Goal: Task Accomplishment & Management: Manage account settings

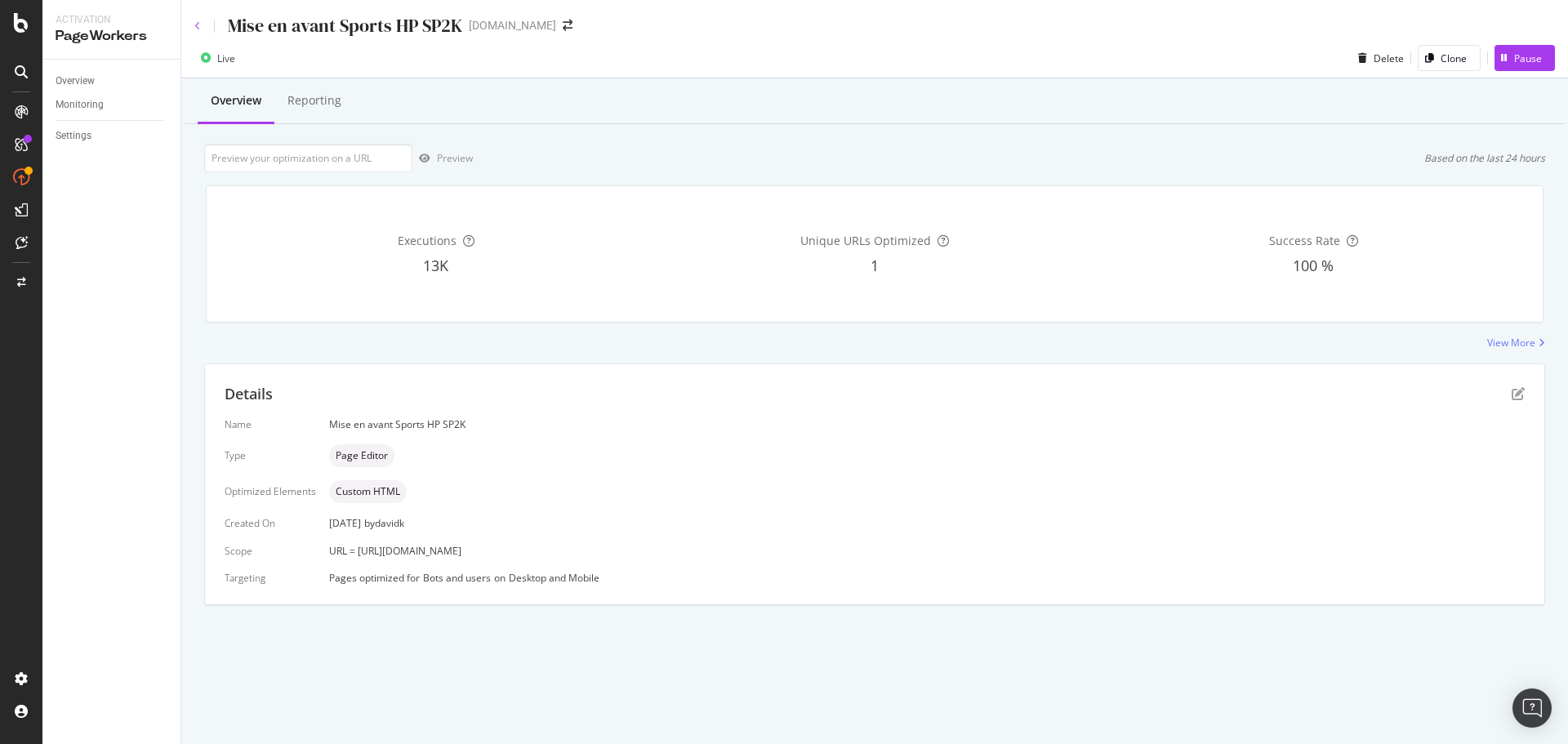
click at [199, 26] on icon at bounding box center [197, 26] width 7 height 9
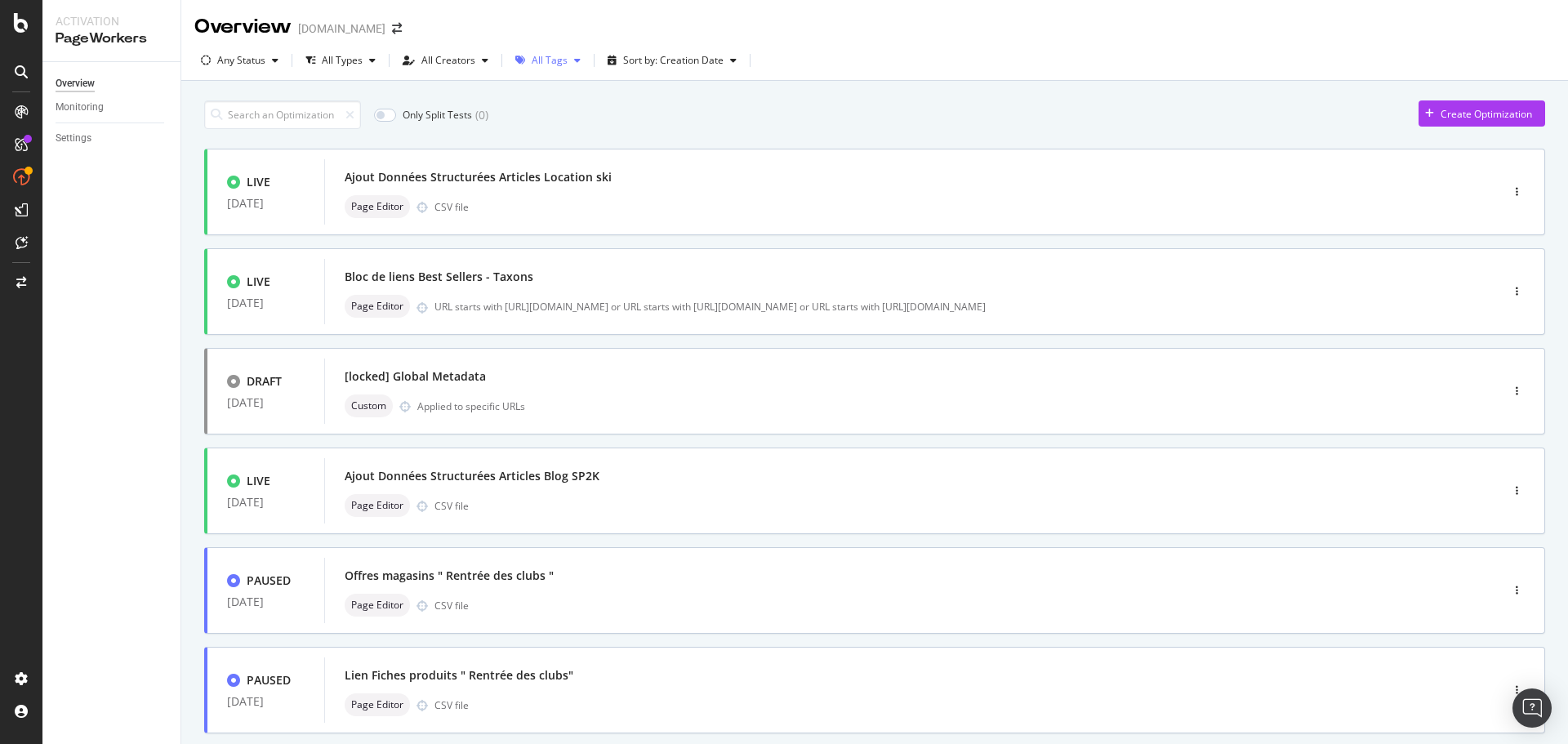
click at [567, 68] on div "All Tags" at bounding box center [548, 61] width 79 height 25
click at [558, 286] on div "Plaine" at bounding box center [553, 284] width 27 height 14
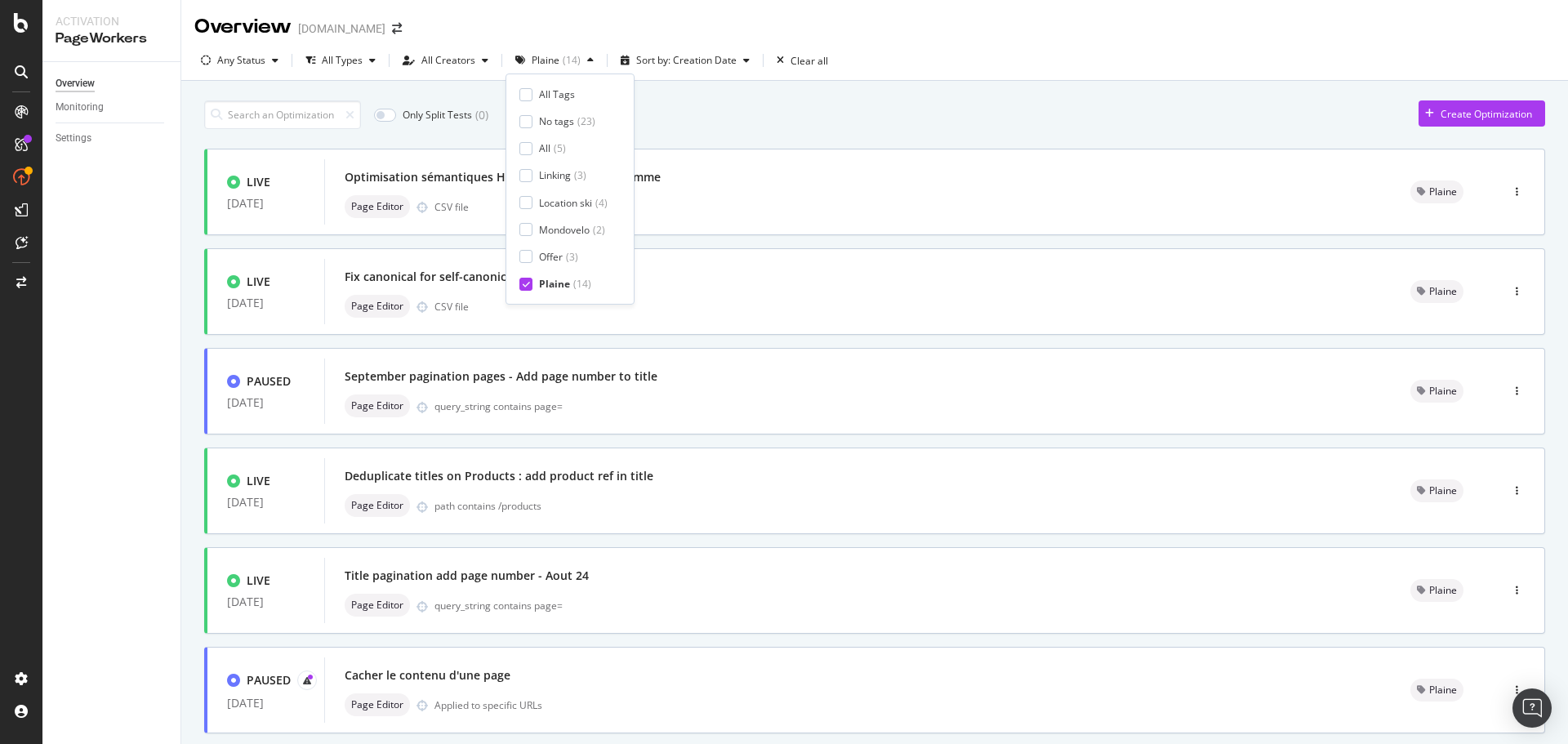
click at [1243, 136] on div "Only Split Tests ( 0 ) Create Optimization LIVE [DATE] Optimisation sémantiques…" at bounding box center [874, 637] width 1341 height 1089
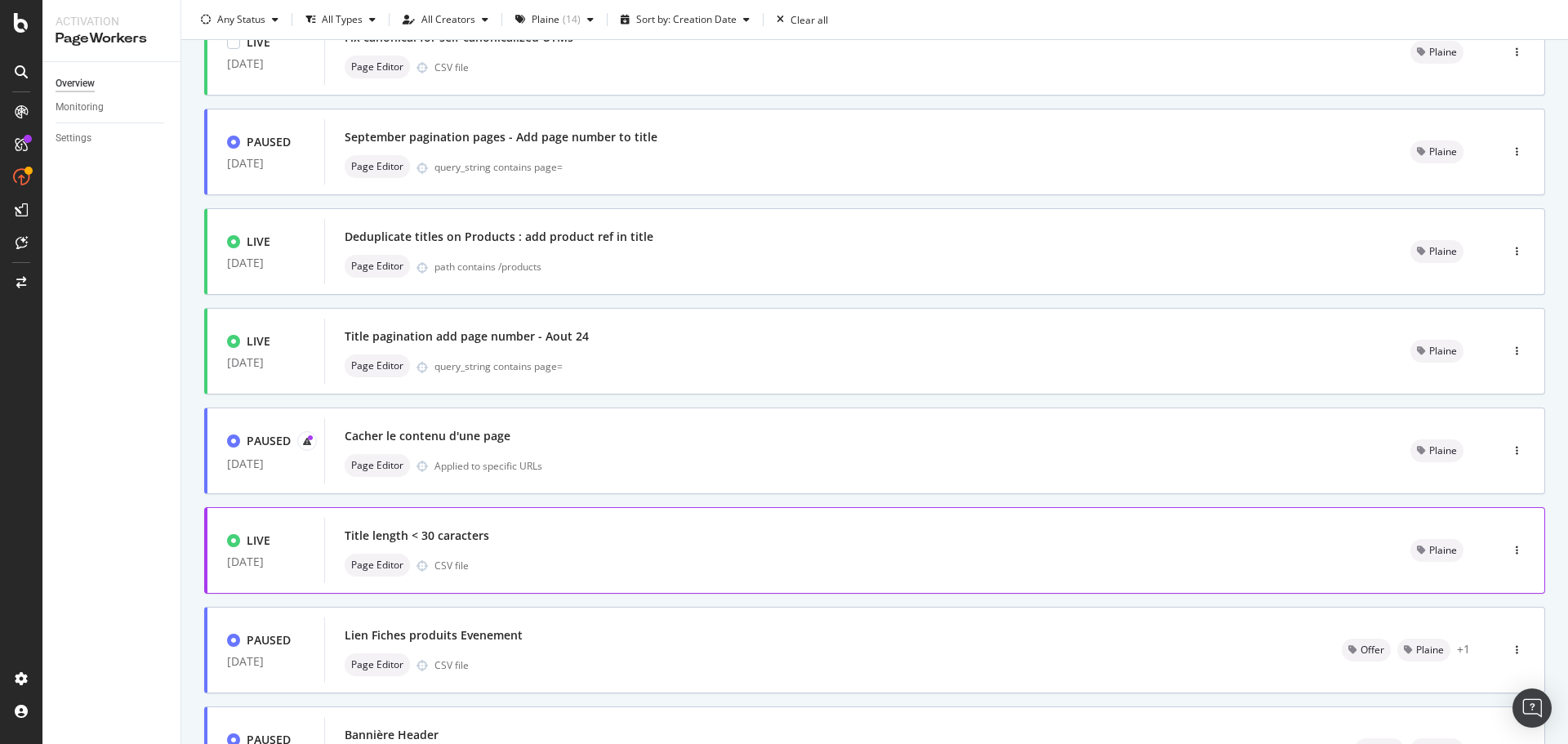
scroll to position [493, 0]
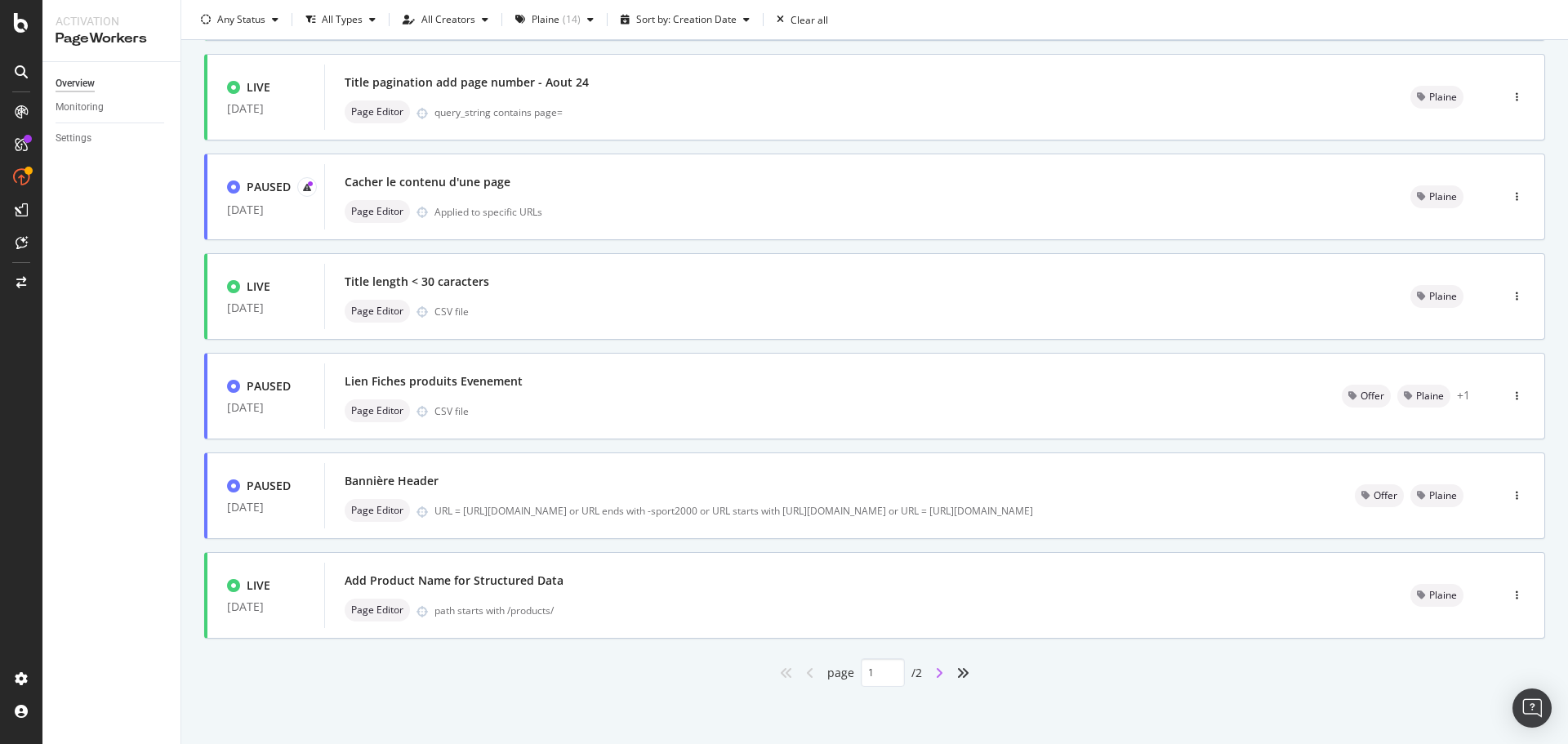
click at [935, 670] on icon "angle-right" at bounding box center [939, 673] width 9 height 13
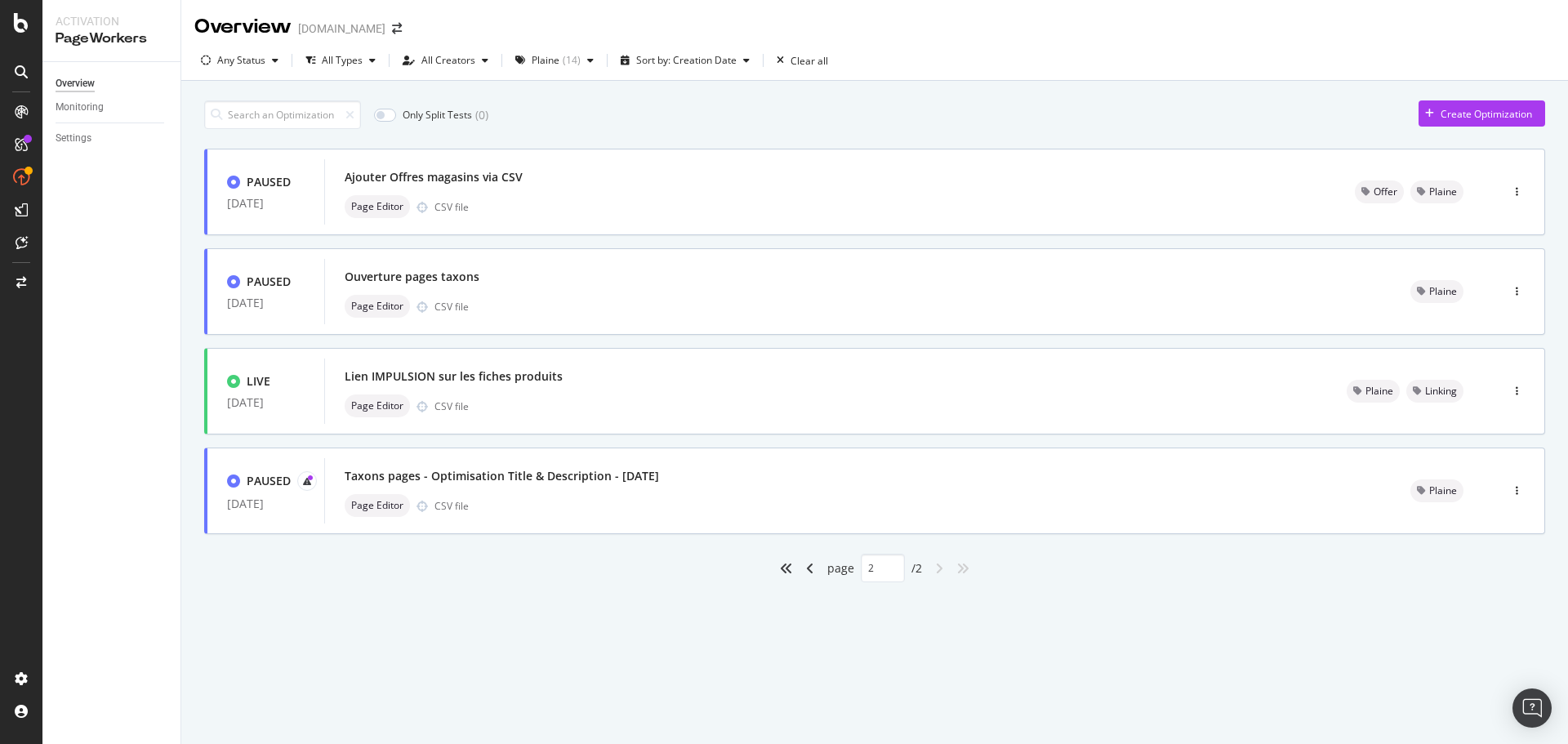
click at [814, 570] on div "angle-left" at bounding box center [810, 569] width 21 height 27
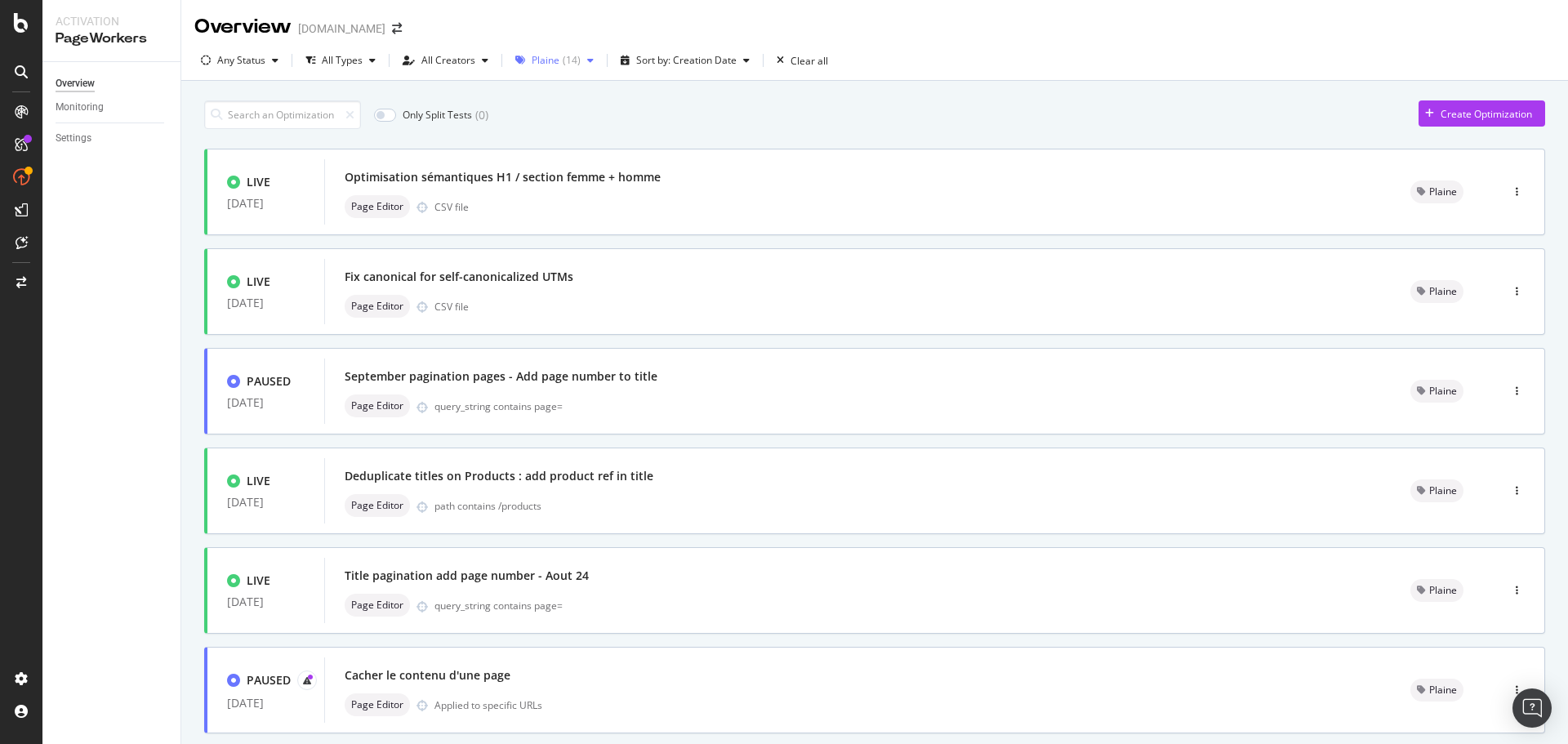
click at [588, 57] on icon "button" at bounding box center [590, 61] width 7 height 9
click at [538, 283] on div "Plaine ( 14 )" at bounding box center [563, 284] width 88 height 14
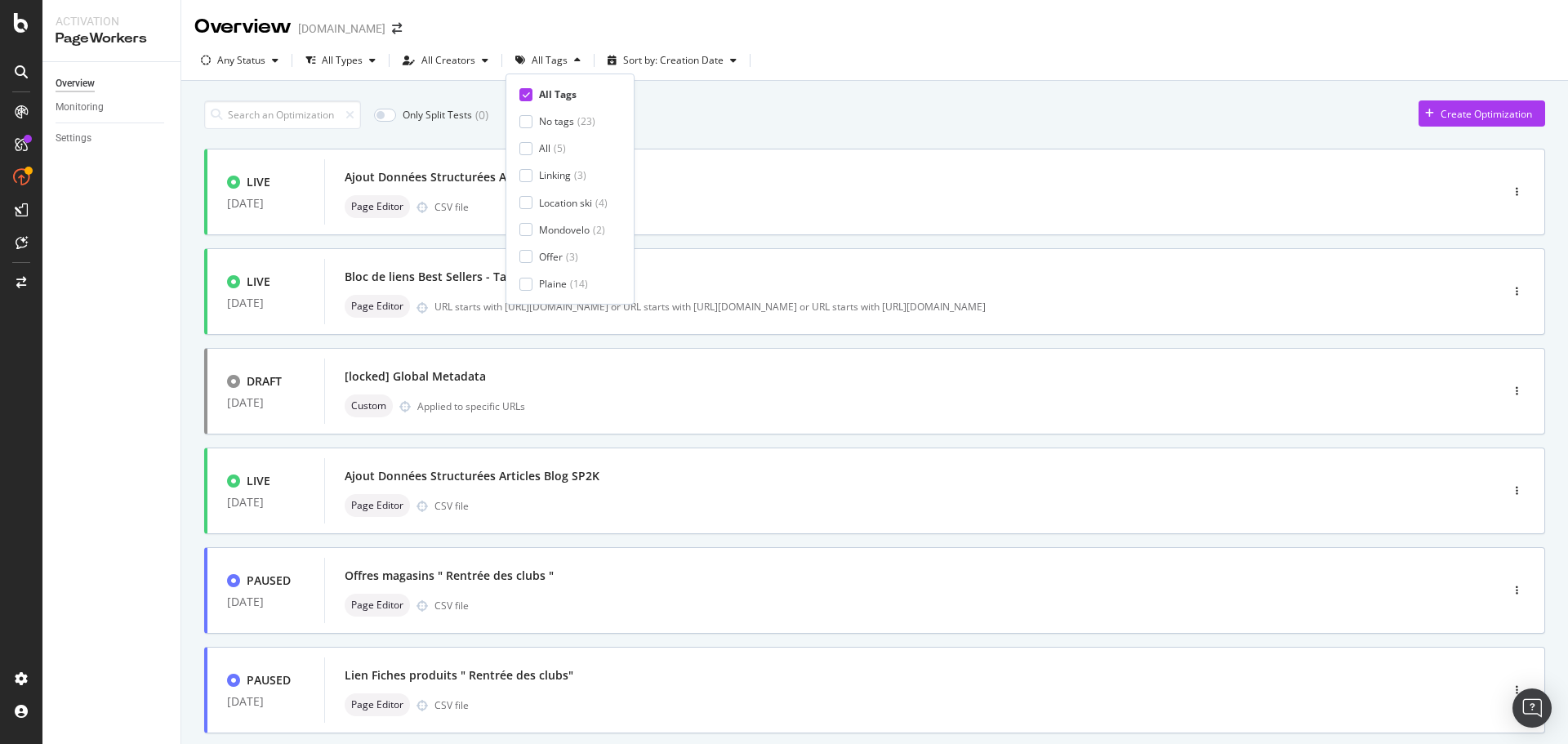
click at [899, 115] on div "Only Split Tests ( 0 ) Create Optimization" at bounding box center [874, 115] width 1341 height 28
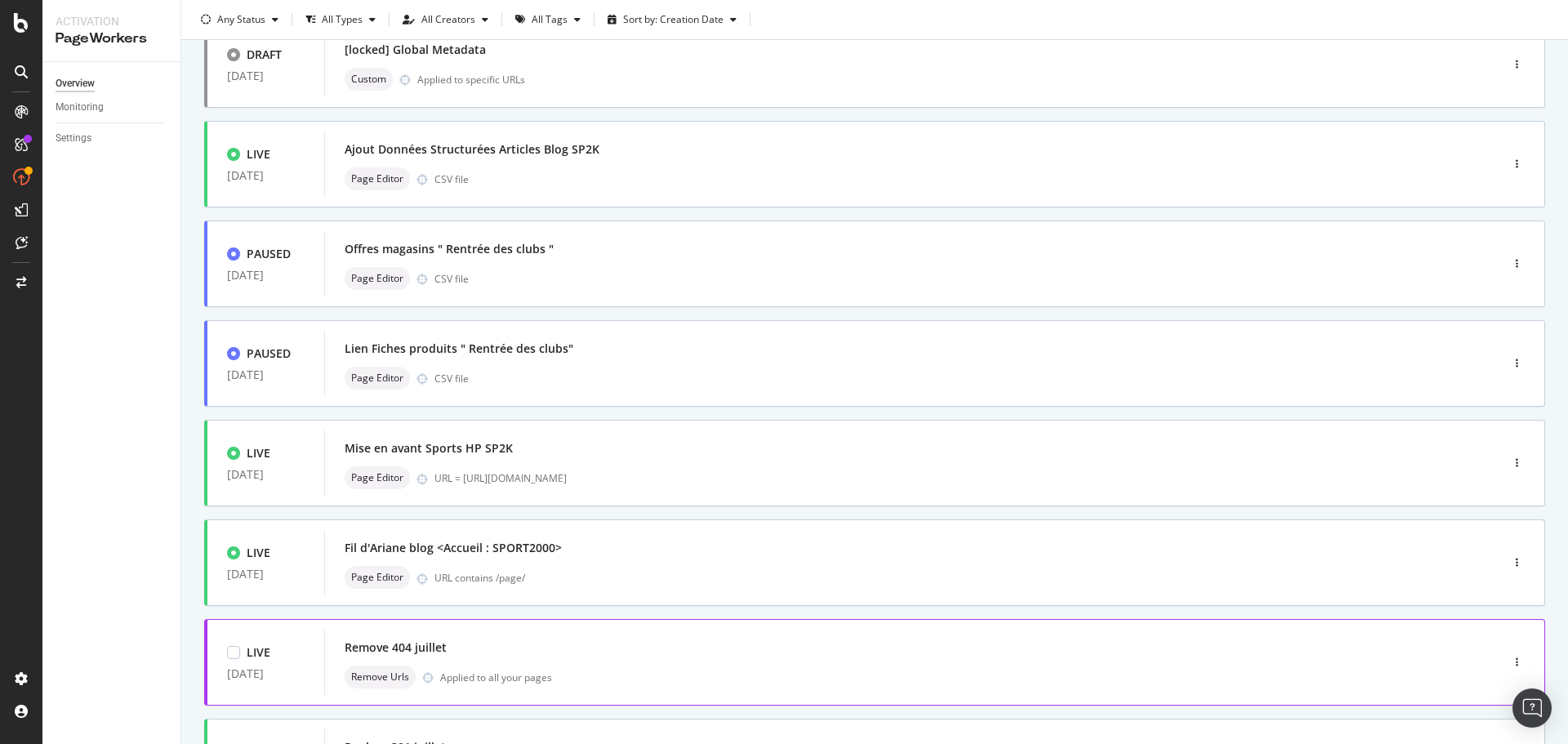
scroll to position [493, 0]
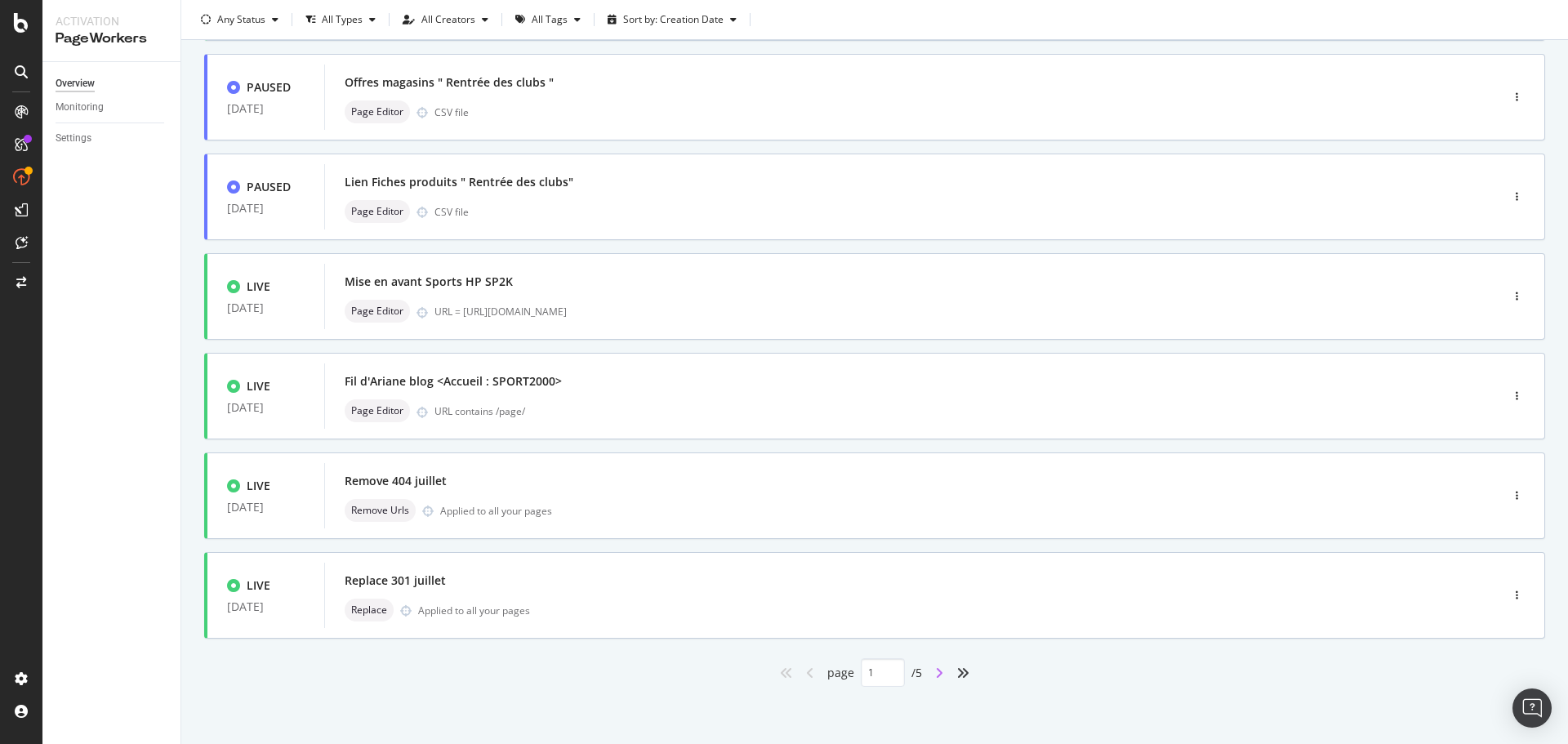
click at [935, 679] on icon "angle-right" at bounding box center [939, 673] width 9 height 13
click at [936, 676] on icon "angle-right" at bounding box center [939, 673] width 9 height 13
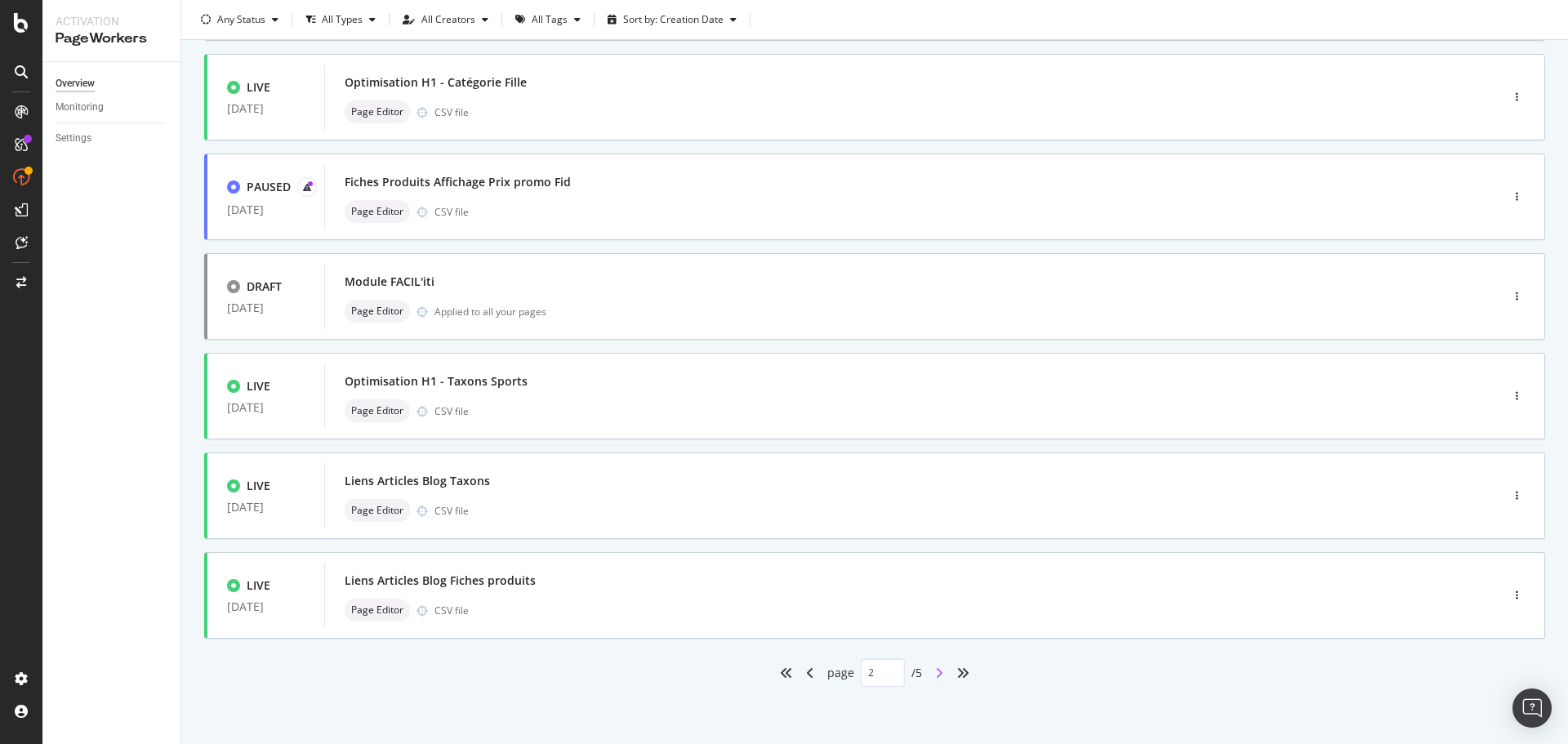
click at [935, 674] on icon "angle-right" at bounding box center [939, 673] width 9 height 13
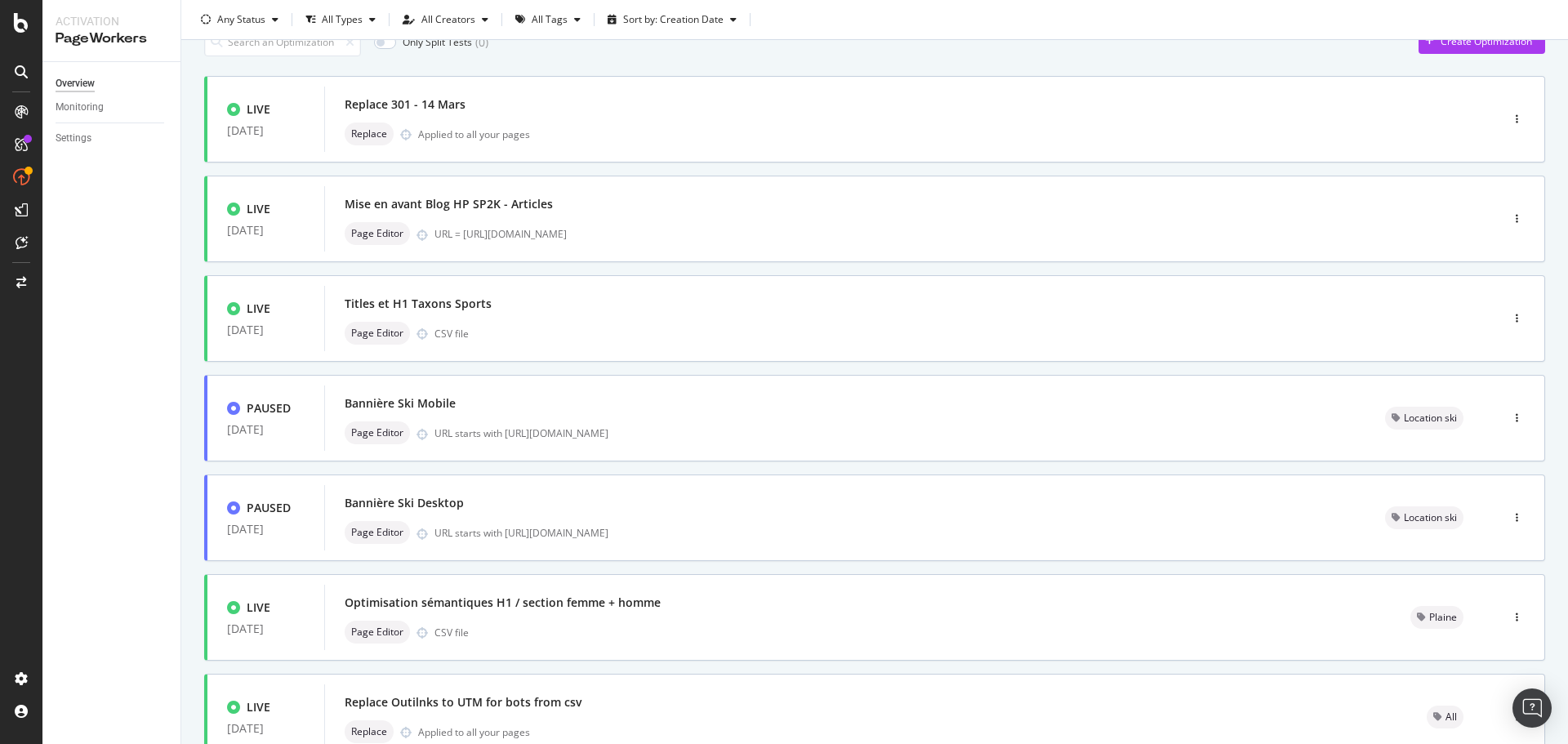
scroll to position [0, 0]
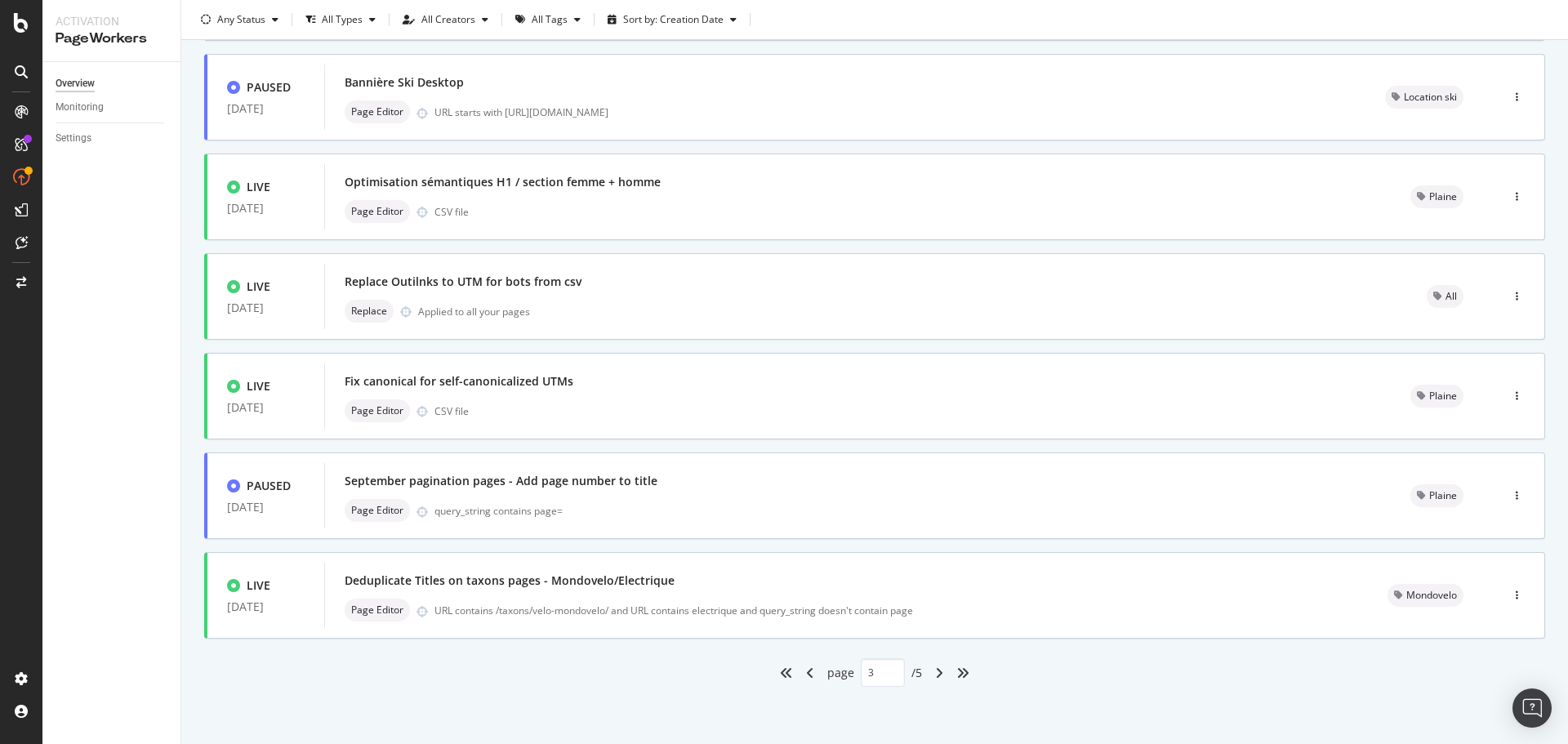
click at [928, 670] on div "angle-right" at bounding box center [939, 673] width 21 height 27
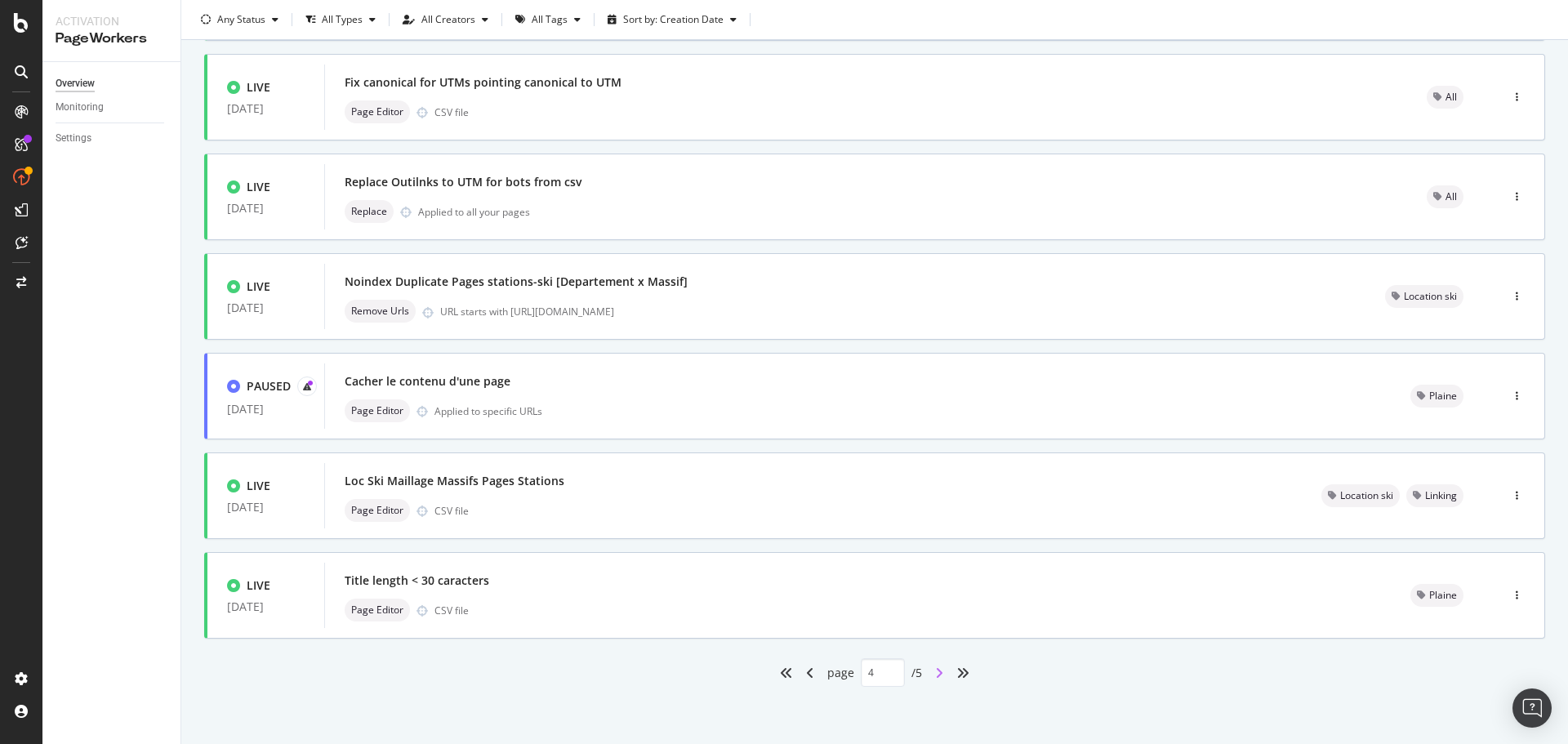
click at [935, 677] on icon "angle-right" at bounding box center [939, 673] width 9 height 13
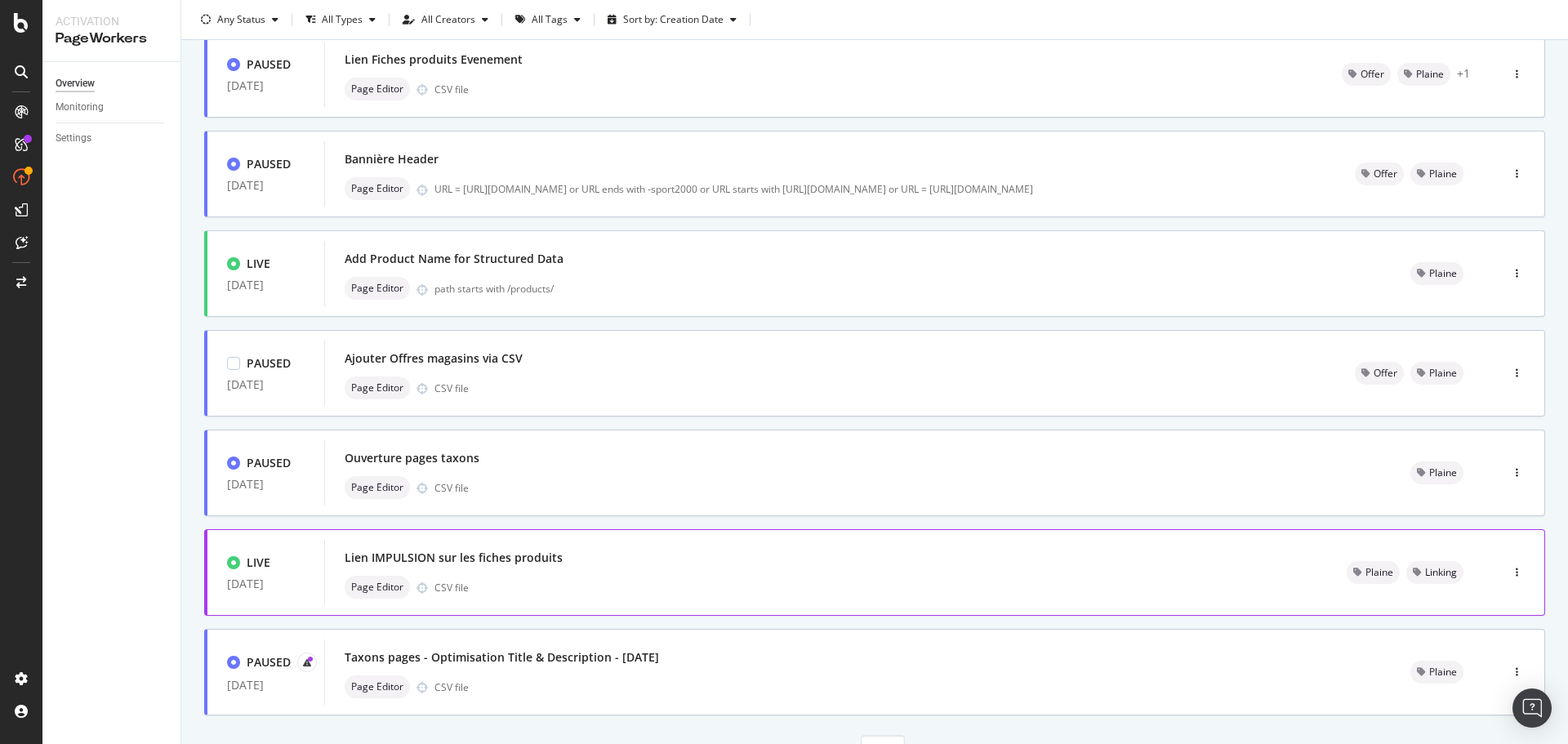
scroll to position [294, 0]
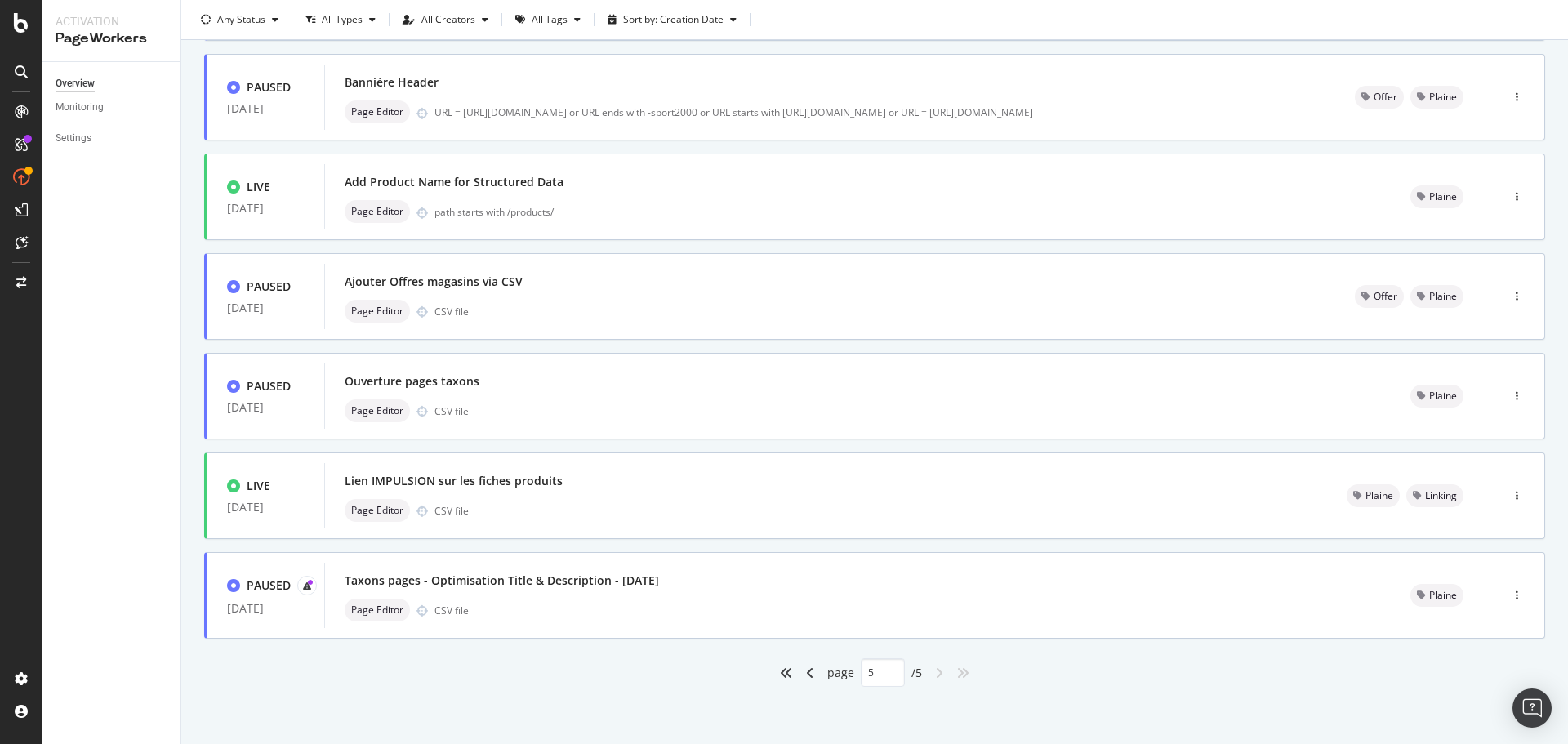
click at [808, 676] on div "angle-left" at bounding box center [810, 673] width 21 height 27
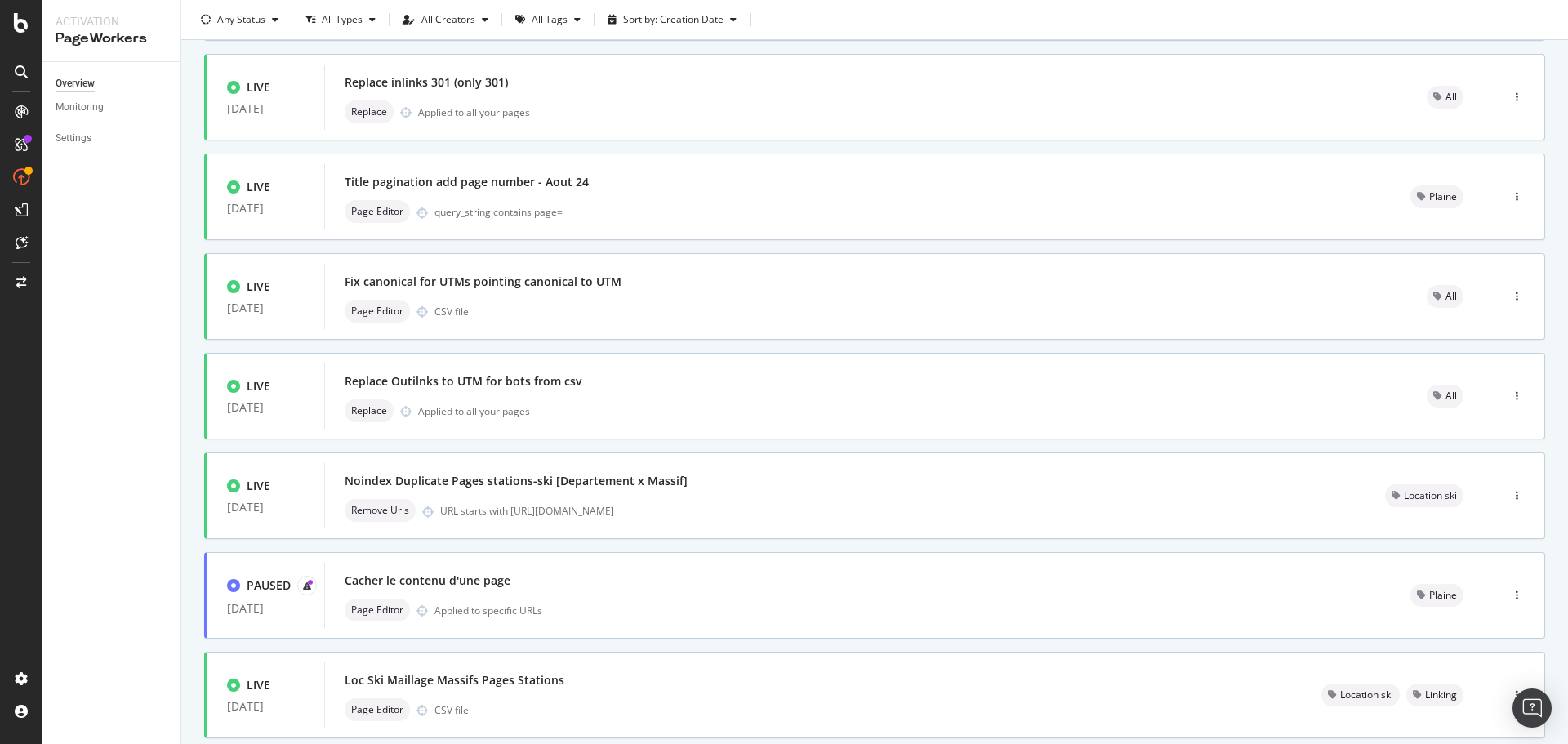
scroll to position [493, 0]
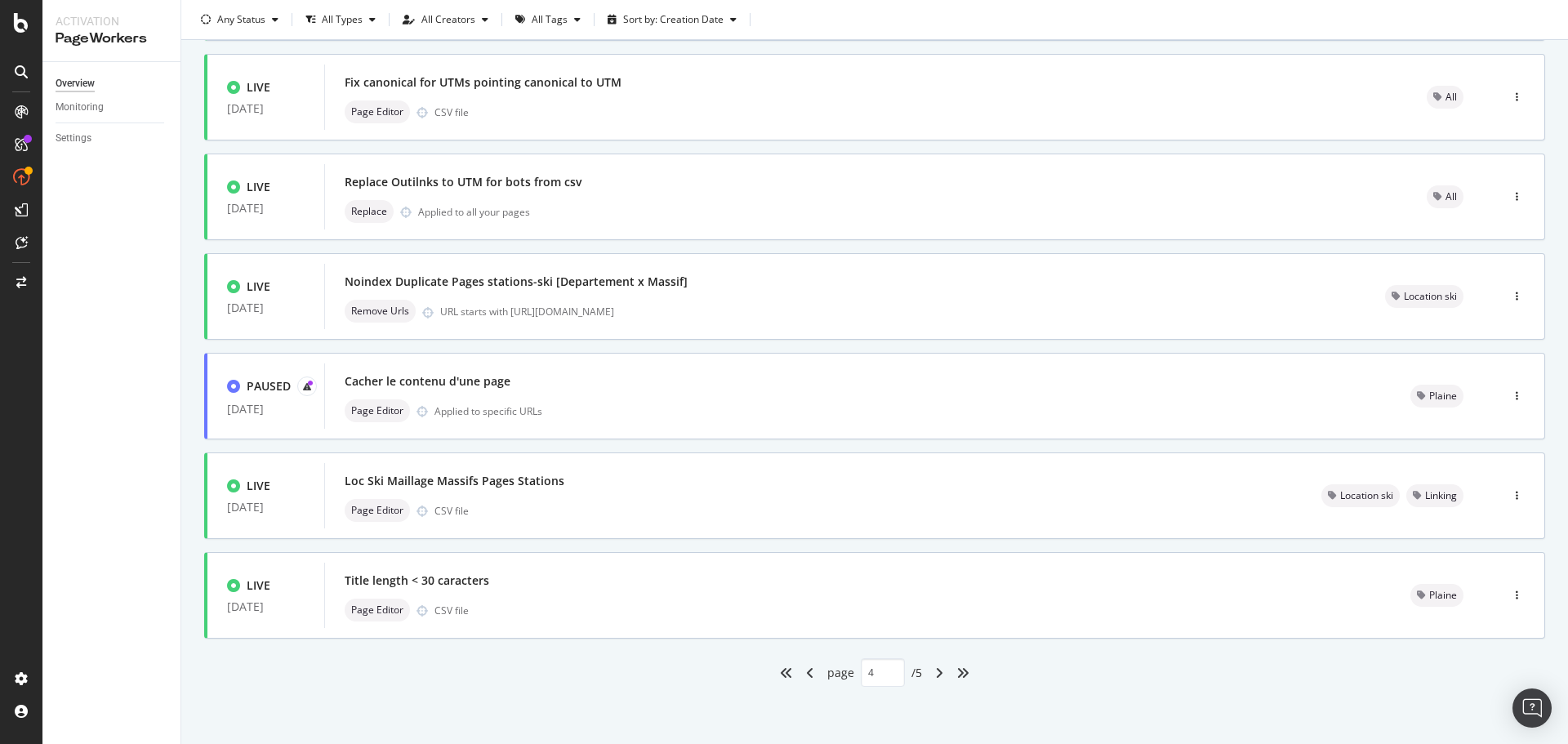
click at [808, 676] on div "angle-left" at bounding box center [810, 673] width 21 height 27
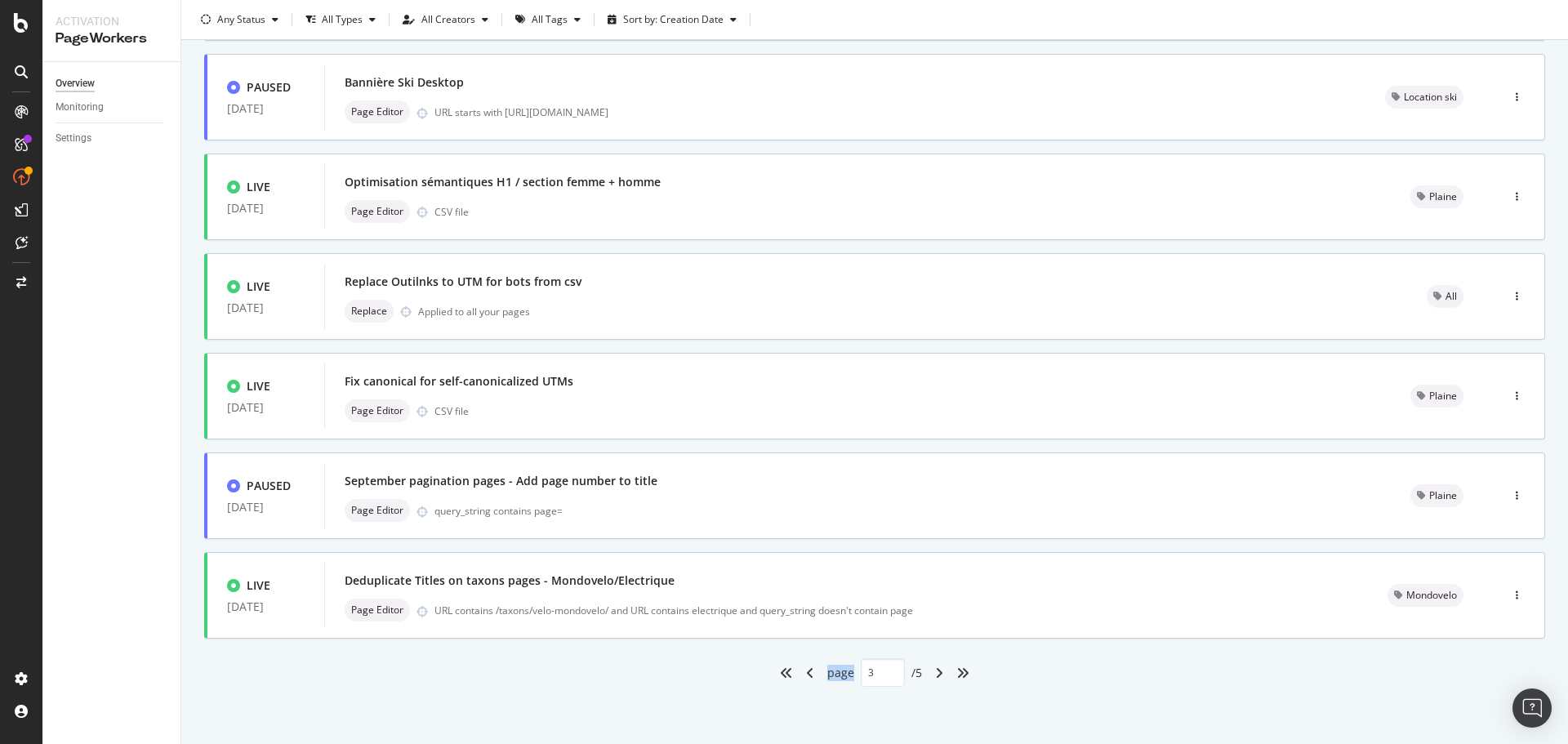
click at [808, 676] on div "angle-left" at bounding box center [810, 673] width 21 height 27
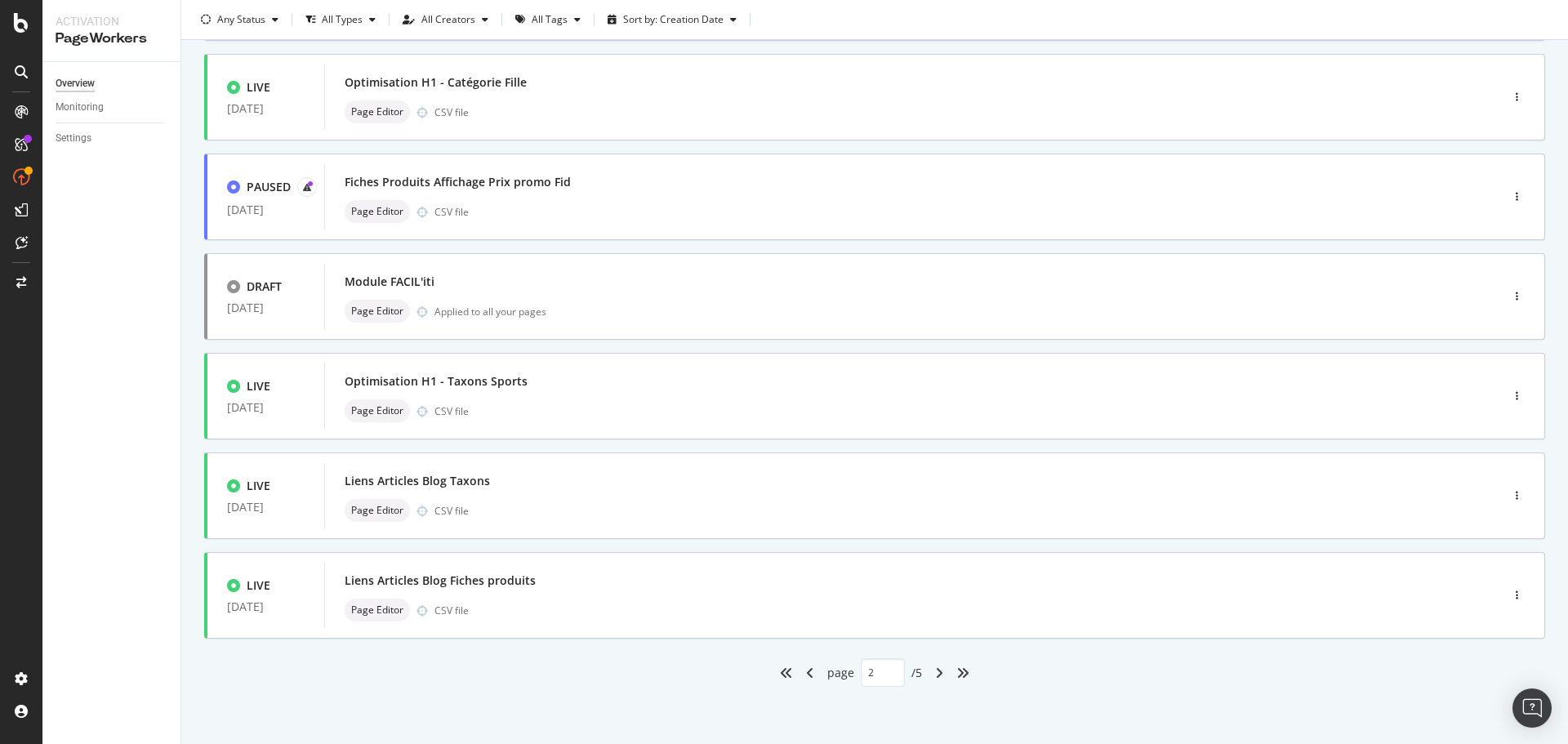
click at [808, 676] on div "angle-left" at bounding box center [810, 673] width 21 height 27
type input "1"
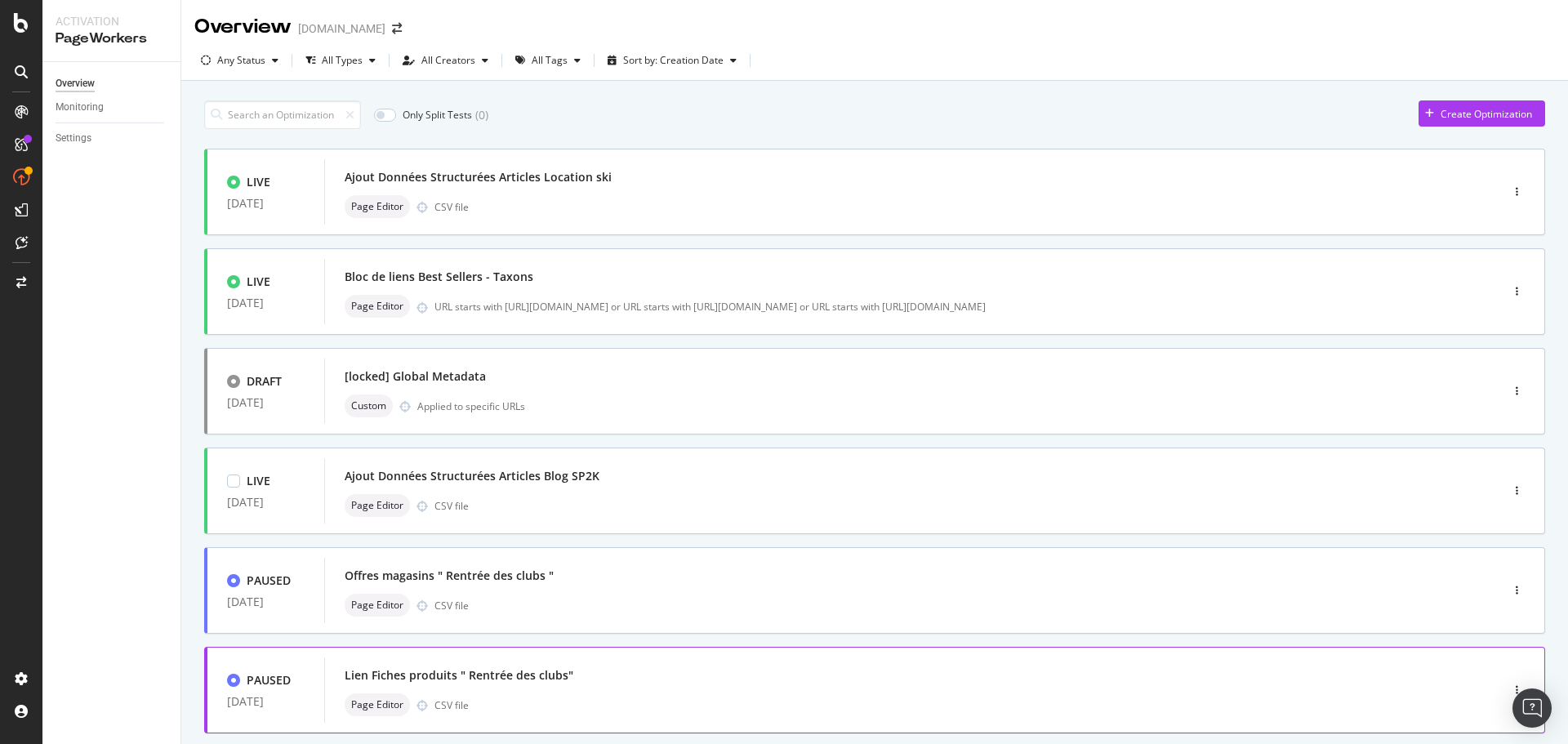
scroll to position [81, 0]
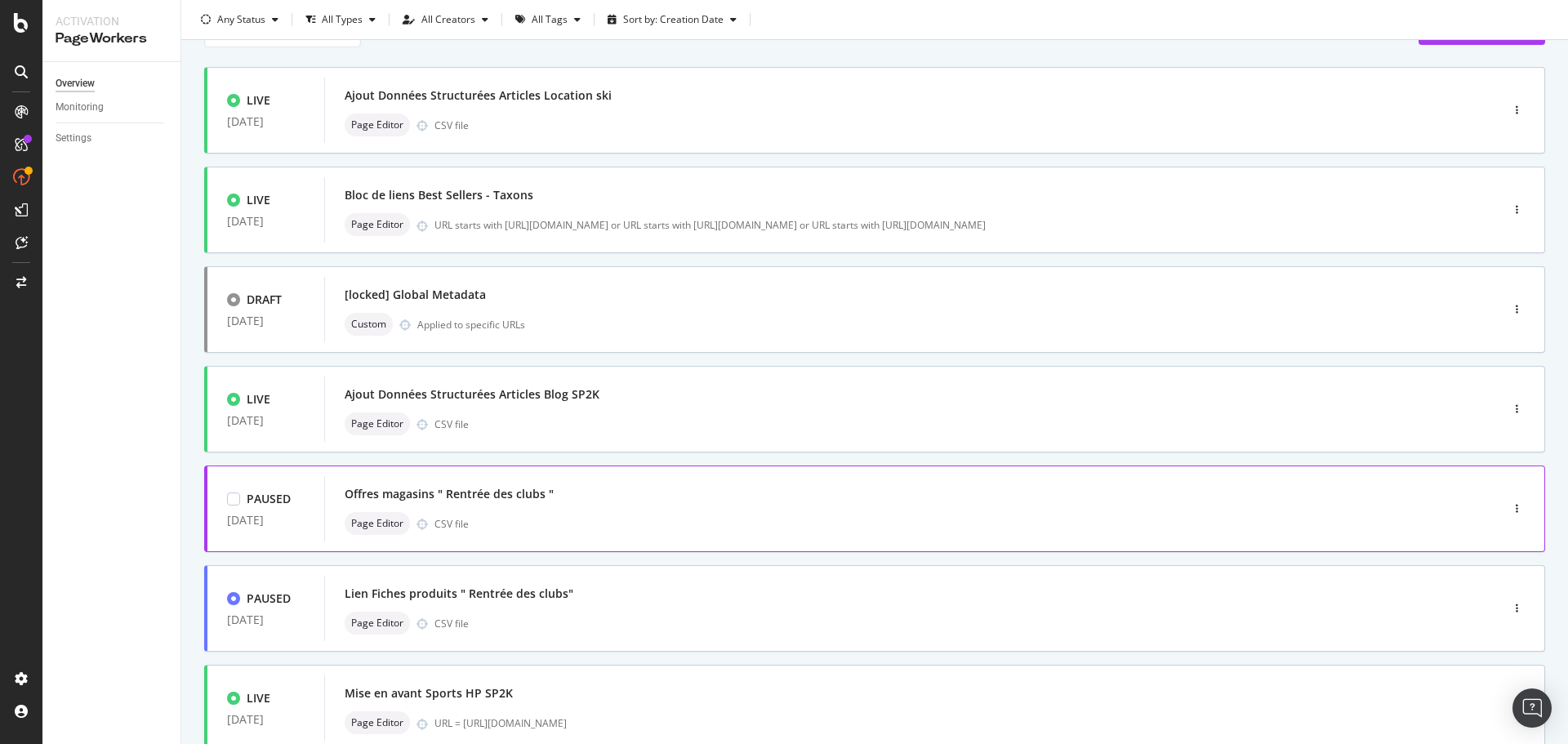
click at [493, 493] on div "Offres magasins " Rentrée des clubs "" at bounding box center [449, 494] width 209 height 16
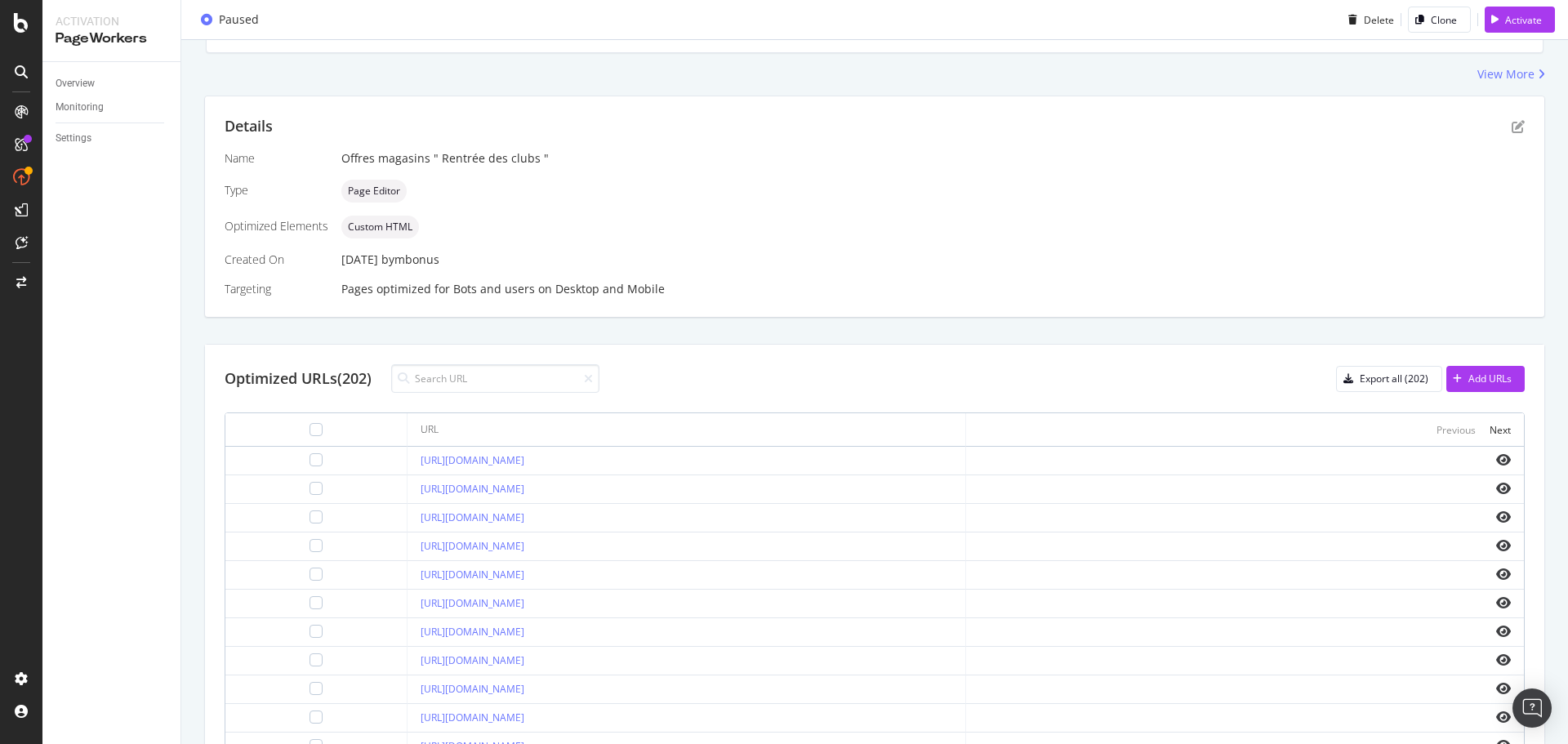
scroll to position [327, 0]
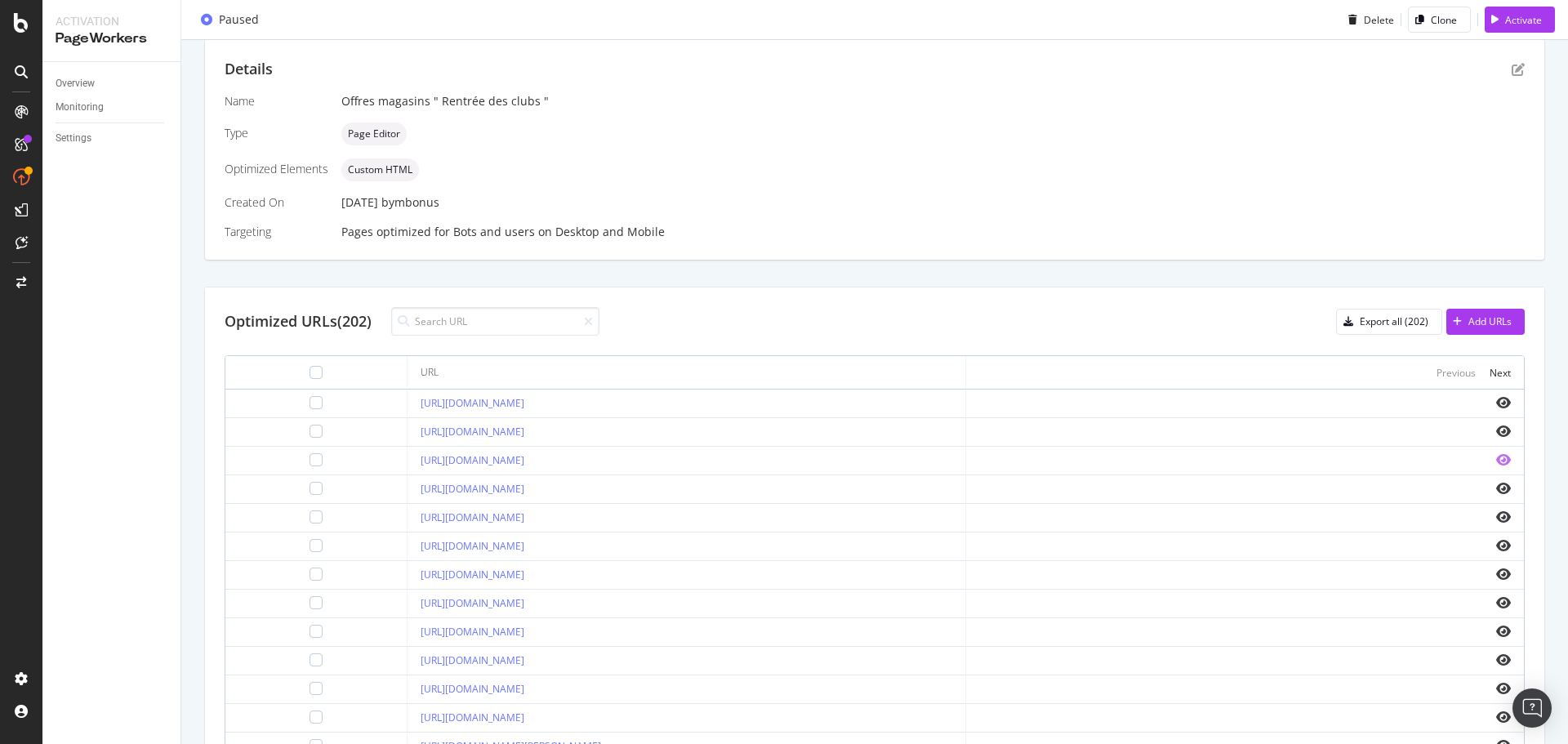
click at [1496, 461] on icon "eye" at bounding box center [1504, 460] width 15 height 13
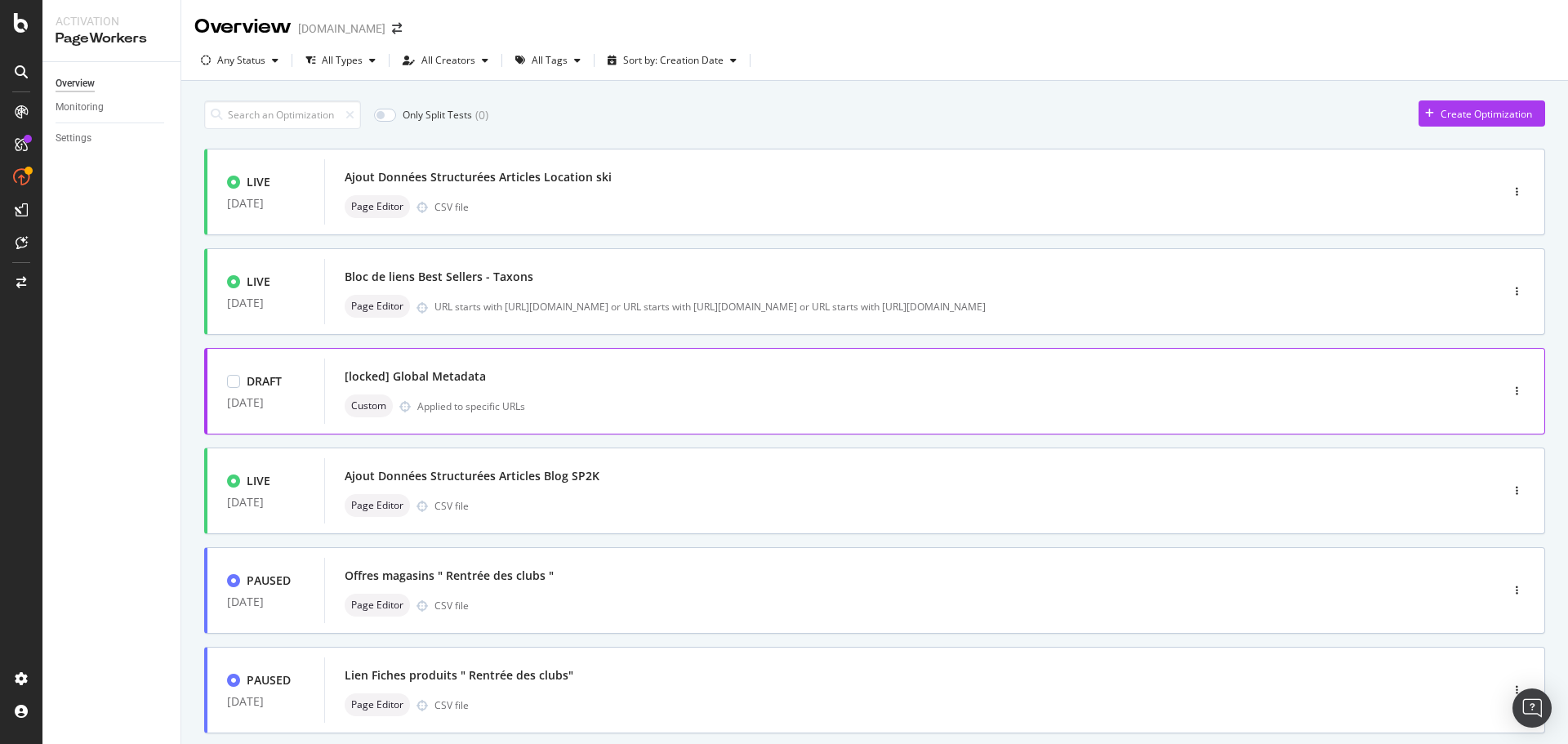
scroll to position [245, 0]
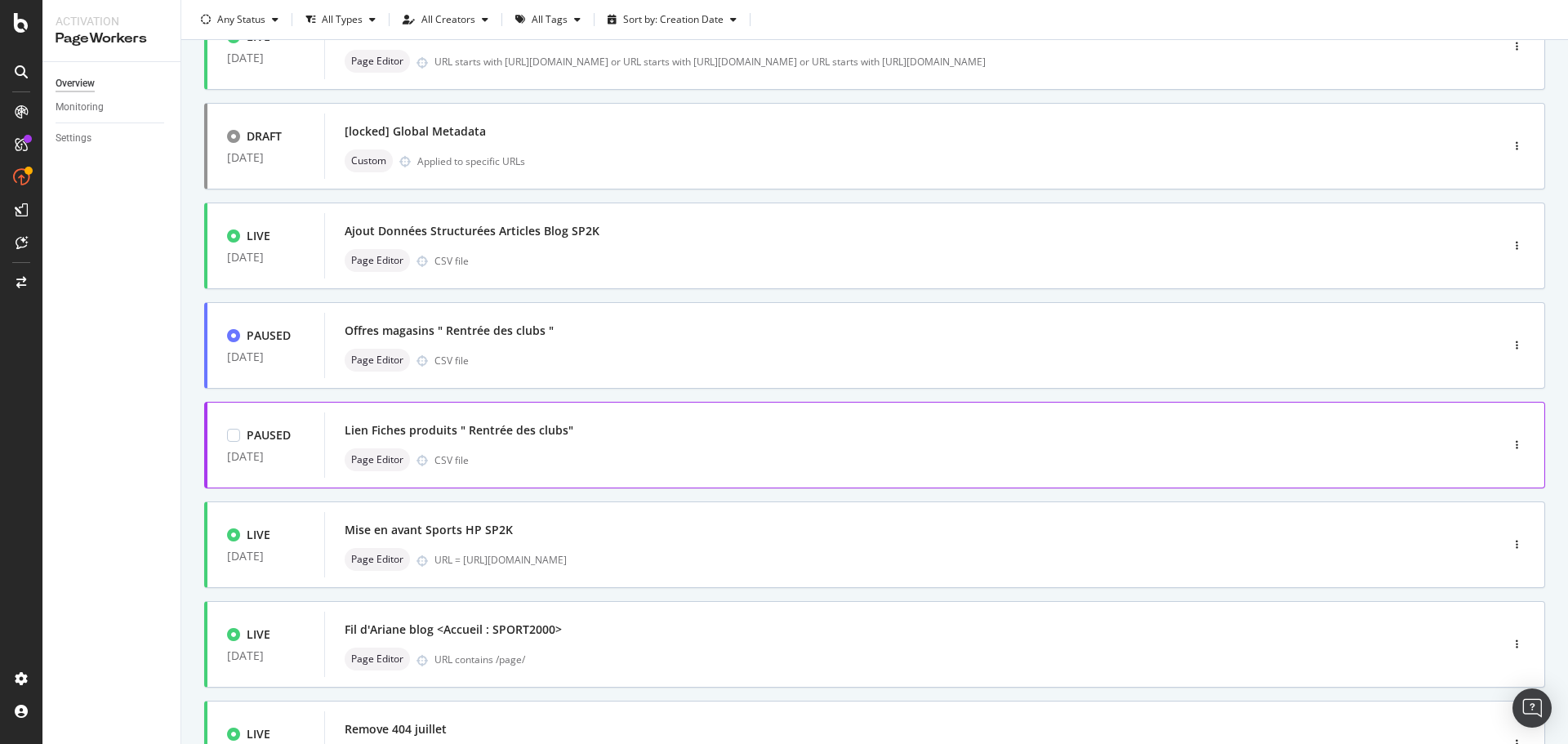
click at [519, 425] on div "Lien Fiches produits " Rentrée des clubs"" at bounding box center [459, 430] width 229 height 16
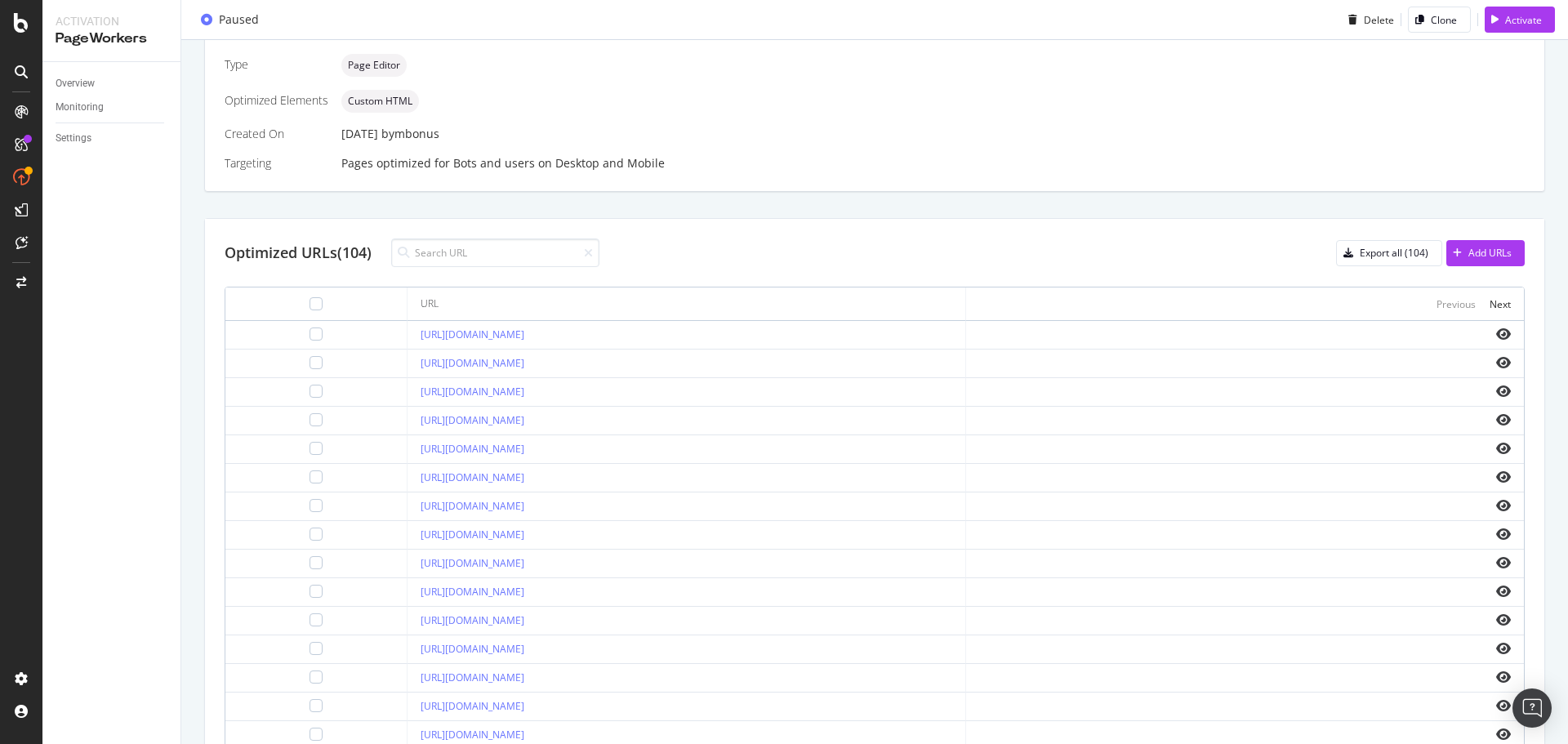
scroll to position [480, 0]
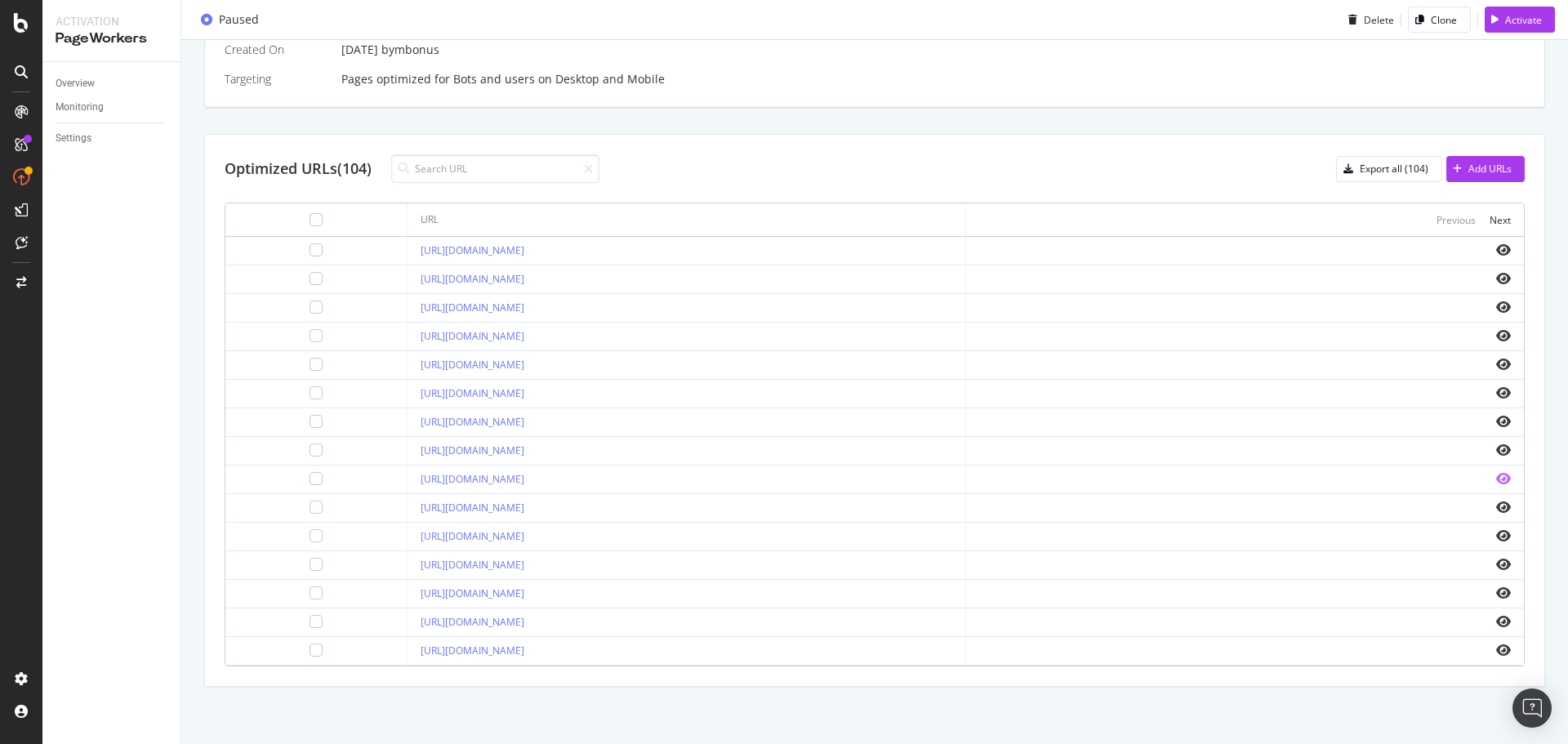
click at [1496, 474] on icon "eye" at bounding box center [1504, 479] width 15 height 13
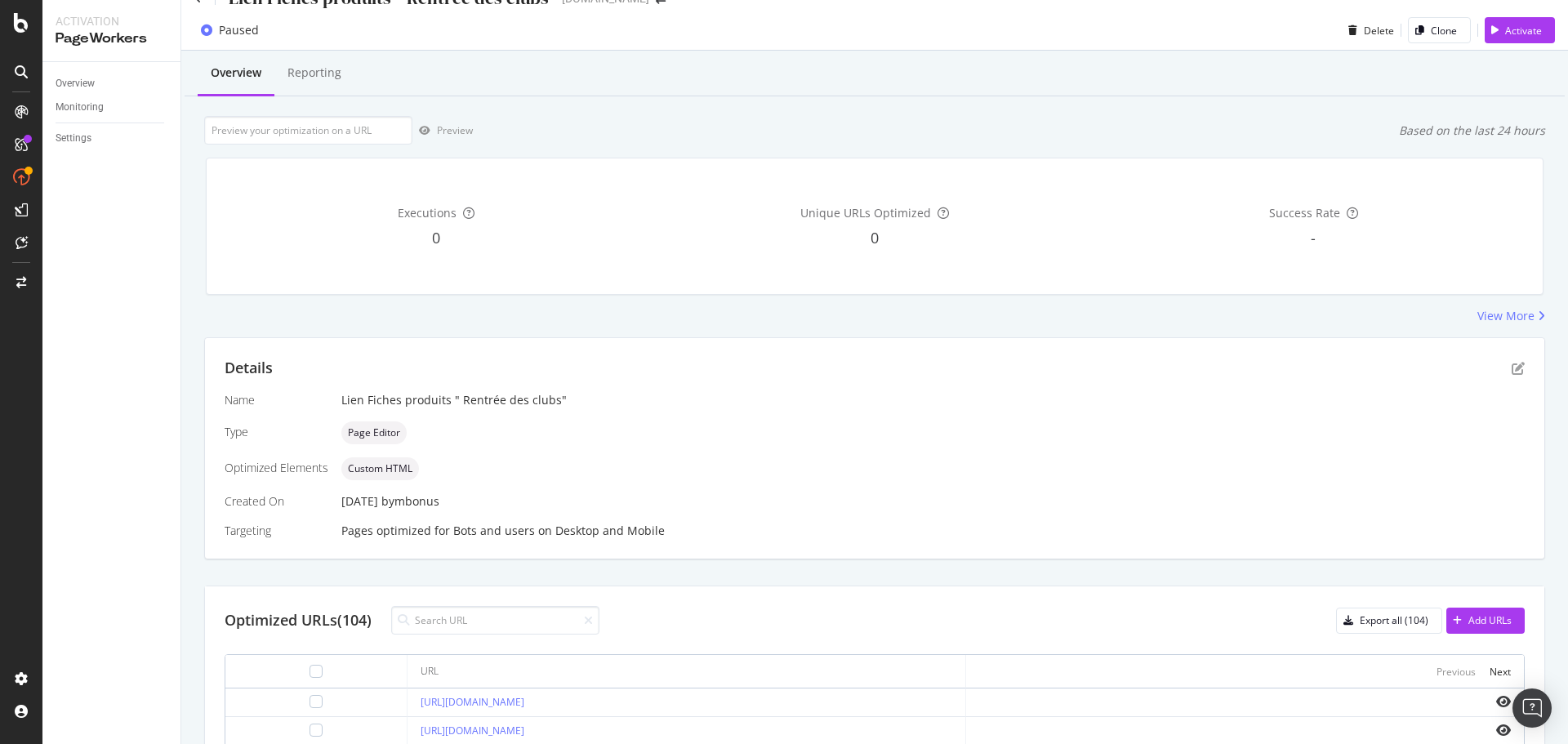
scroll to position [0, 0]
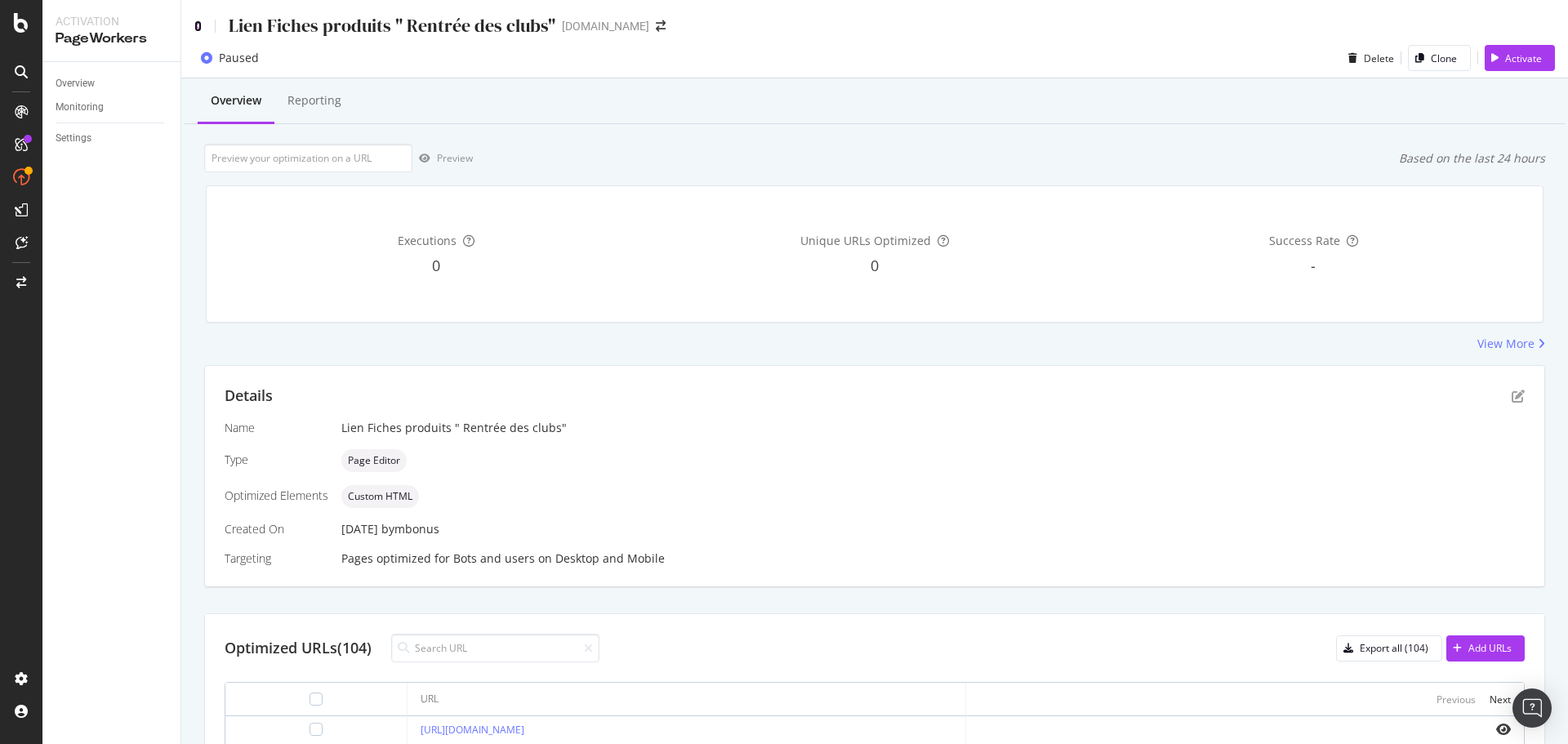
click at [195, 30] on icon at bounding box center [198, 27] width 8 height 11
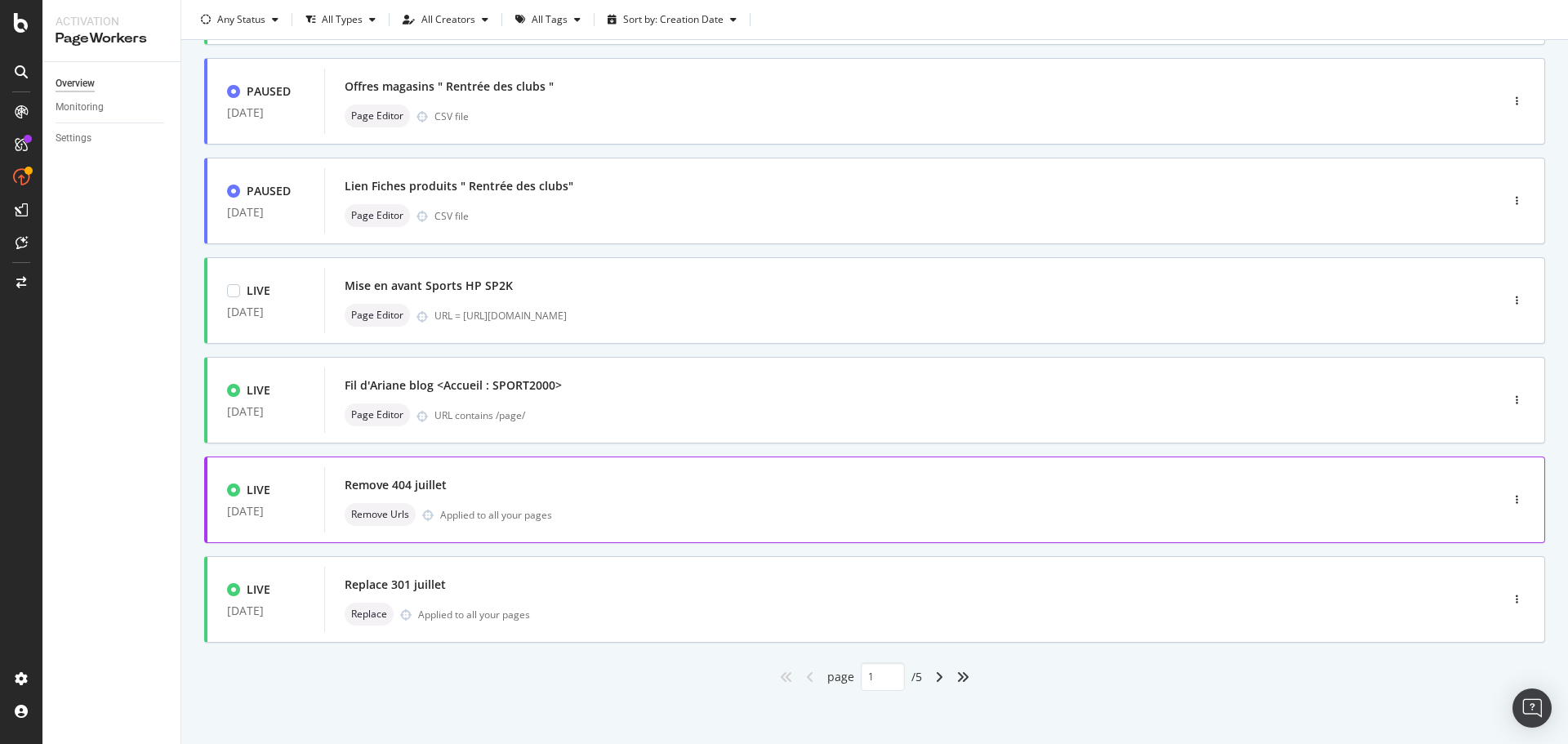
scroll to position [490, 0]
click at [935, 675] on icon "angle-right" at bounding box center [939, 677] width 9 height 13
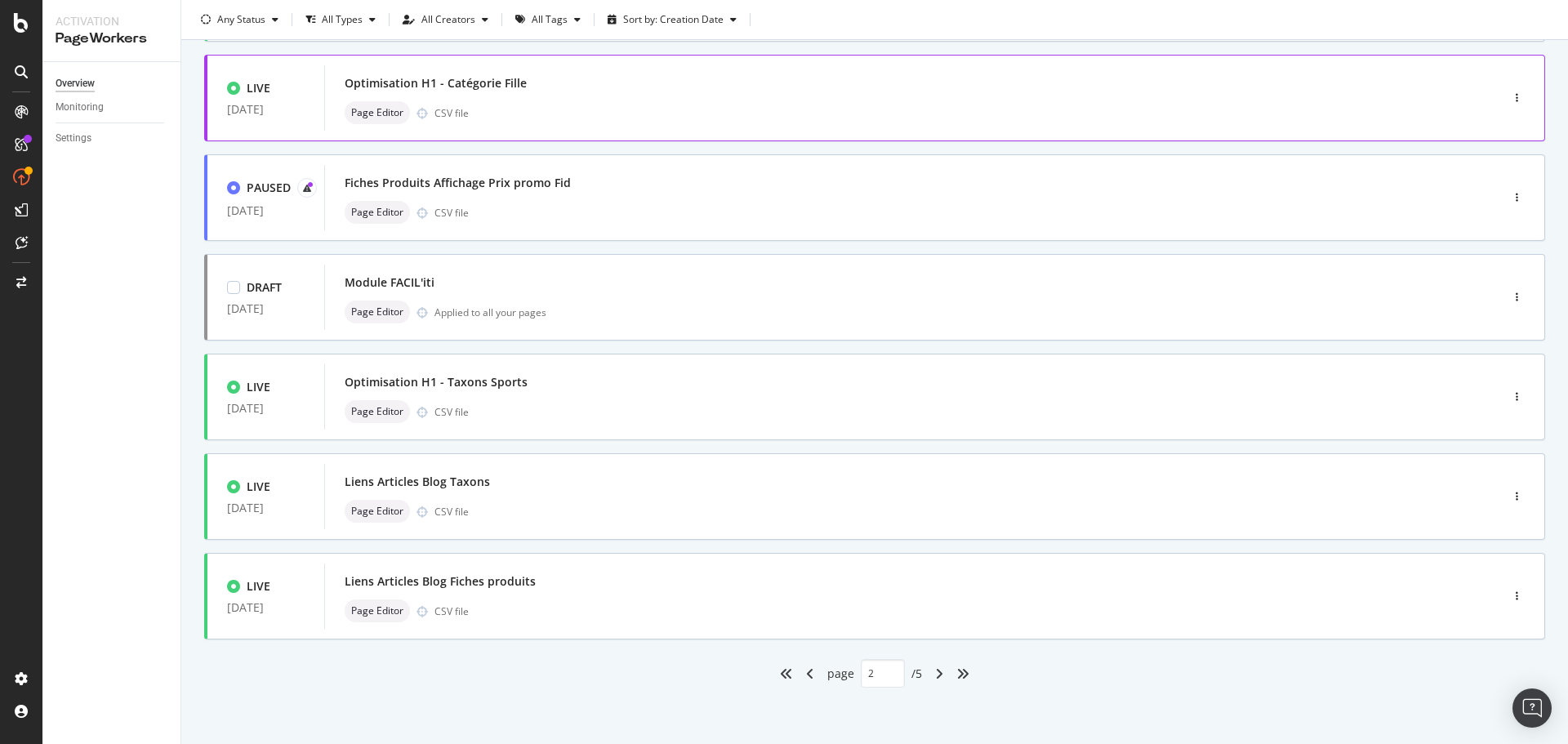
scroll to position [493, 0]
click at [935, 669] on icon "angle-right" at bounding box center [939, 673] width 9 height 13
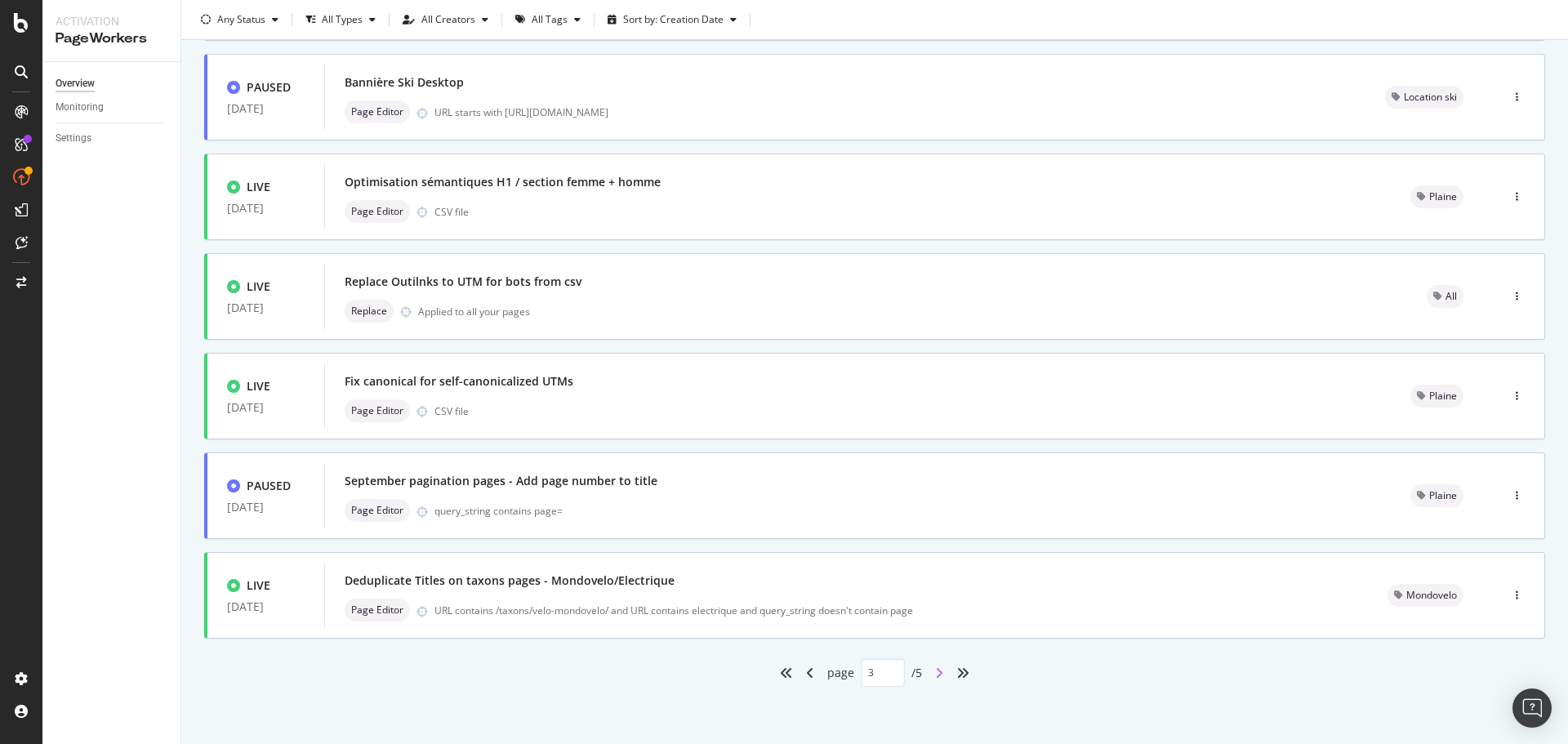
click at [935, 671] on icon "angle-right" at bounding box center [939, 673] width 9 height 13
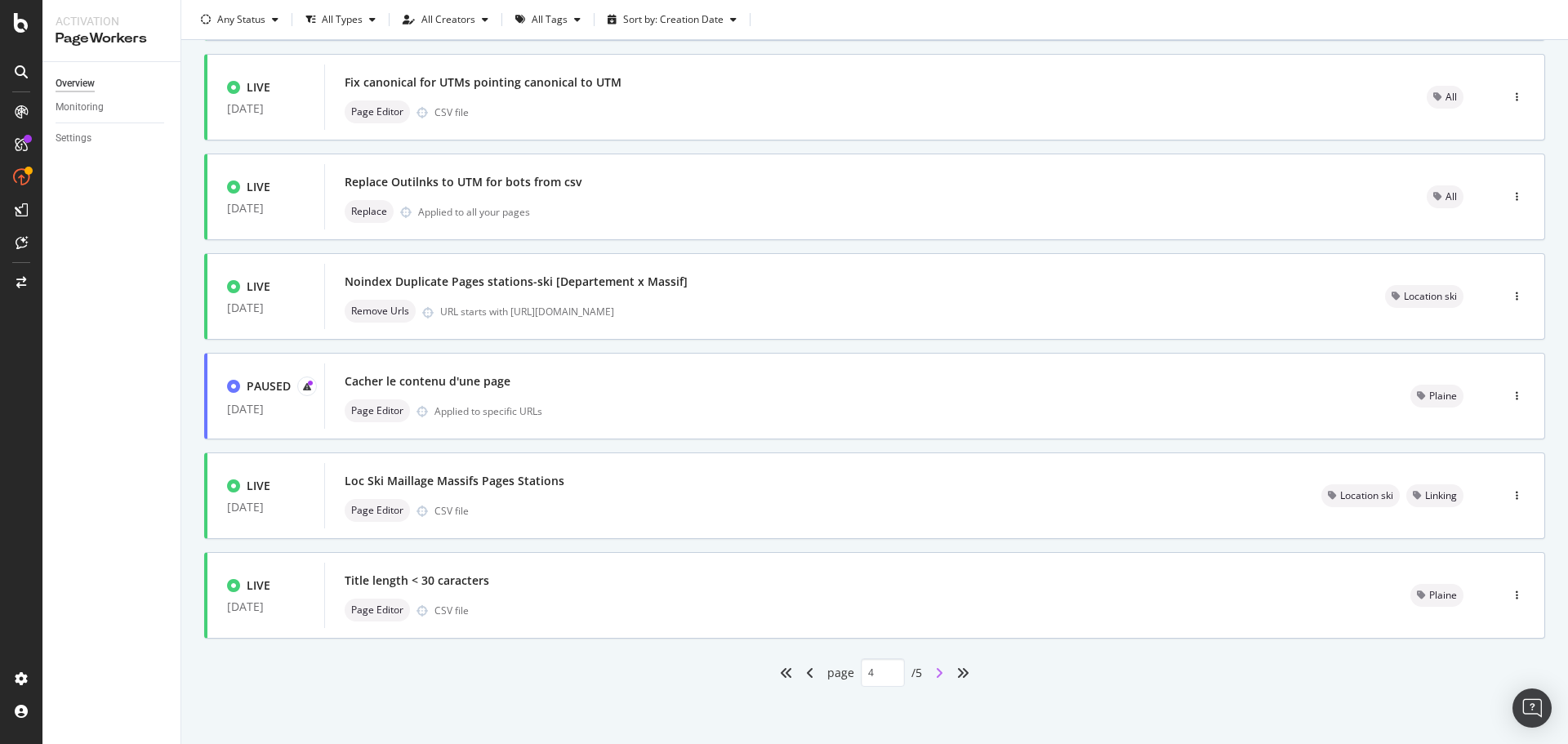
click at [938, 675] on icon "angle-right" at bounding box center [939, 673] width 9 height 13
type input "5"
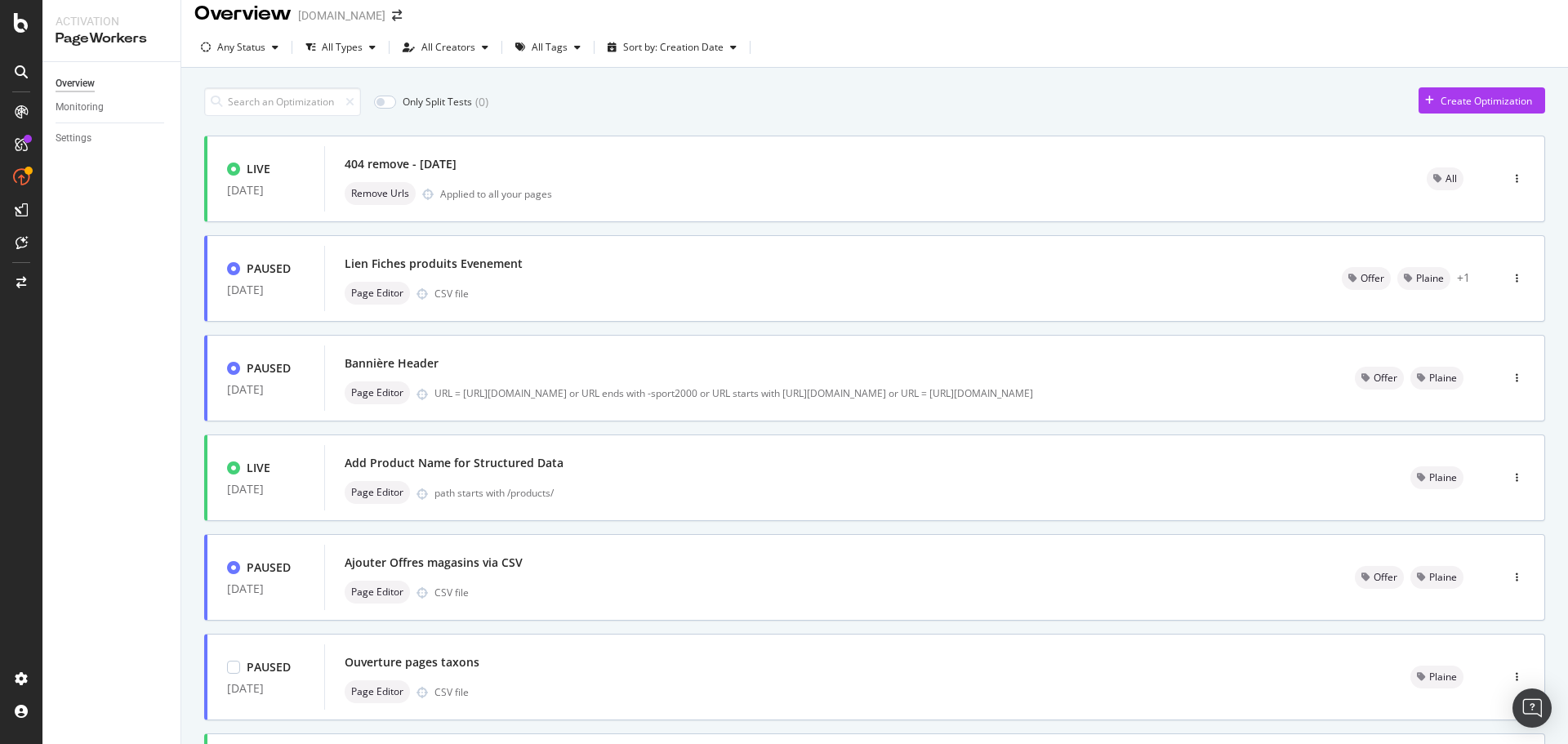
scroll to position [0, 0]
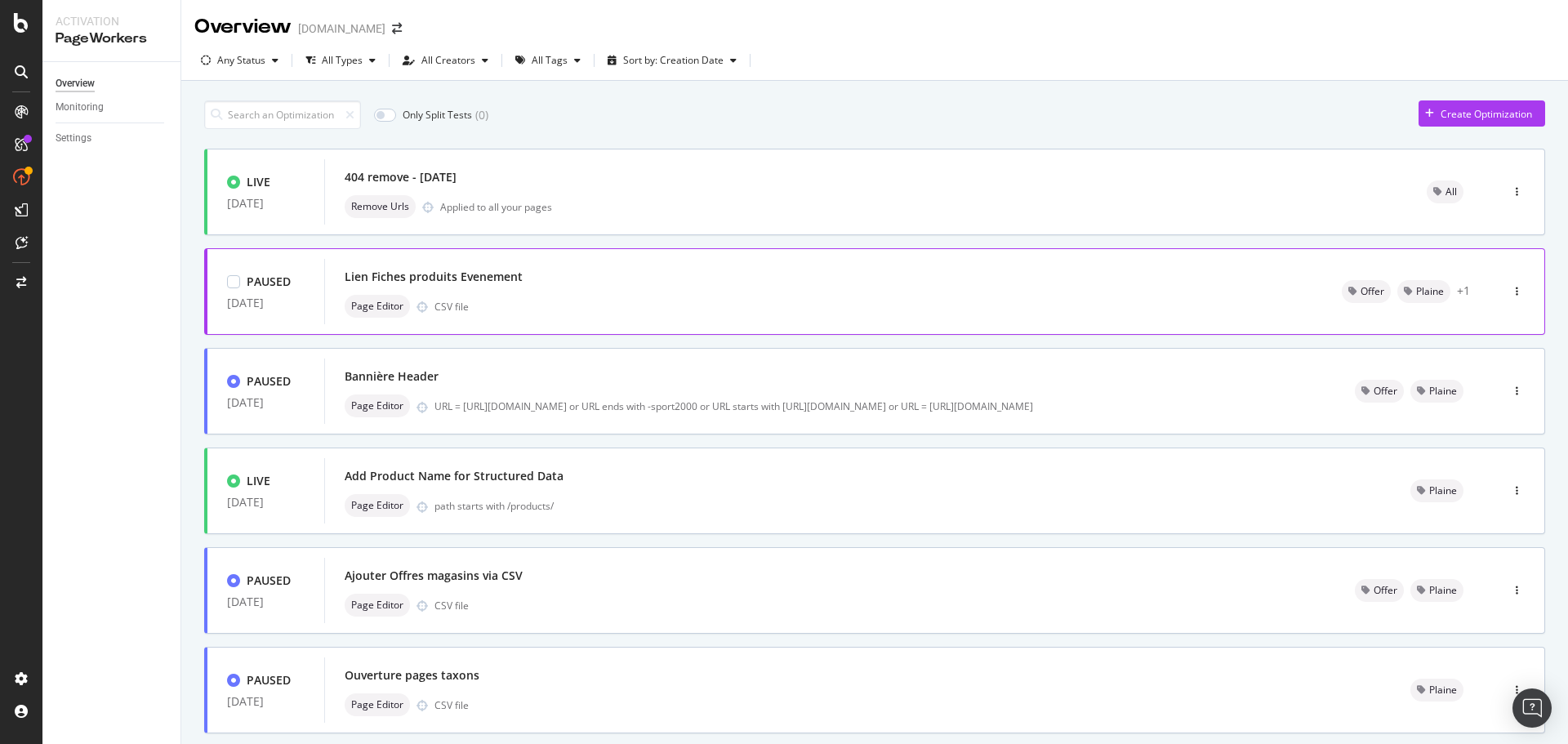
drag, startPoint x: 492, startPoint y: 279, endPoint x: 469, endPoint y: 277, distance: 23.1
click at [469, 277] on div "Lien Fiches produits Evenement" at bounding box center [433, 276] width 178 height 16
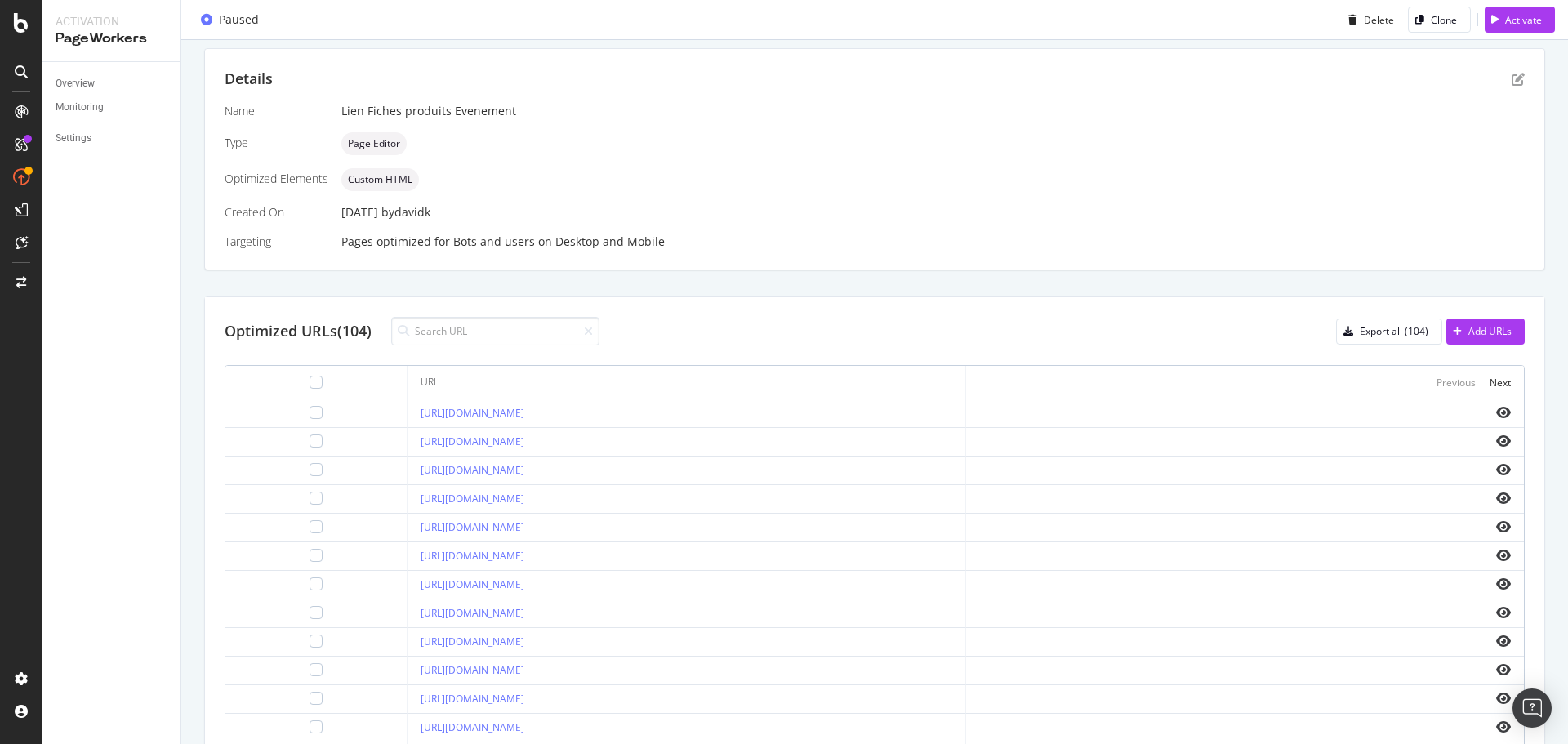
scroll to position [327, 0]
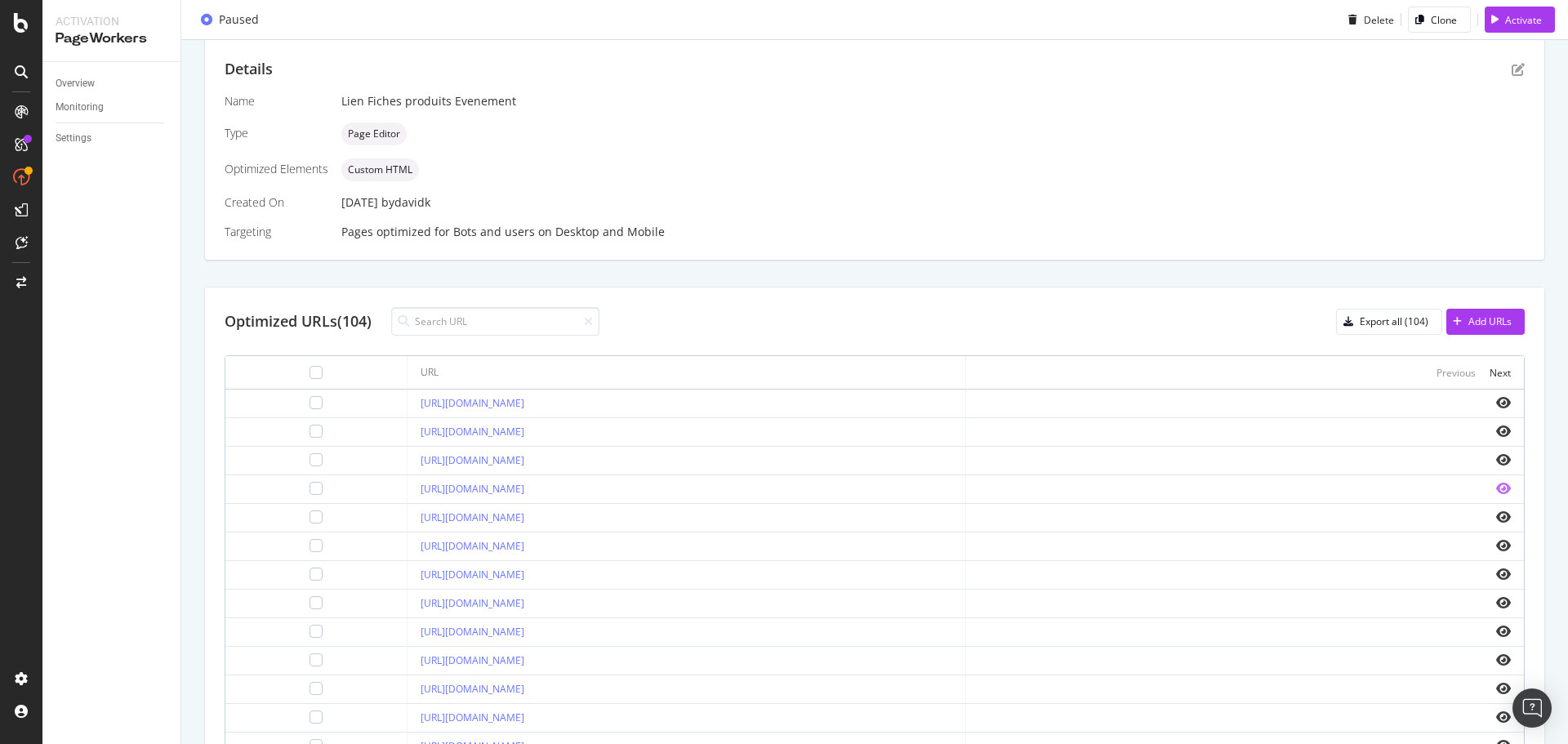
click at [1496, 490] on icon "eye" at bounding box center [1504, 488] width 15 height 13
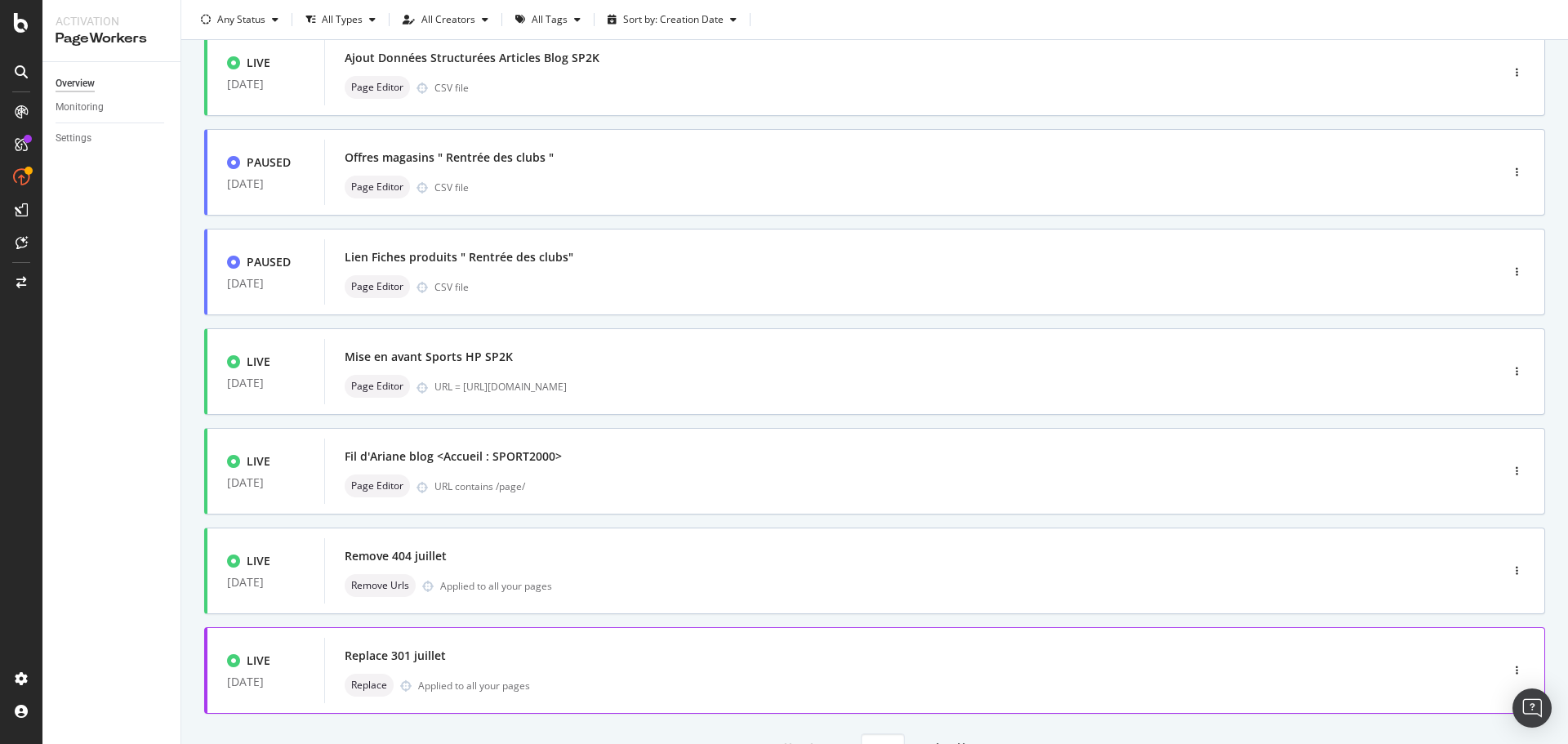
scroll to position [490, 0]
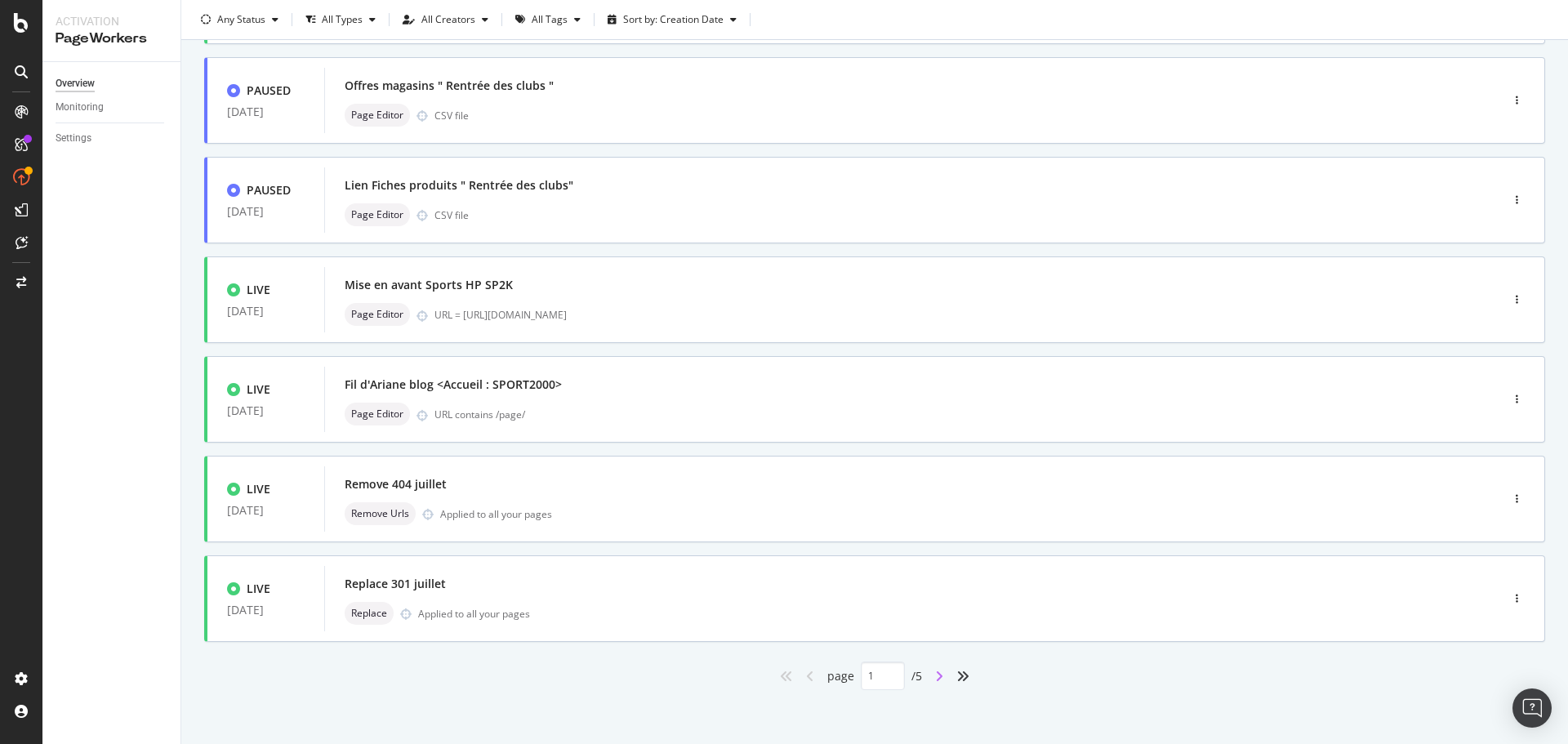
click at [935, 671] on icon "angle-right" at bounding box center [939, 677] width 9 height 13
click at [928, 677] on div "angle-right" at bounding box center [939, 677] width 21 height 27
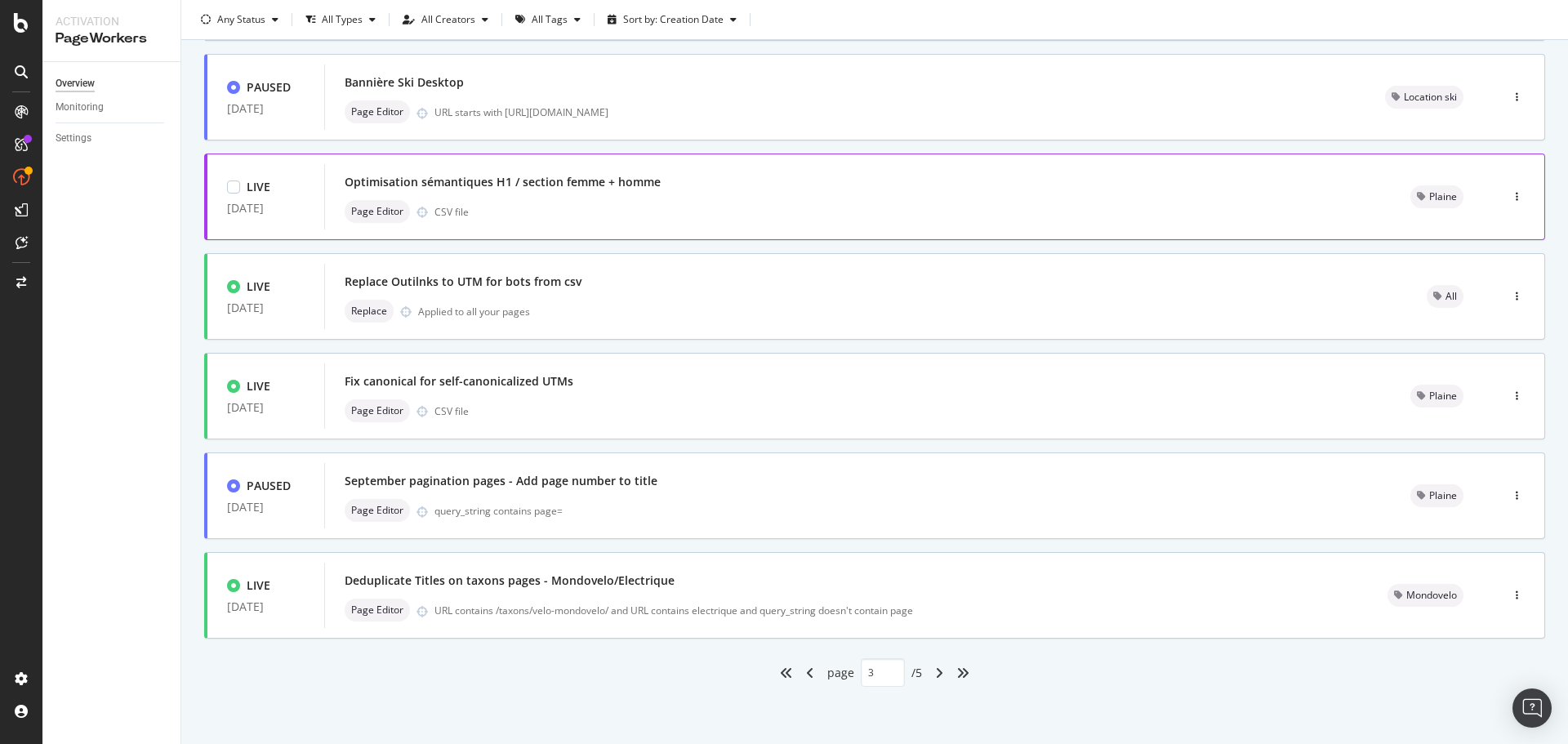
scroll to position [0, 0]
click at [939, 677] on div "angle-right" at bounding box center [939, 673] width 21 height 27
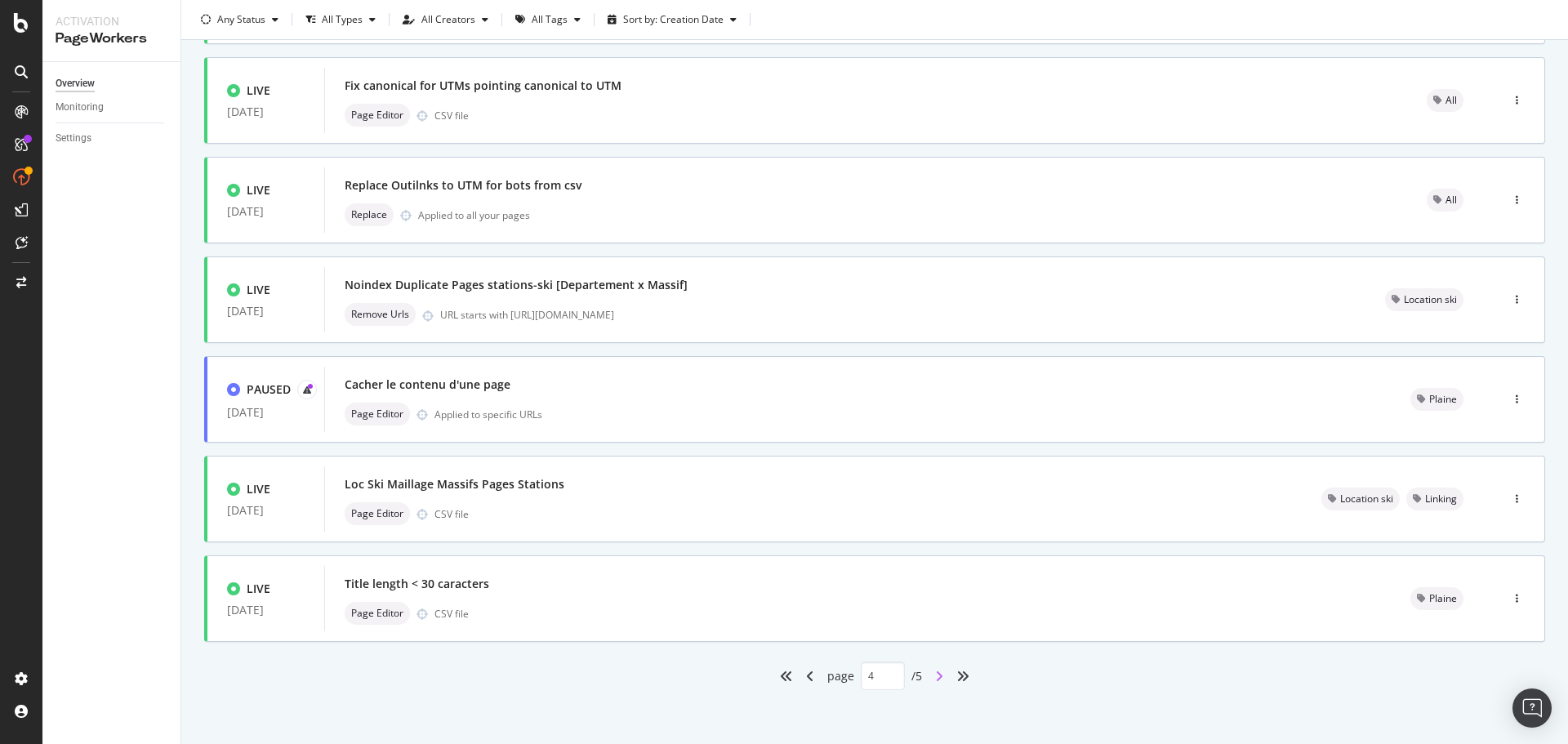
click at [935, 678] on icon "angle-right" at bounding box center [939, 677] width 9 height 13
type input "5"
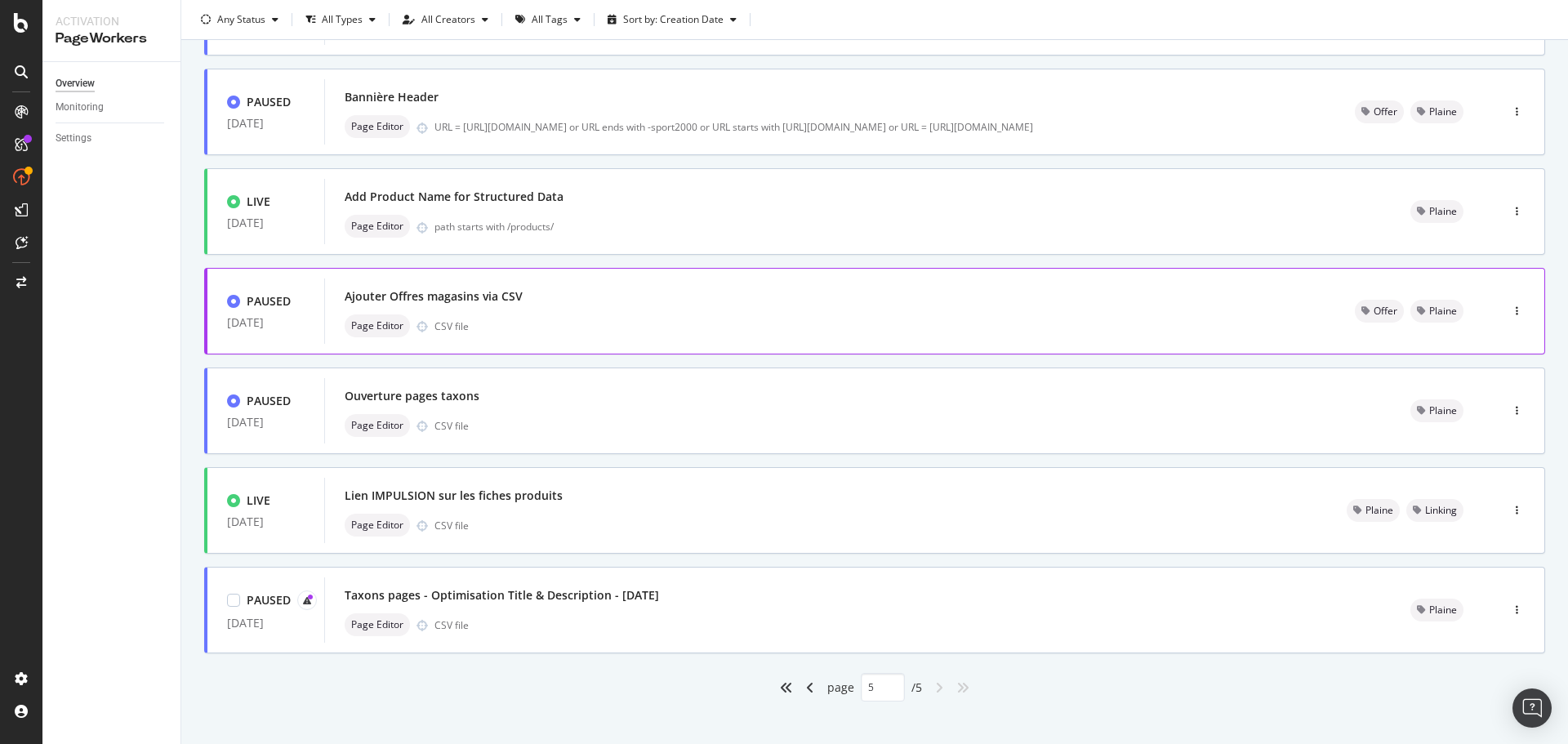
scroll to position [294, 0]
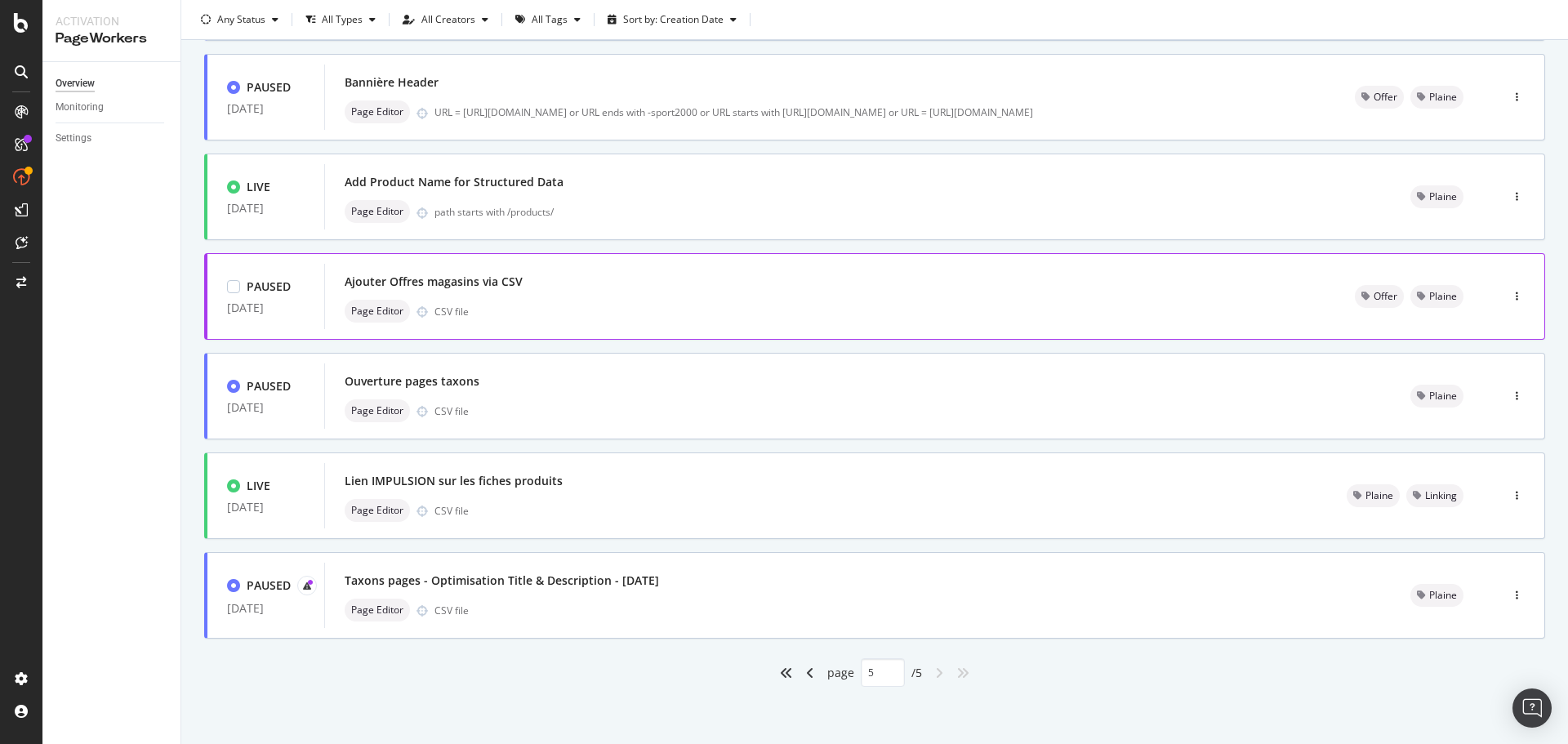
click at [496, 284] on div "Ajouter Offres magasins via CSV" at bounding box center [433, 281] width 178 height 16
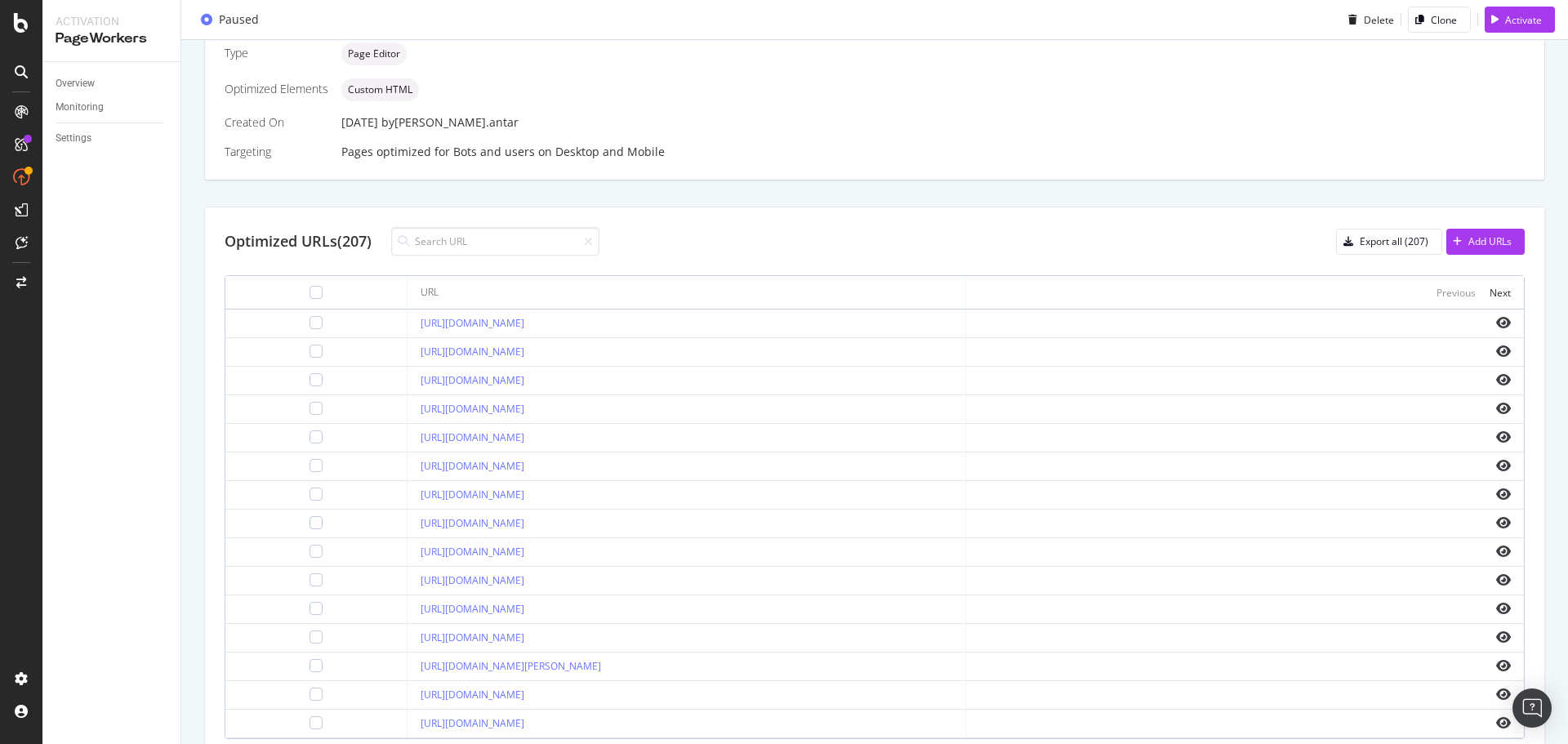
scroll to position [409, 0]
click at [1496, 498] on icon "eye" at bounding box center [1504, 493] width 15 height 13
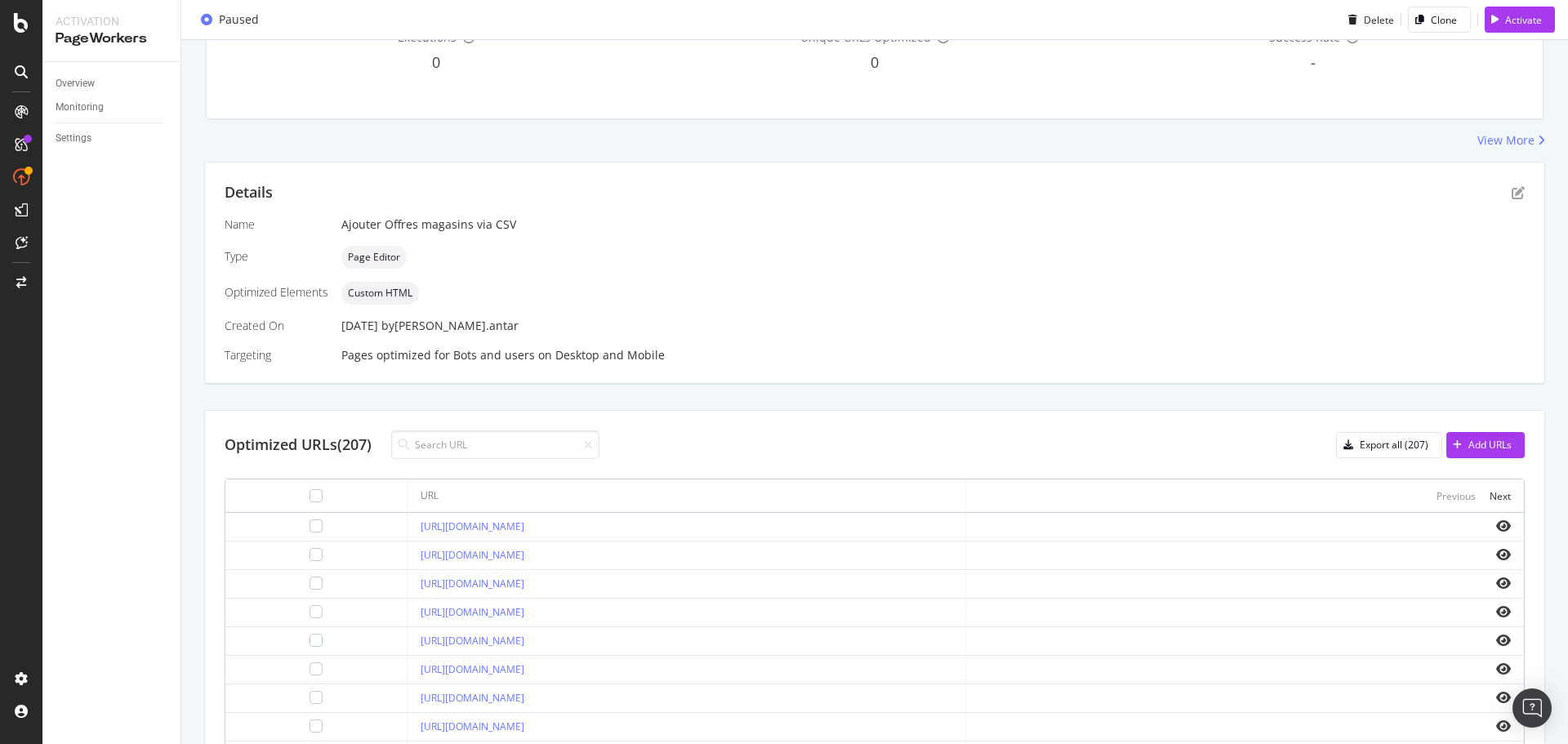
scroll to position [0, 0]
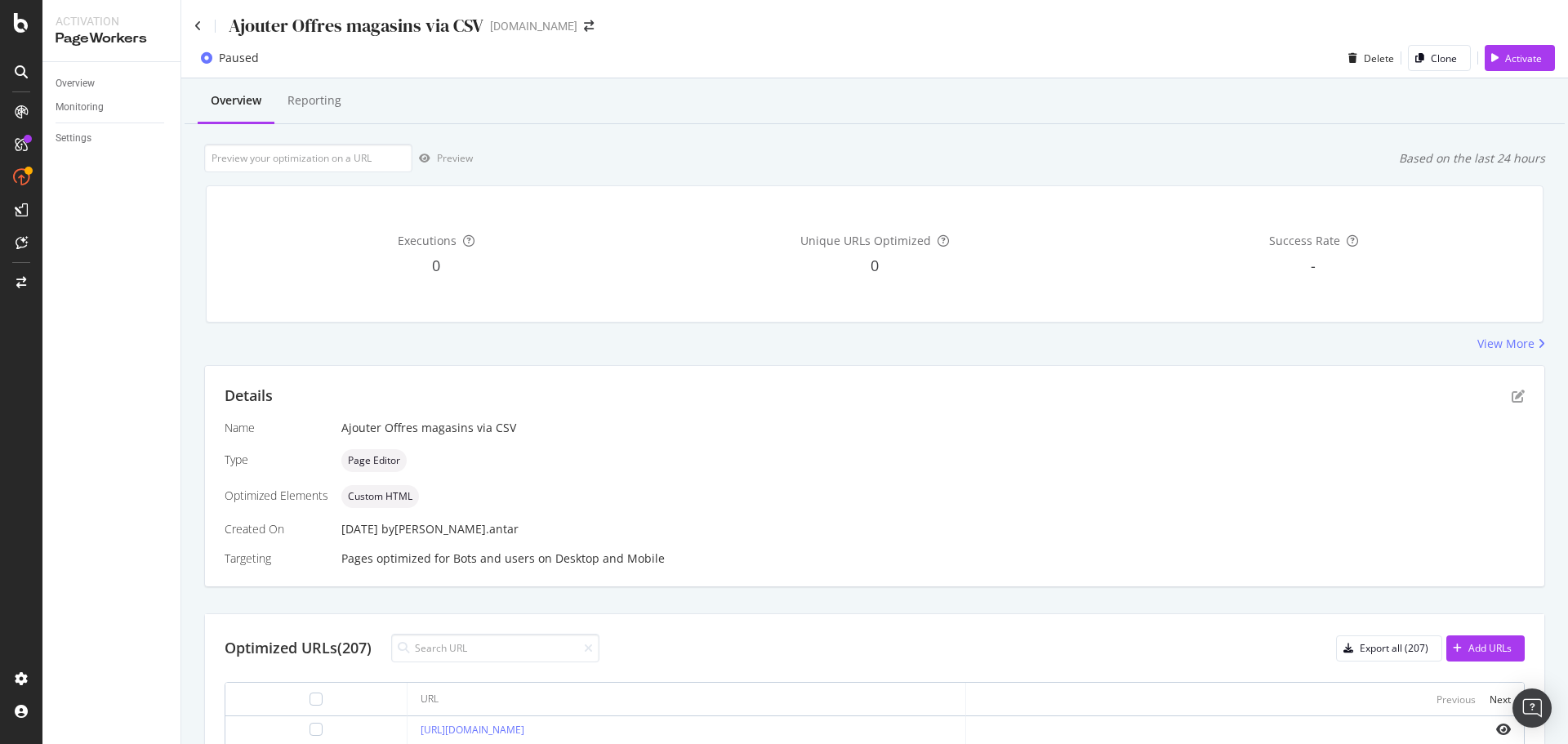
click at [194, 30] on div "Ajouter Offres magasins via CSV [DOMAIN_NAME]" at bounding box center [874, 19] width 1386 height 39
click at [197, 29] on icon at bounding box center [198, 27] width 8 height 11
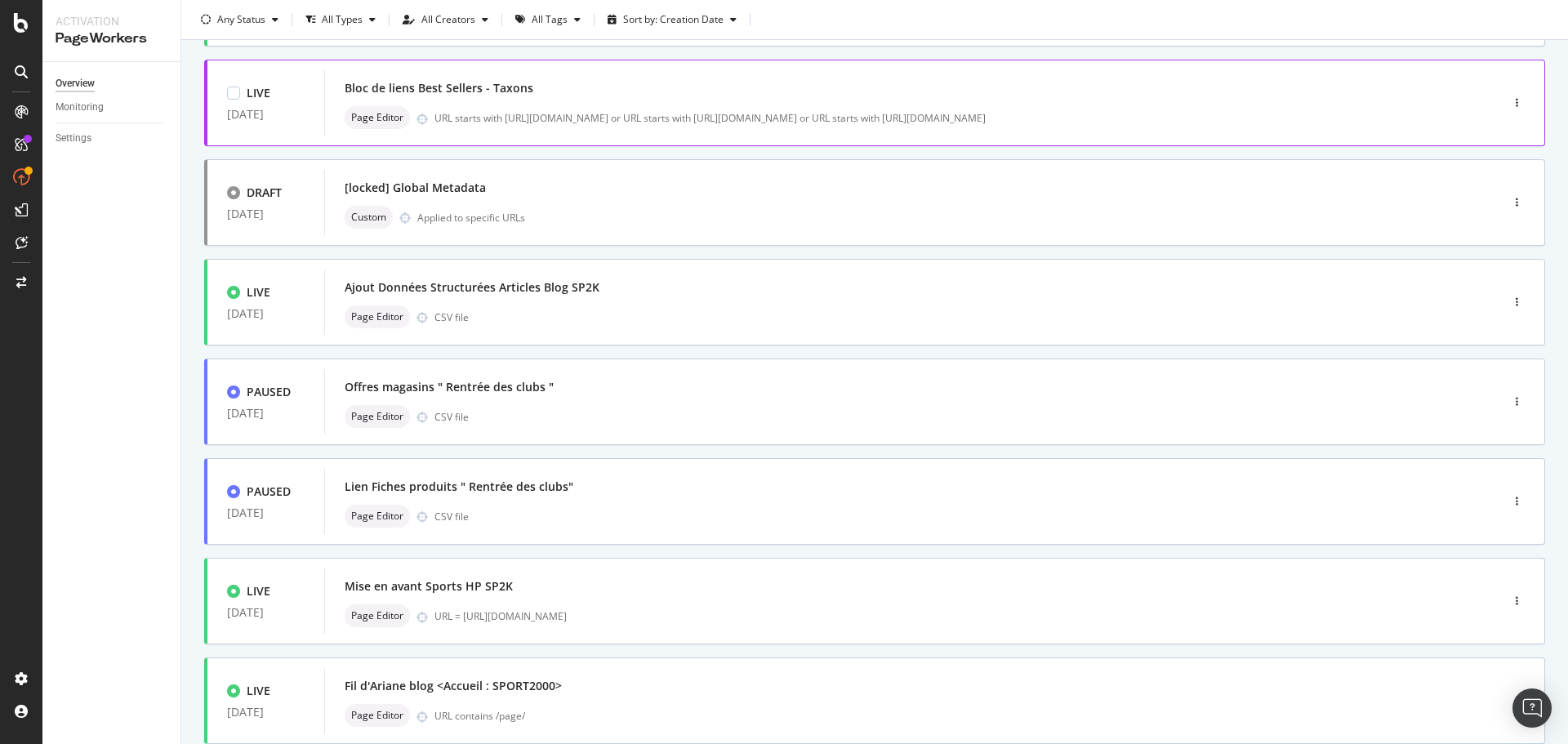
scroll to position [245, 0]
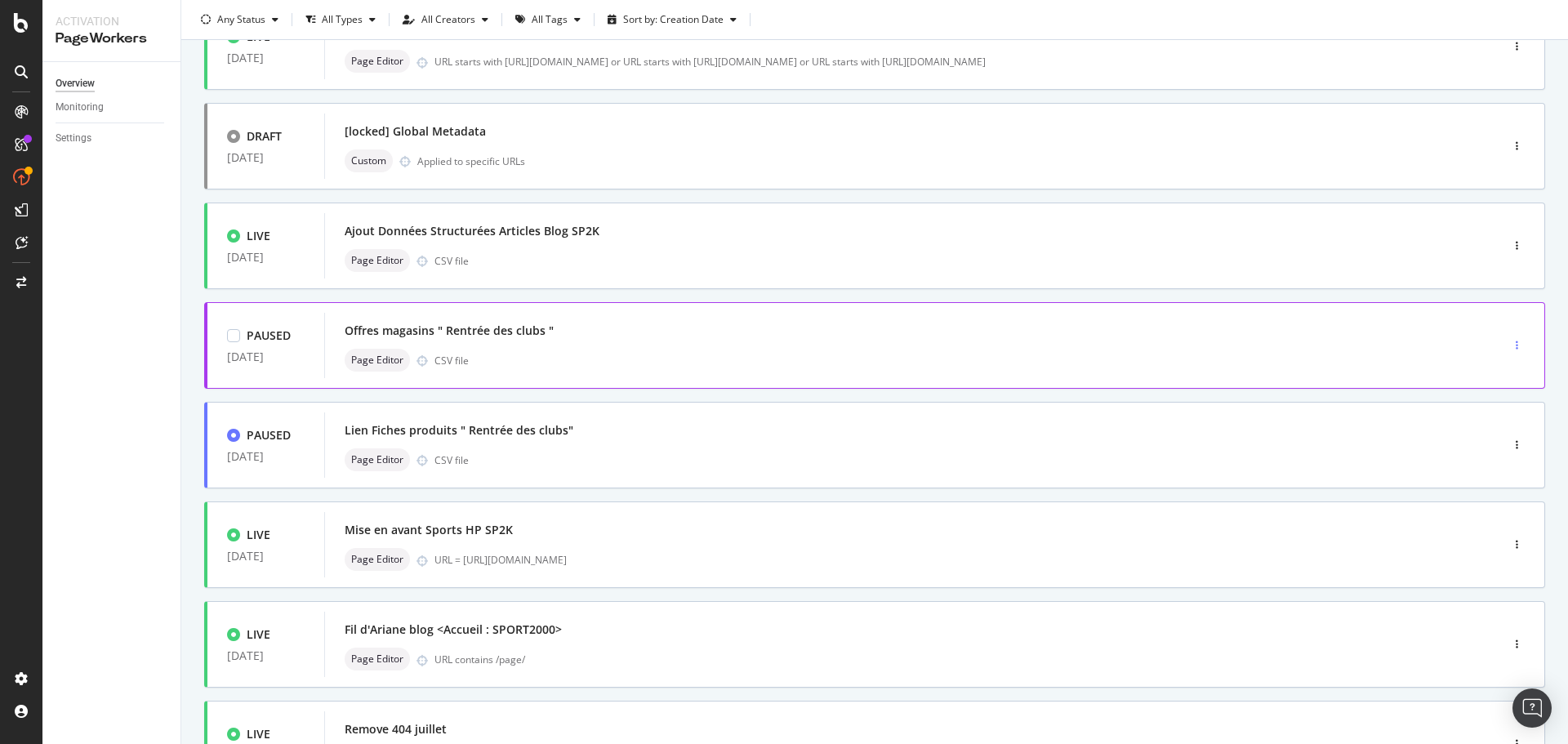
click at [1509, 344] on div "button" at bounding box center [1517, 345] width 15 height 9
click at [1489, 485] on div "Delete" at bounding box center [1480, 485] width 30 height 14
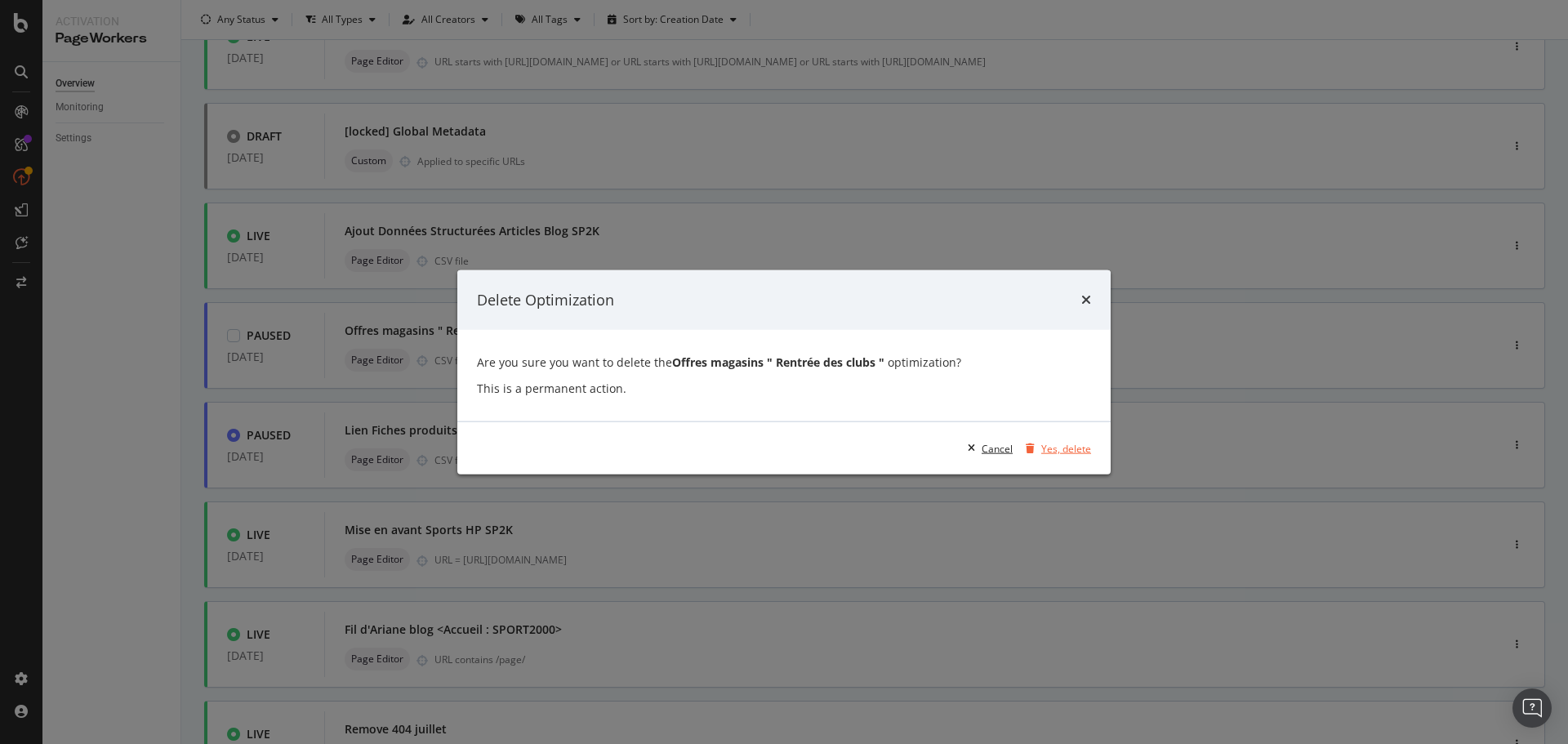
scroll to position [0, 0]
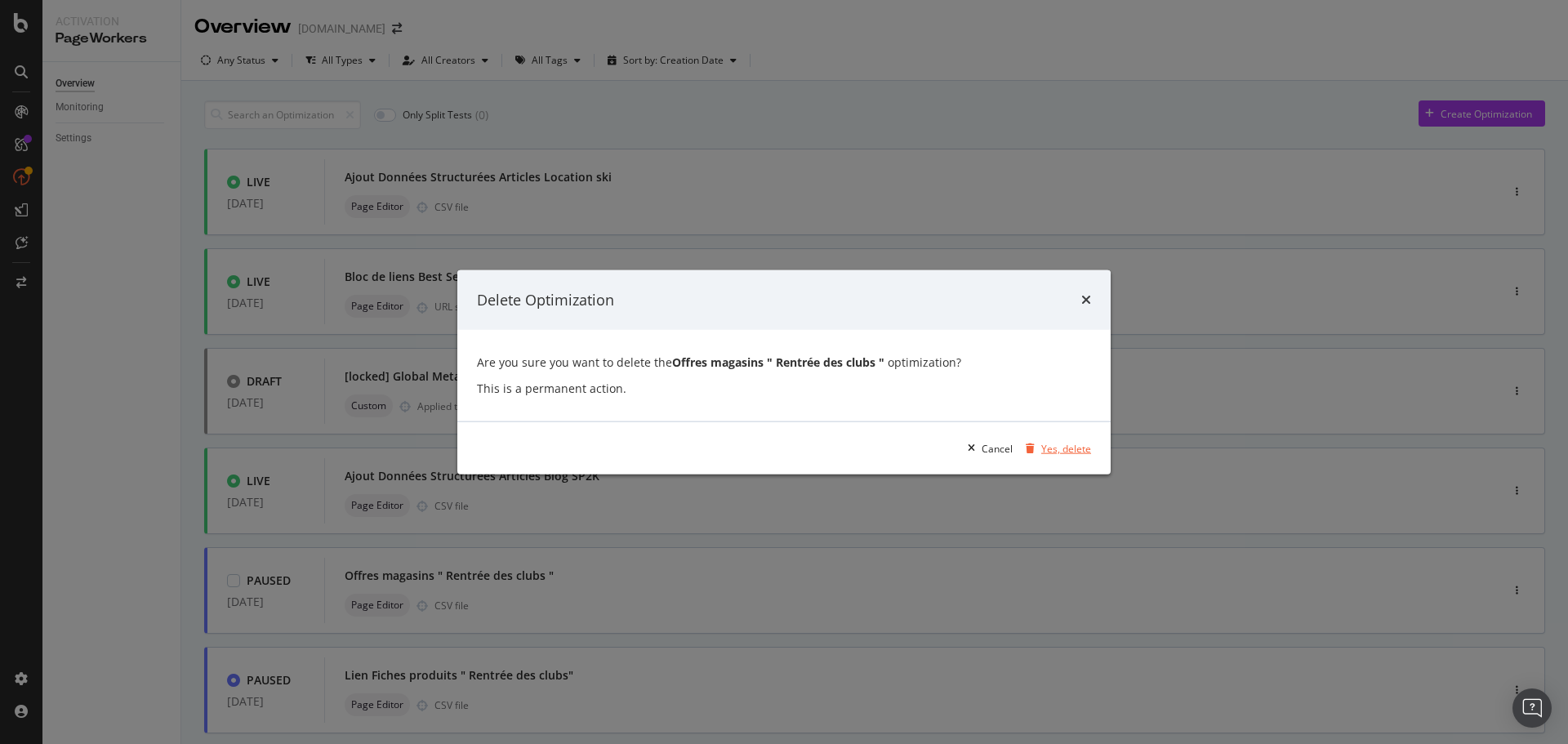
click at [1076, 447] on div "Yes, delete" at bounding box center [1066, 448] width 50 height 14
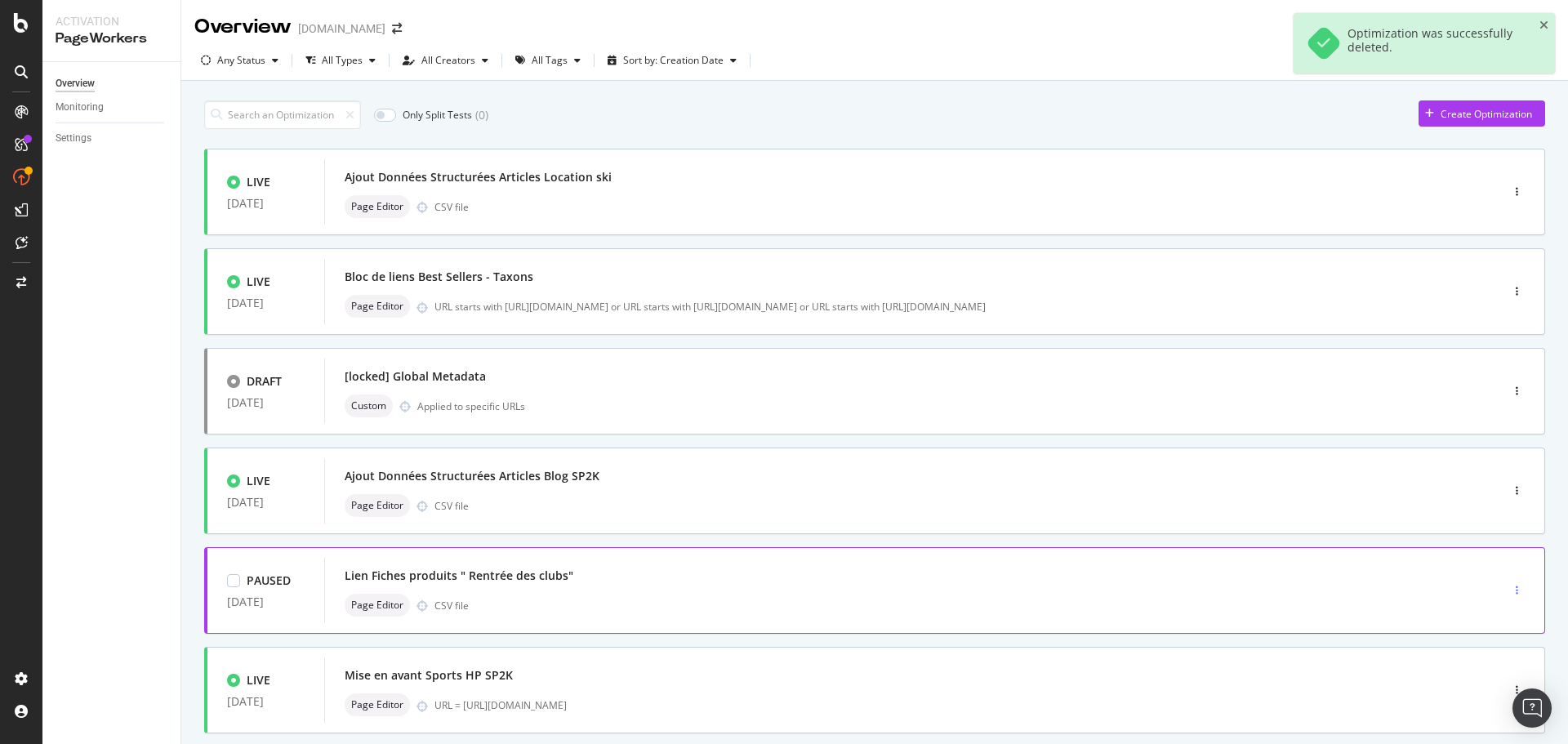
click at [1509, 588] on div "button" at bounding box center [1517, 591] width 15 height 9
click at [1475, 562] on div "Delete" at bounding box center [1480, 559] width 30 height 14
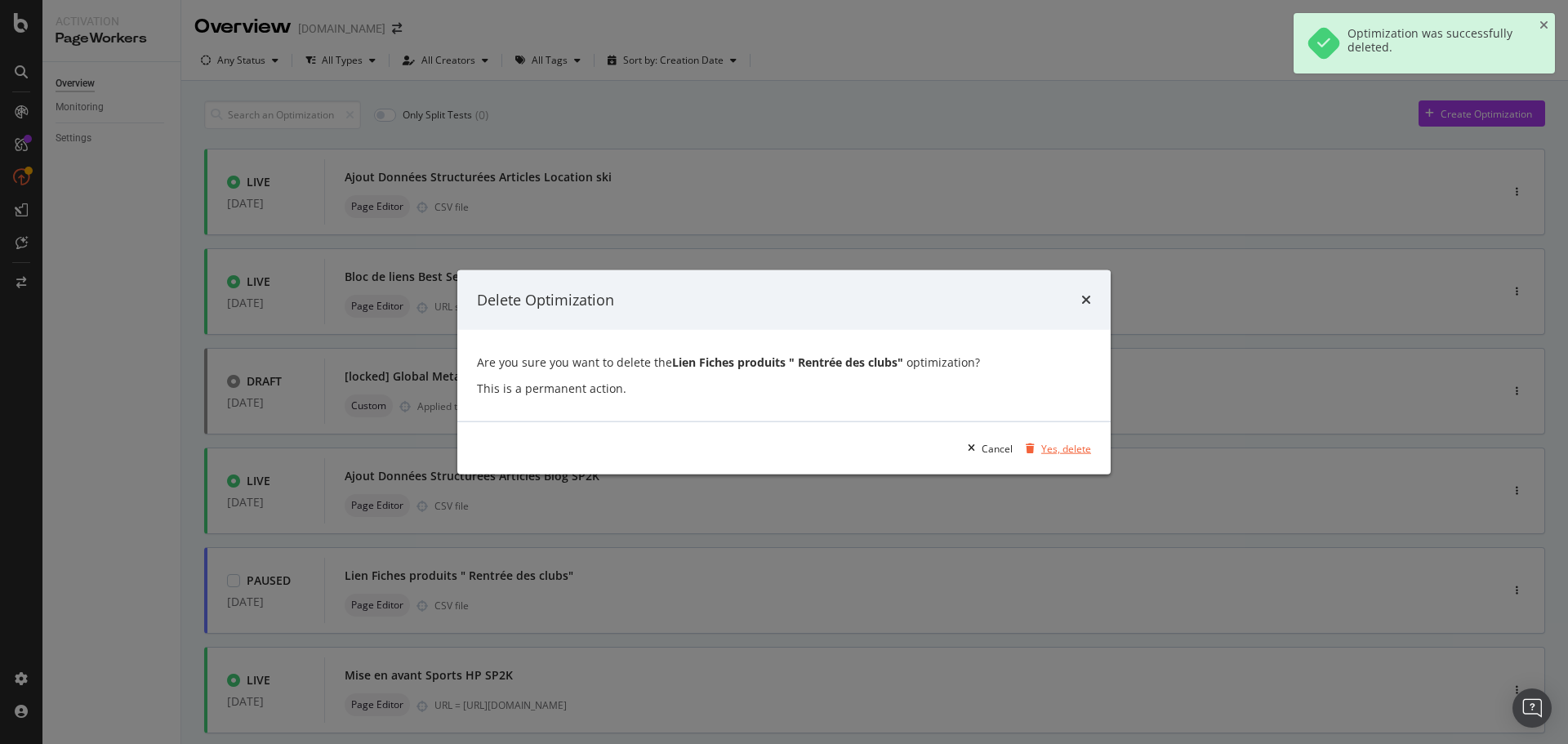
click at [1073, 450] on div "Yes, delete" at bounding box center [1066, 448] width 50 height 14
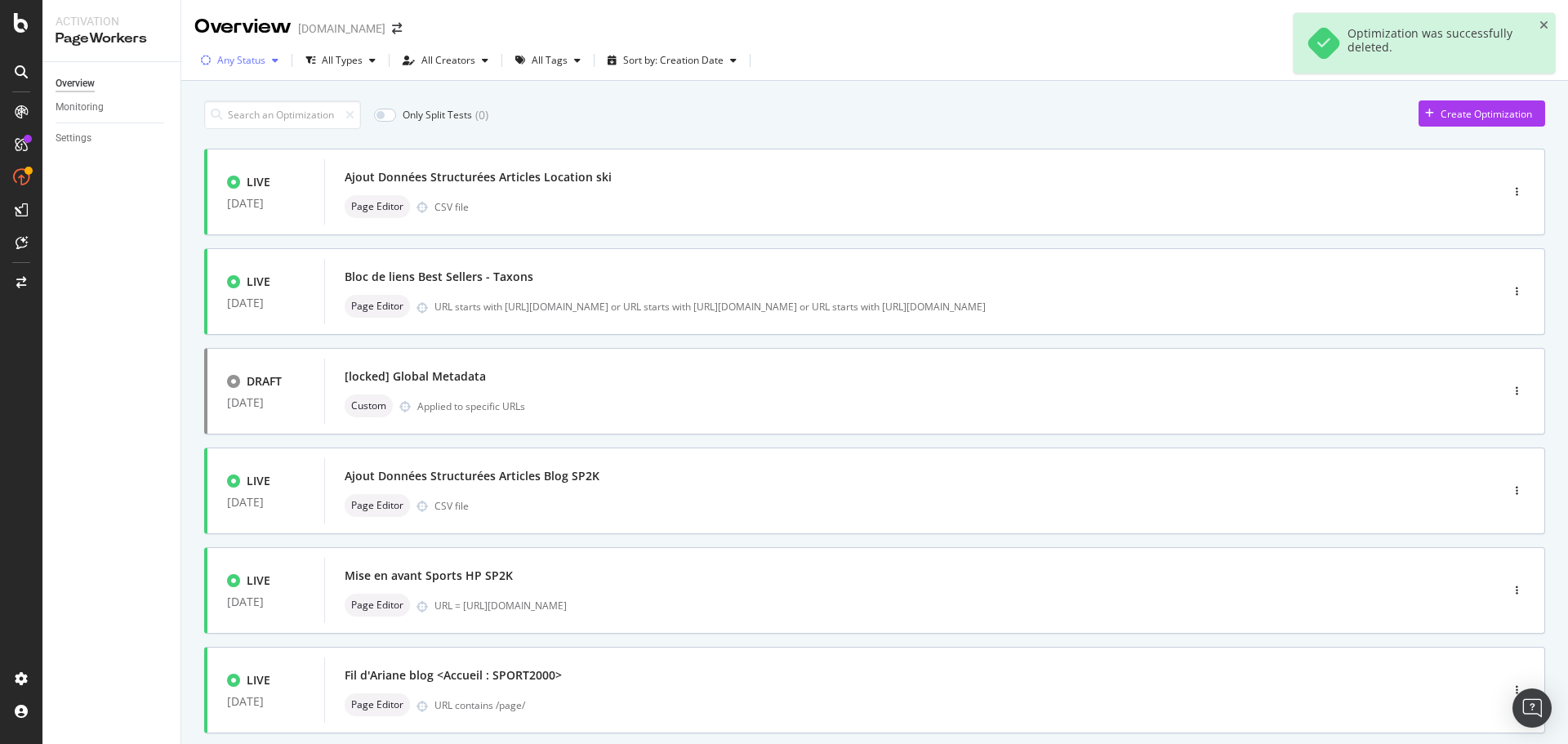
click at [269, 68] on div "Any Status" at bounding box center [239, 61] width 91 height 25
click at [253, 173] on div "Draft ( 2 )" at bounding box center [247, 175] width 39 height 14
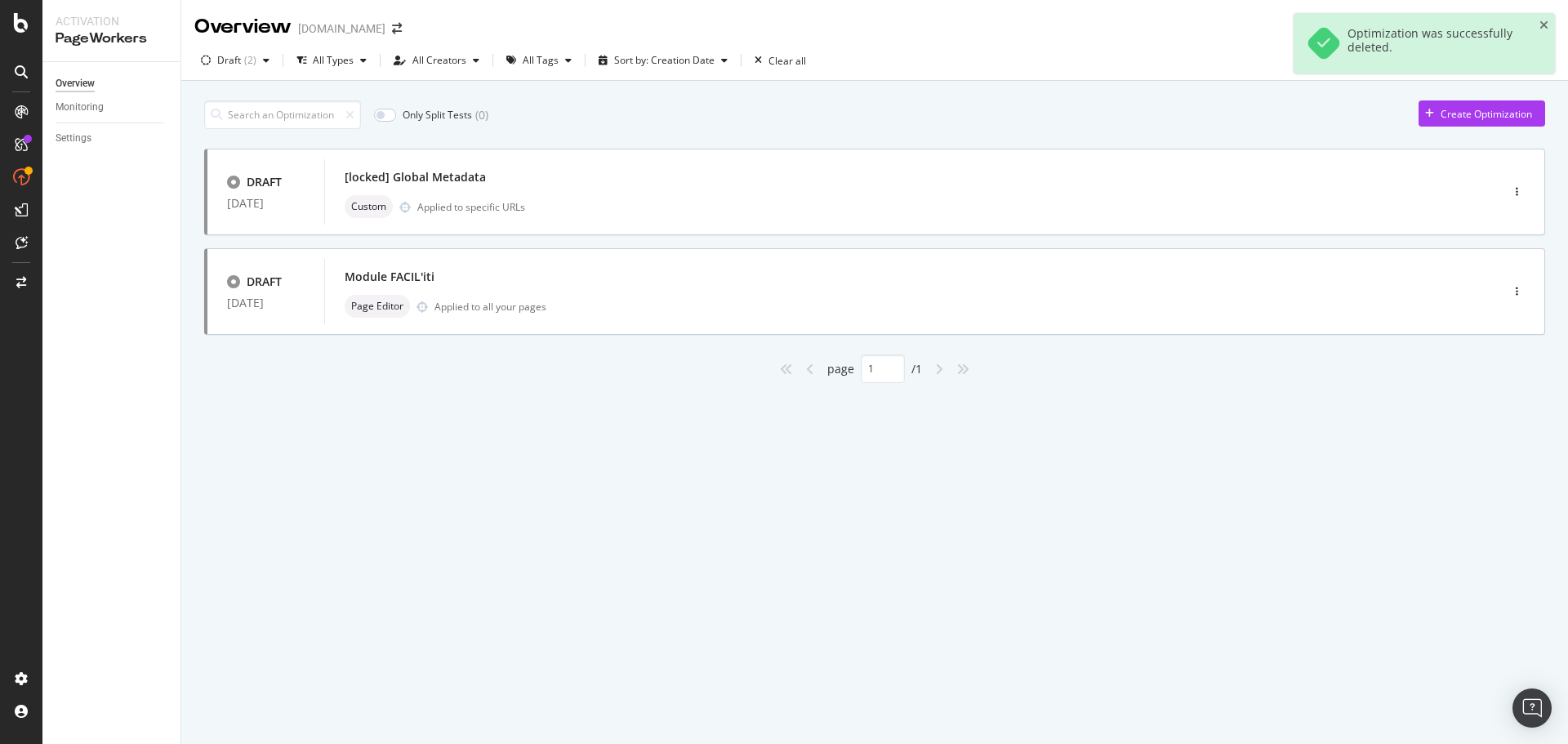
click at [527, 476] on div "Overview [DOMAIN_NAME] Draft ( 2 ) All Types All Creators All Tags Sort by: Cre…" at bounding box center [874, 372] width 1386 height 744
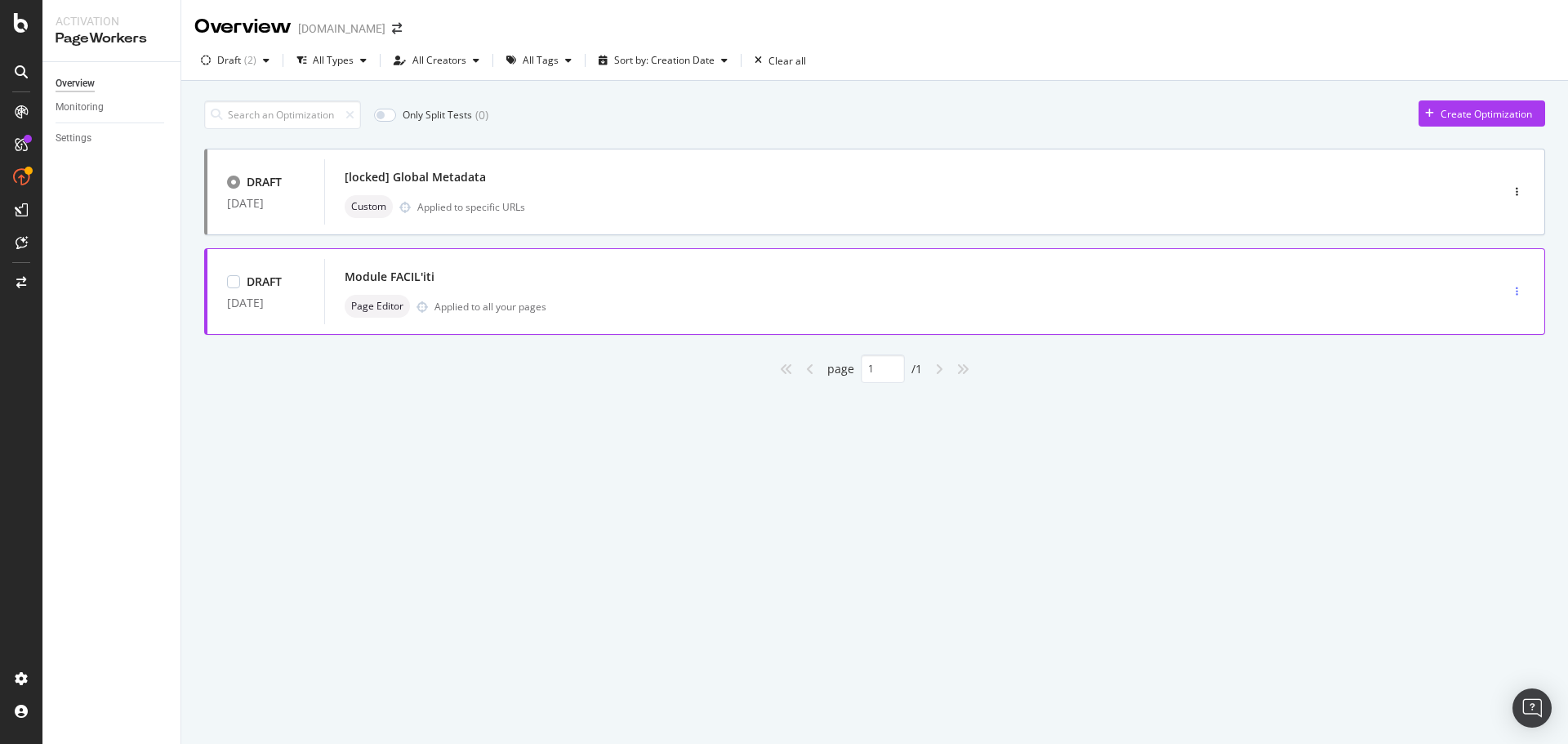
click at [1520, 291] on div "button" at bounding box center [1517, 292] width 15 height 9
click at [1496, 403] on div "Delete" at bounding box center [1499, 403] width 30 height 14
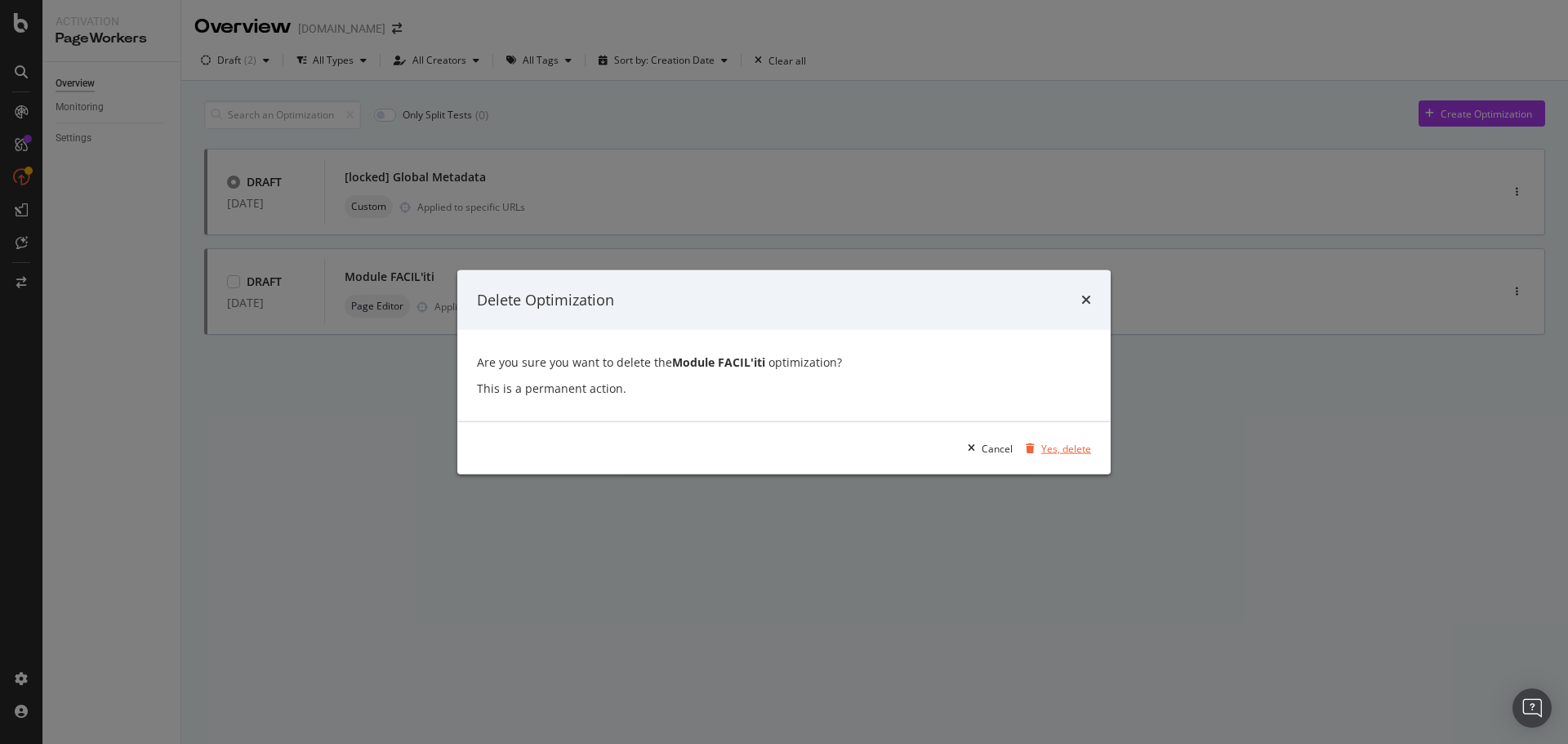
click at [1078, 448] on div "Yes, delete" at bounding box center [1066, 448] width 50 height 14
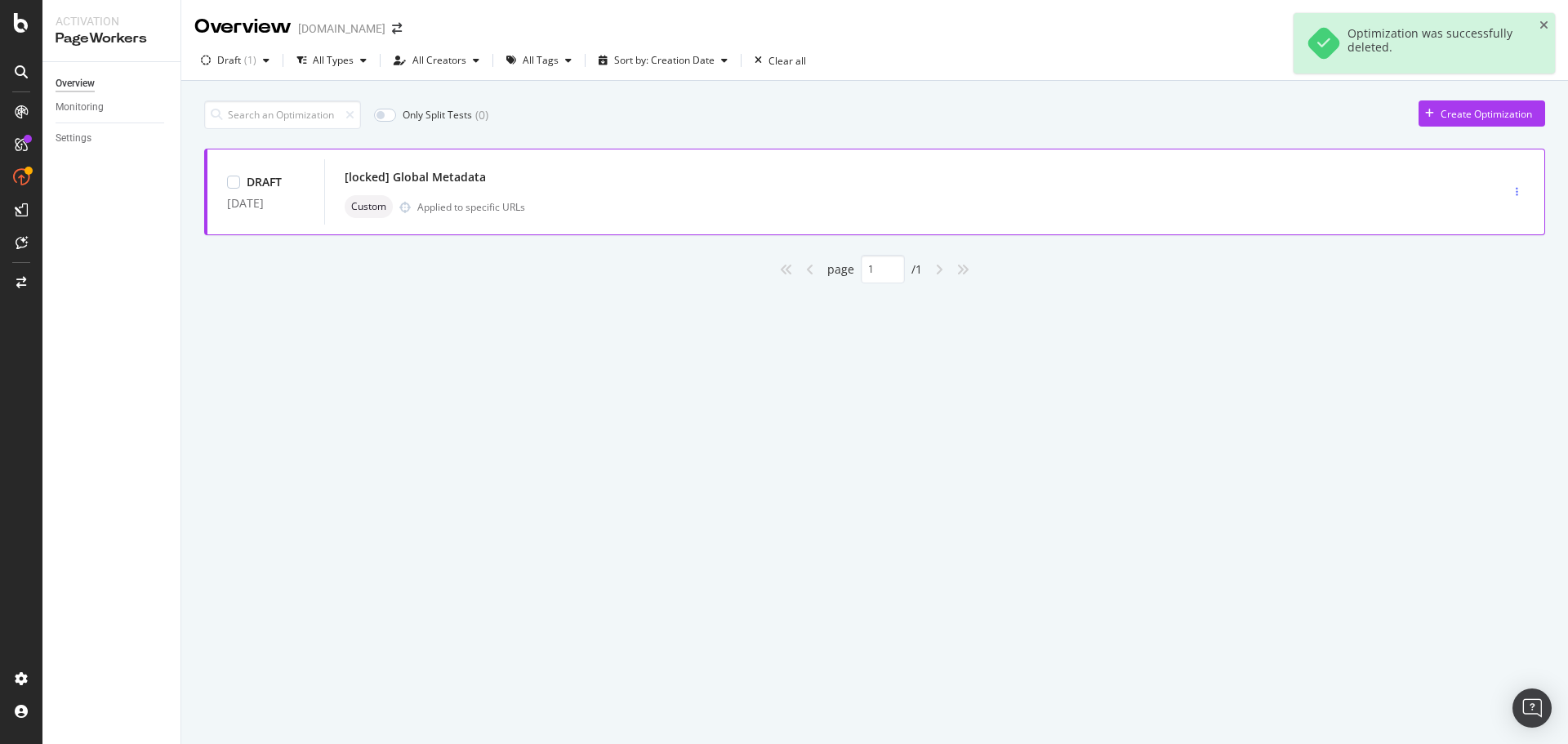
click at [1524, 193] on div "button" at bounding box center [1517, 192] width 15 height 9
click at [1499, 248] on div "Delete" at bounding box center [1499, 249] width 30 height 14
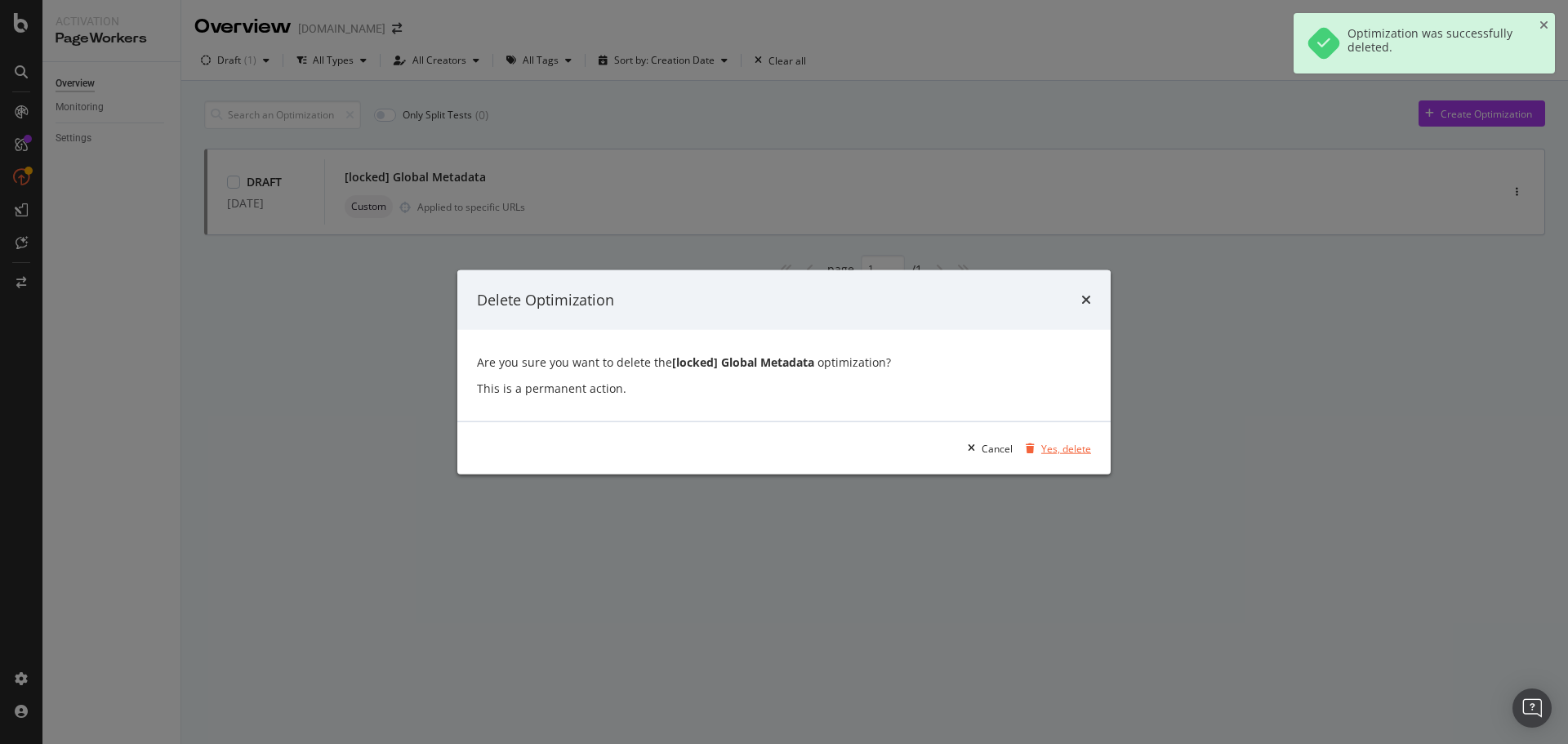
click at [1057, 444] on div "Yes, delete" at bounding box center [1066, 448] width 50 height 14
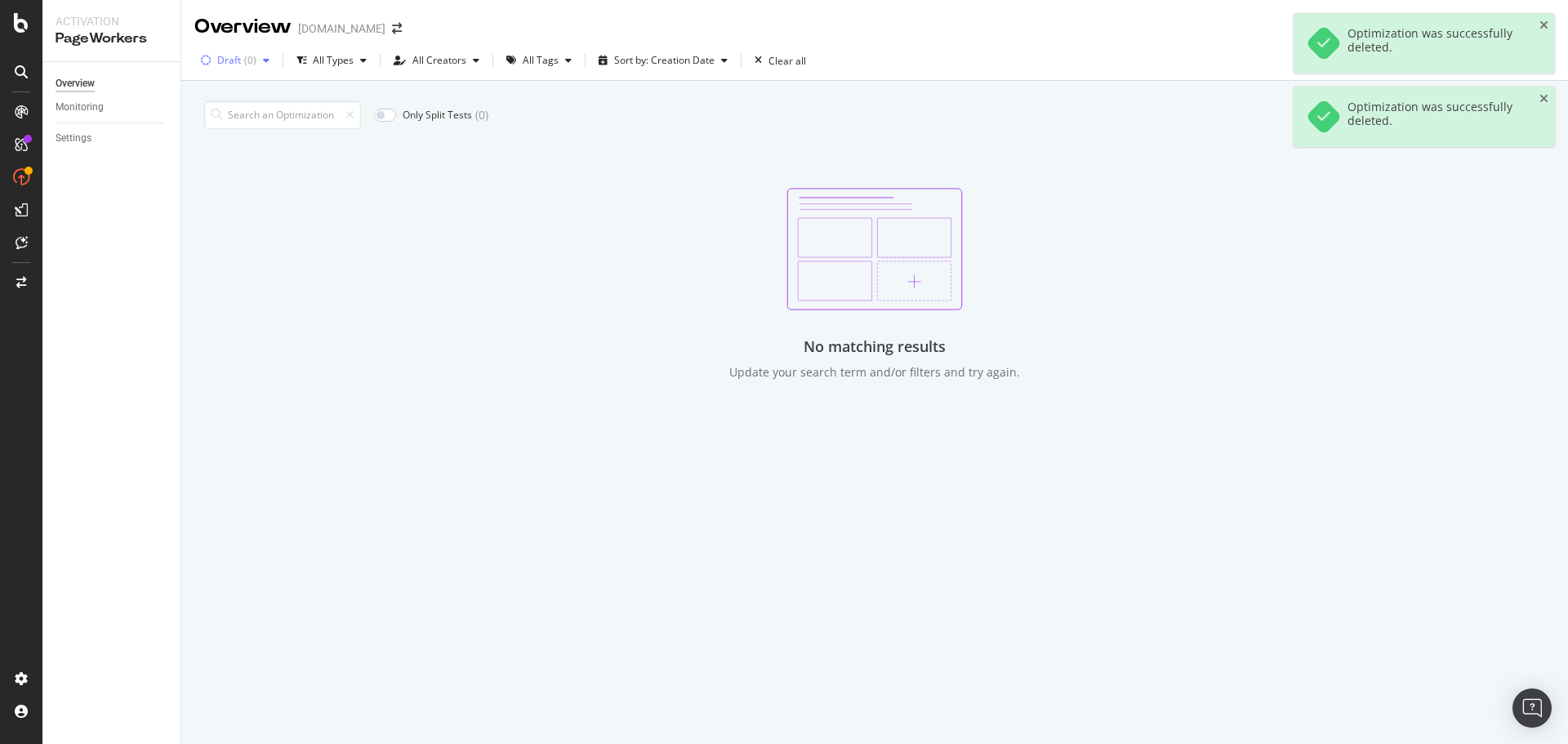
click at [236, 65] on div "Draft" at bounding box center [229, 61] width 24 height 9
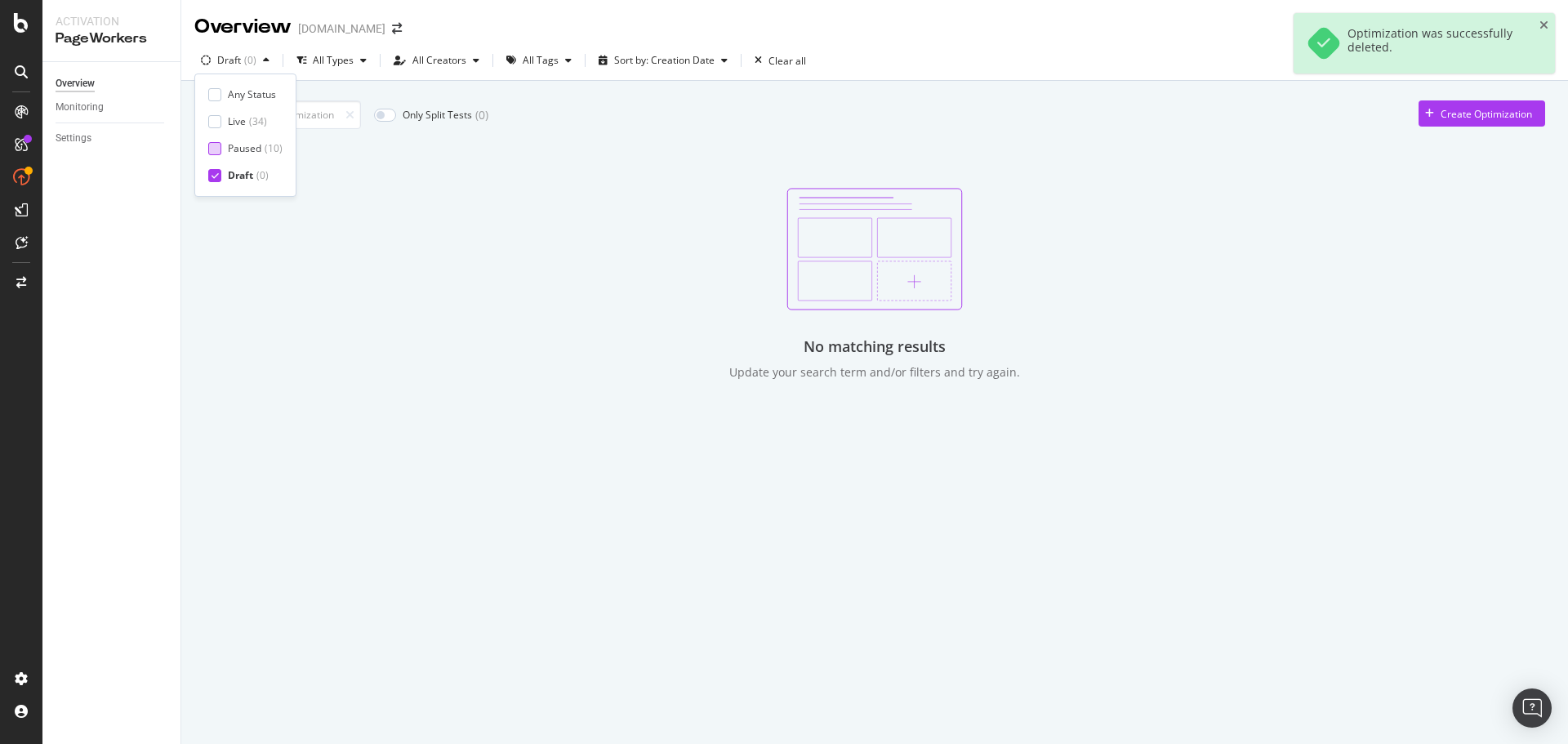
click at [252, 148] on div "Paused" at bounding box center [244, 148] width 33 height 14
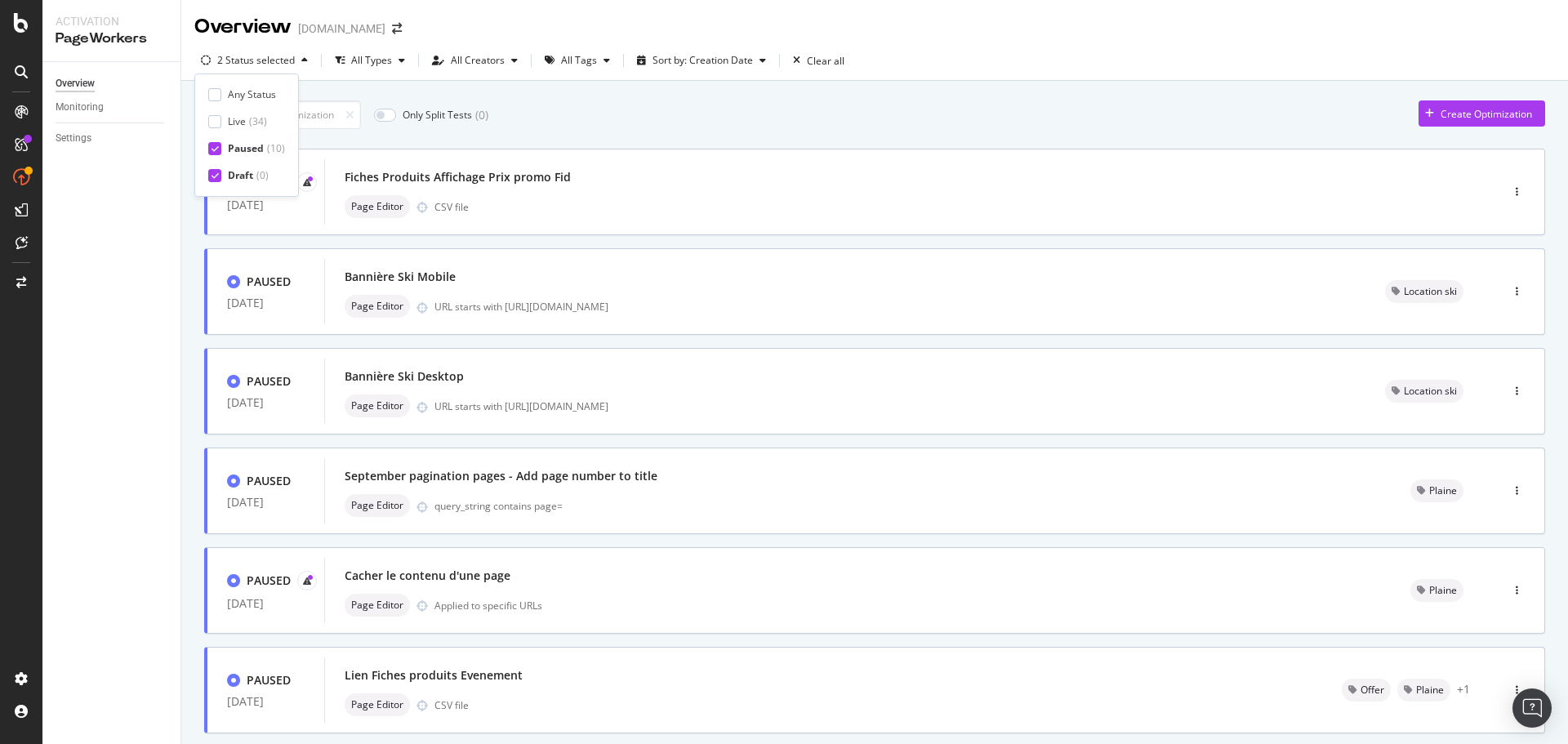
click at [221, 172] on div "Draft ( 0 )" at bounding box center [246, 175] width 77 height 14
click at [154, 205] on div "Overview Monitoring Settings" at bounding box center [112, 403] width 138 height 682
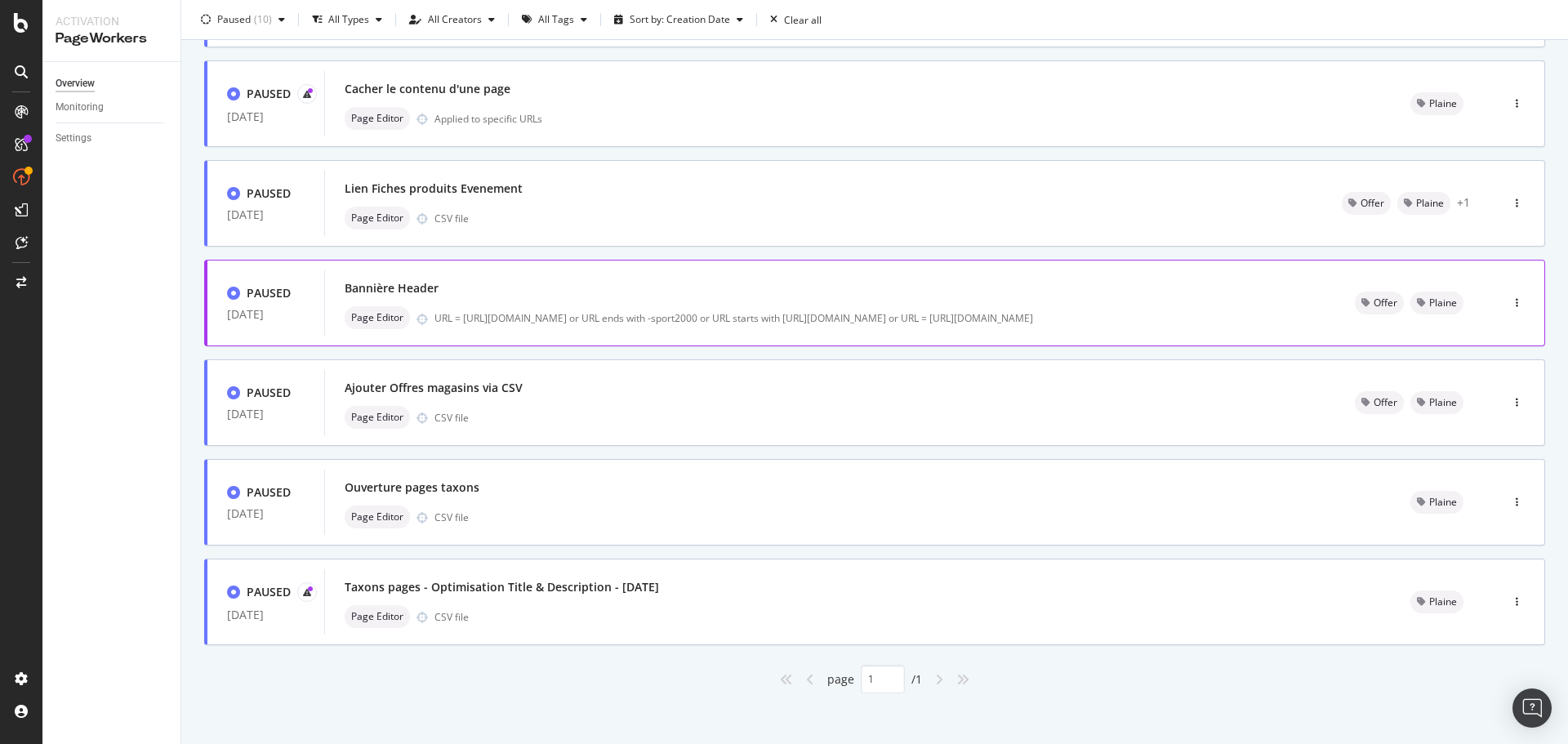
scroll to position [493, 0]
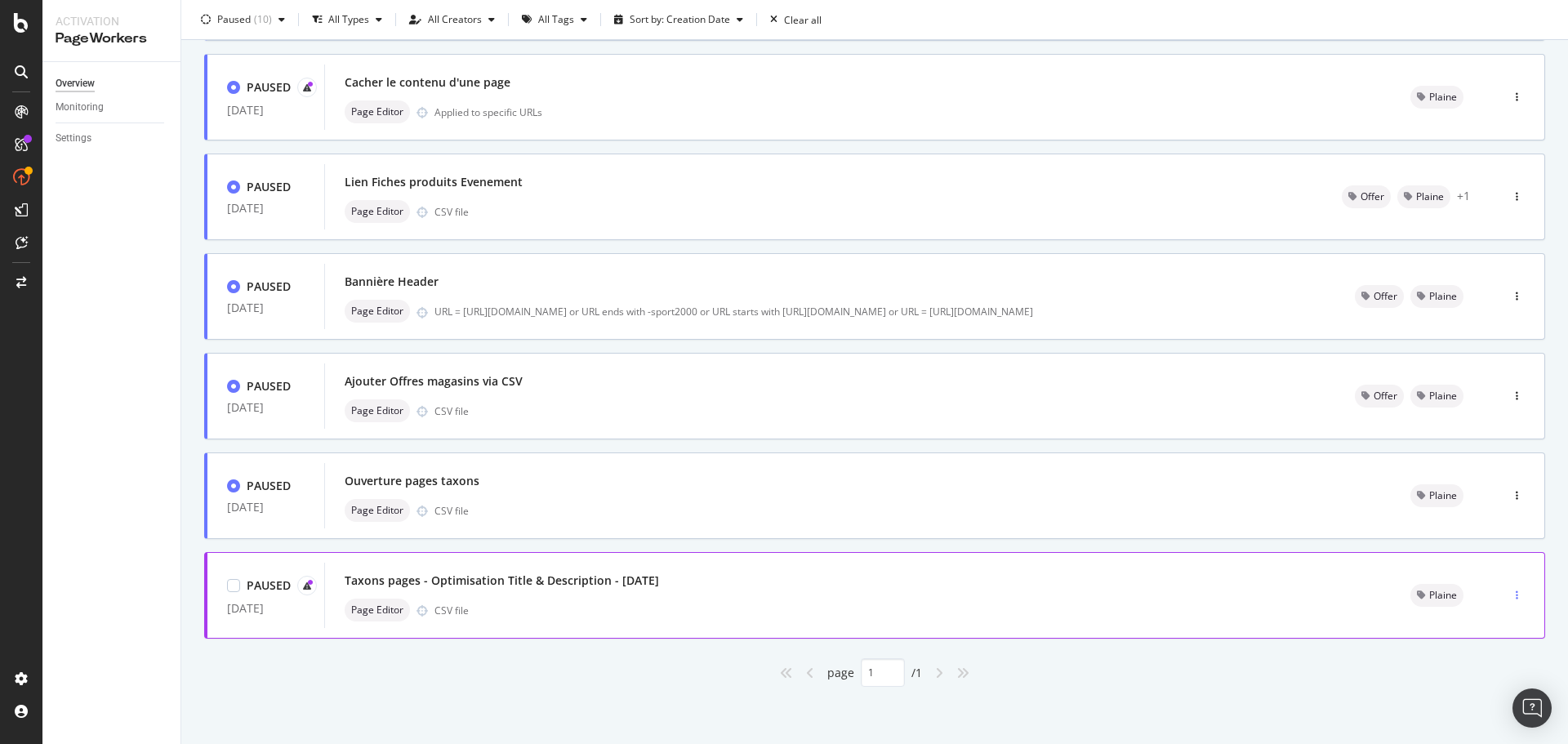
click at [1509, 593] on div "button" at bounding box center [1517, 595] width 15 height 9
drag, startPoint x: 1361, startPoint y: 689, endPoint x: 1326, endPoint y: 677, distance: 37.0
click at [1357, 687] on div "Only Split Tests ( 0 ) Create Optimization PAUSED [DATE] Fiches Produits Affich…" at bounding box center [874, 166] width 1386 height 1157
click at [629, 576] on div "Taxons pages - Optimisation Title & Description - [DATE]" at bounding box center [502, 580] width 314 height 16
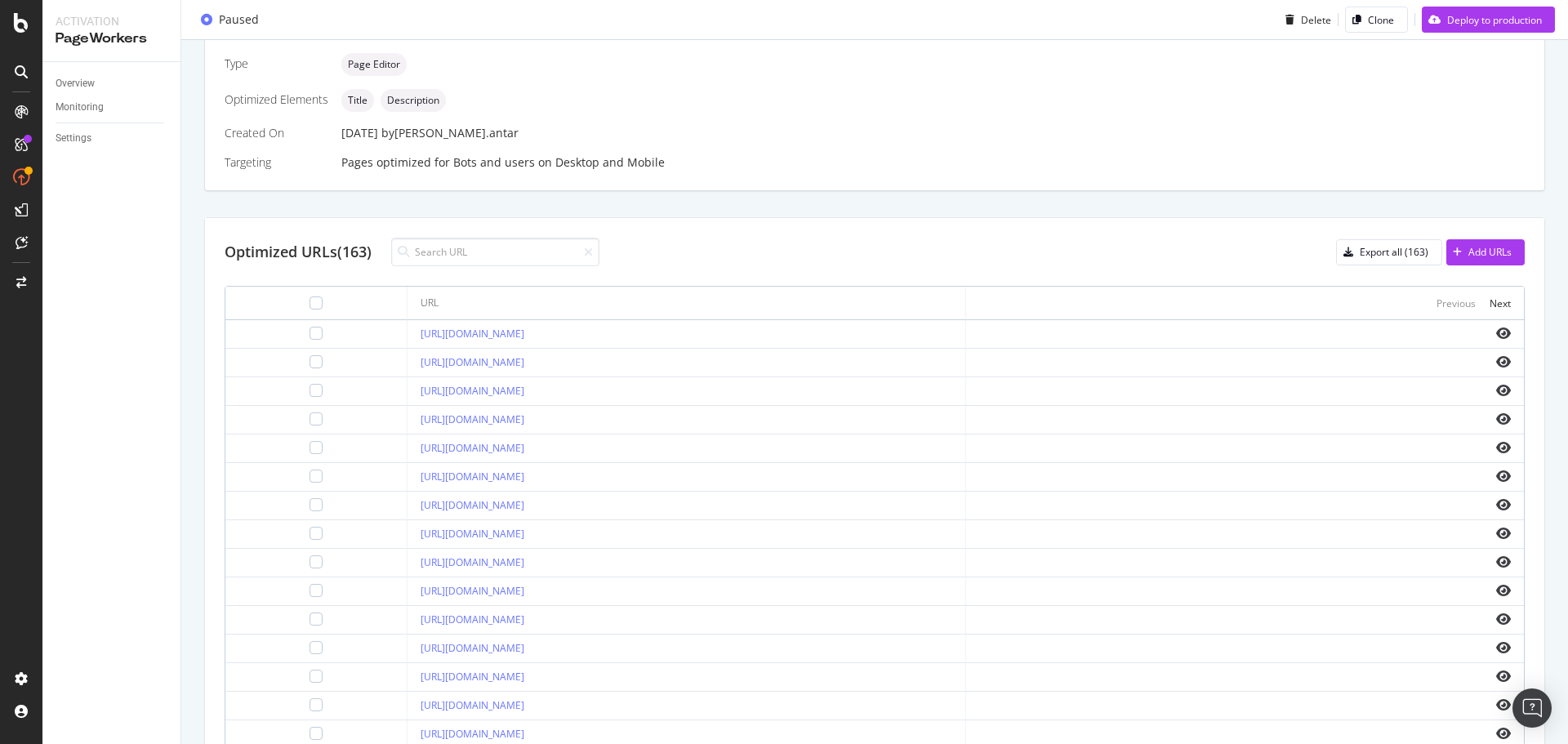
scroll to position [511, 0]
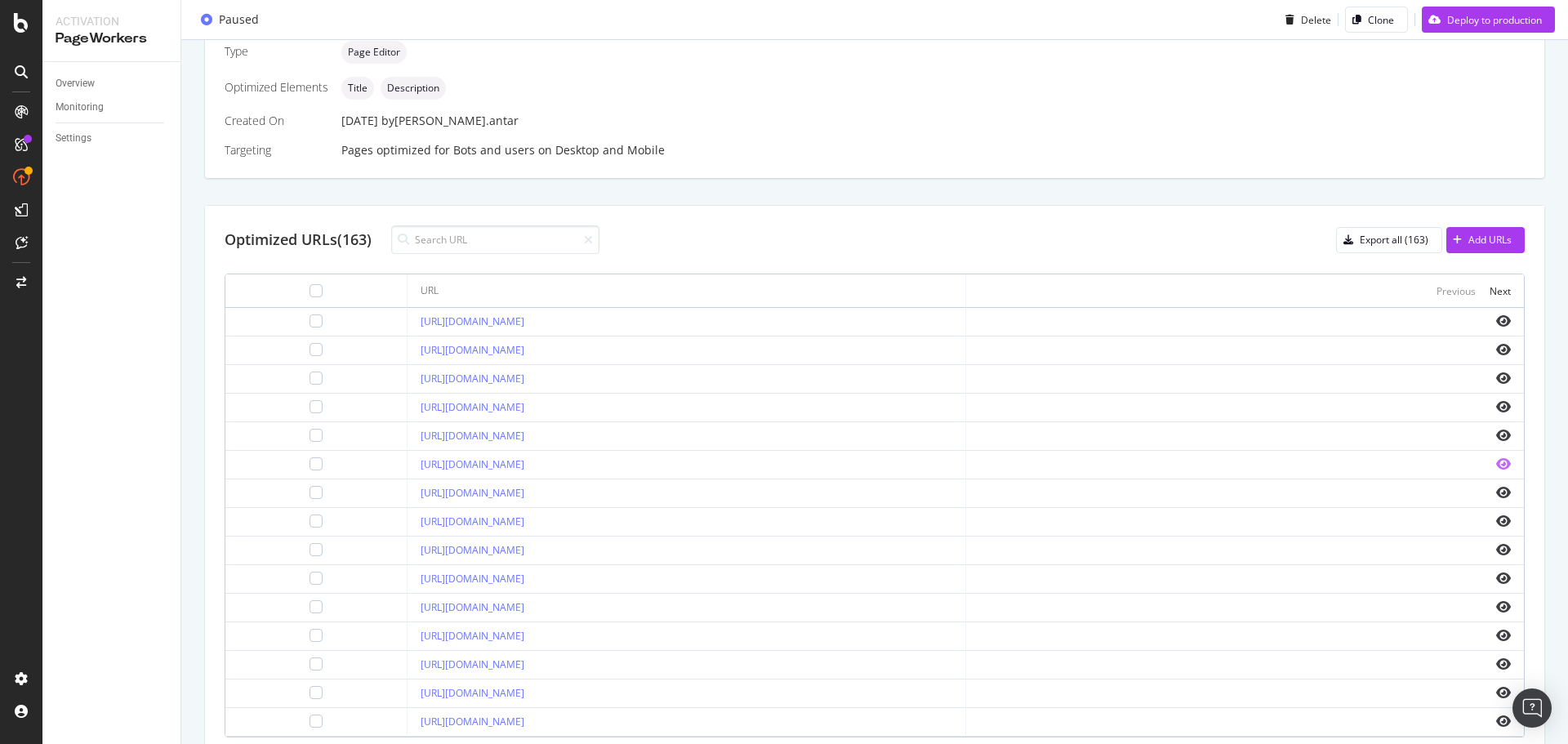
click at [1496, 470] on icon "eye" at bounding box center [1504, 464] width 15 height 13
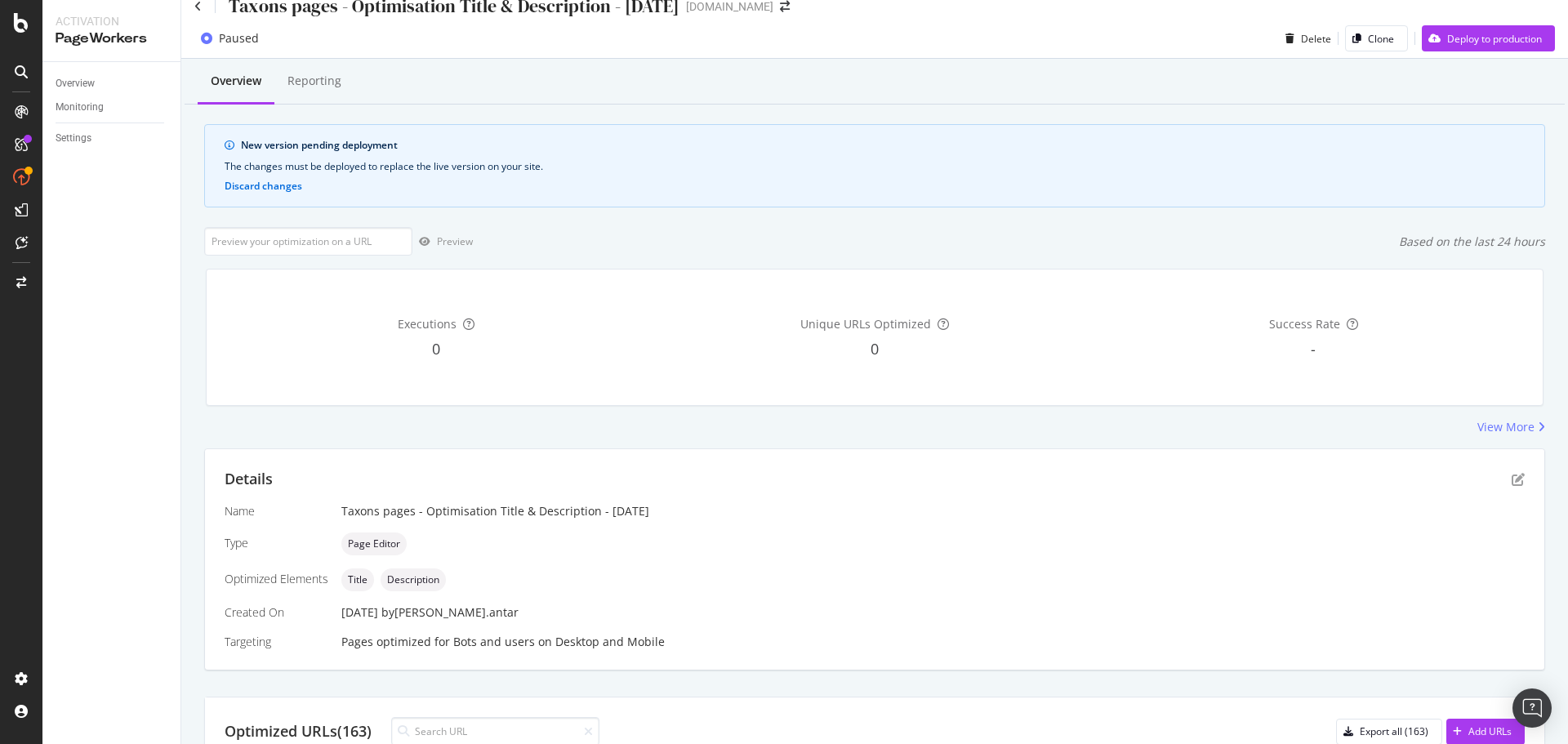
scroll to position [0, 0]
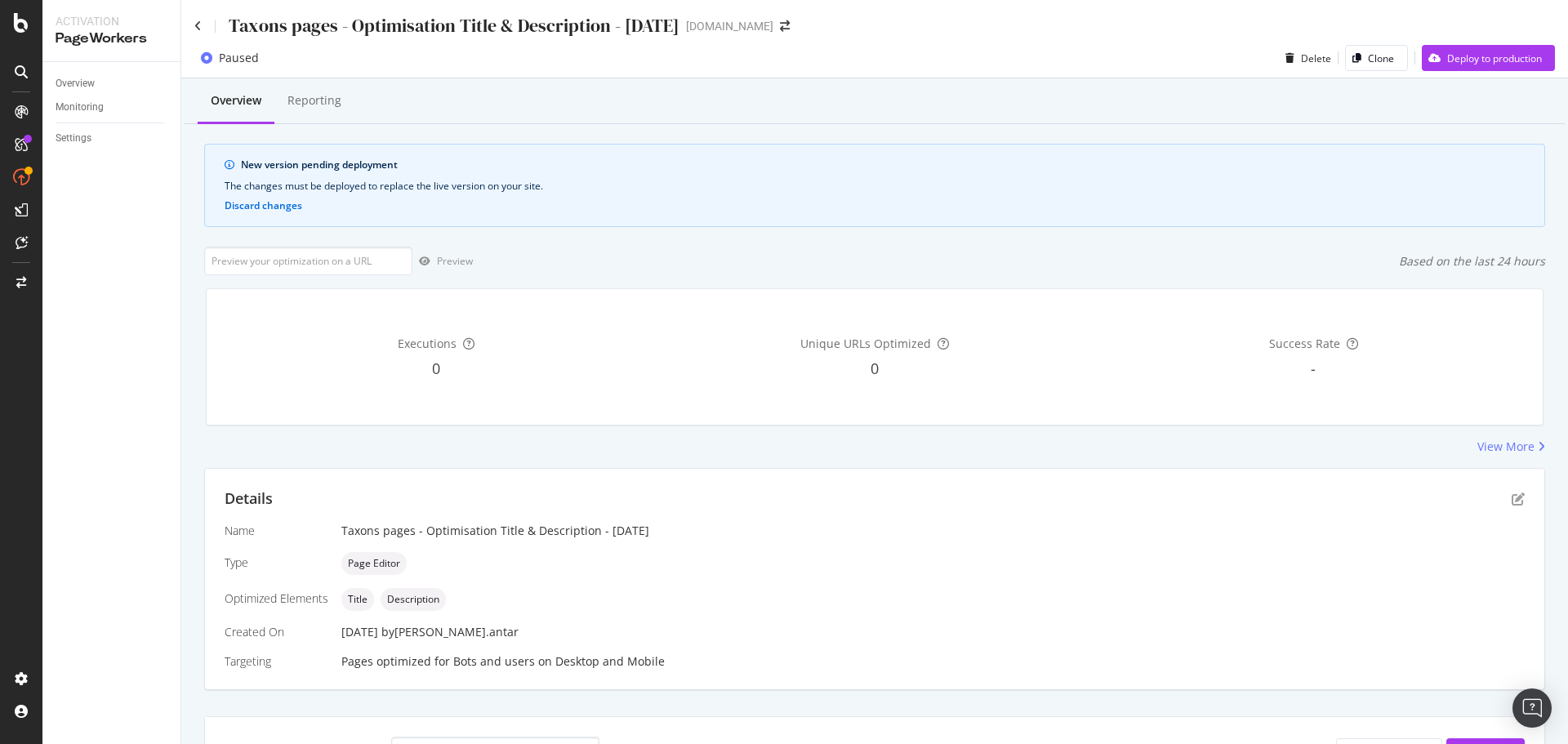
click at [203, 30] on div "Taxons pages - Optimisation Title & Description - [DATE]" at bounding box center [436, 26] width 485 height 26
click at [200, 29] on icon at bounding box center [198, 27] width 8 height 11
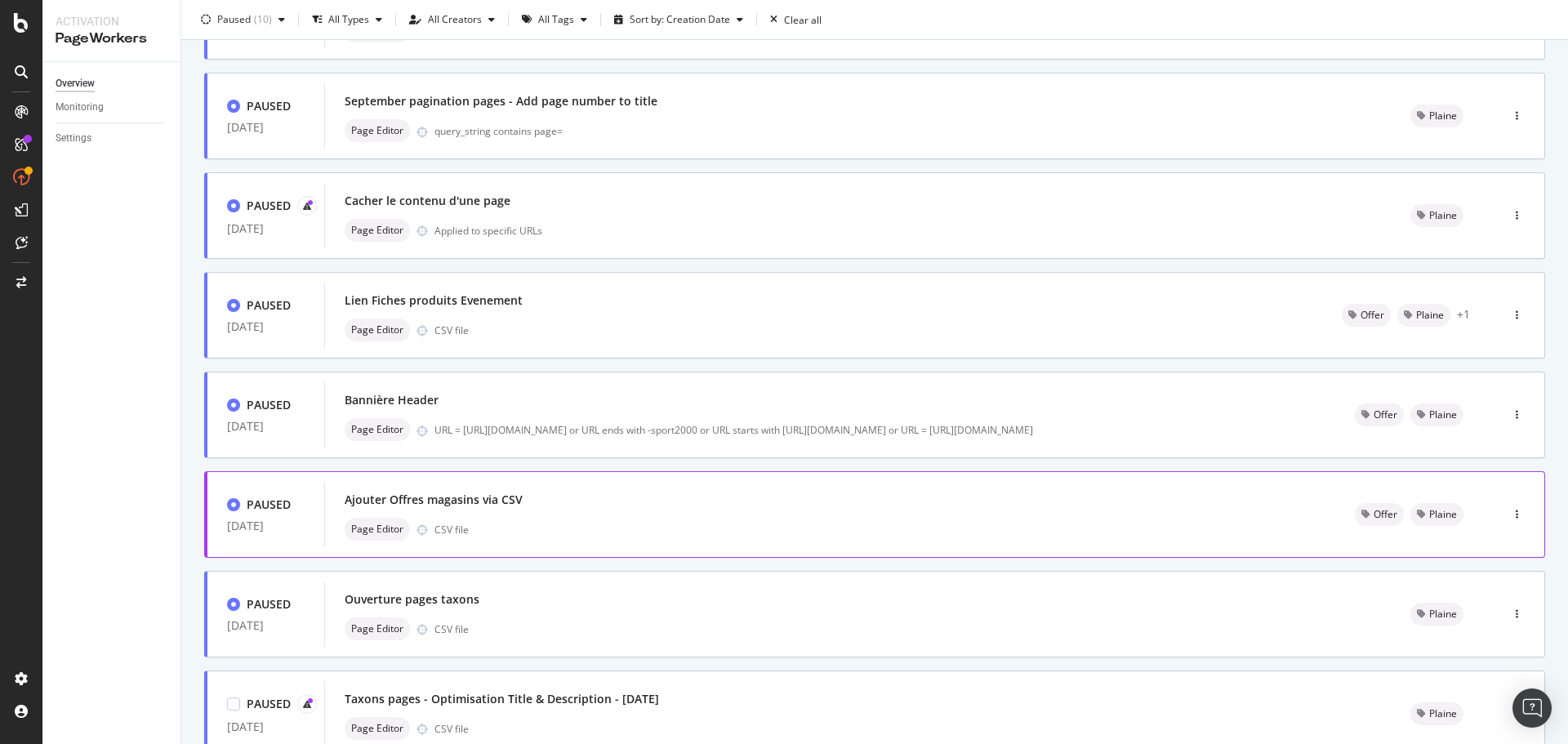
scroll to position [493, 0]
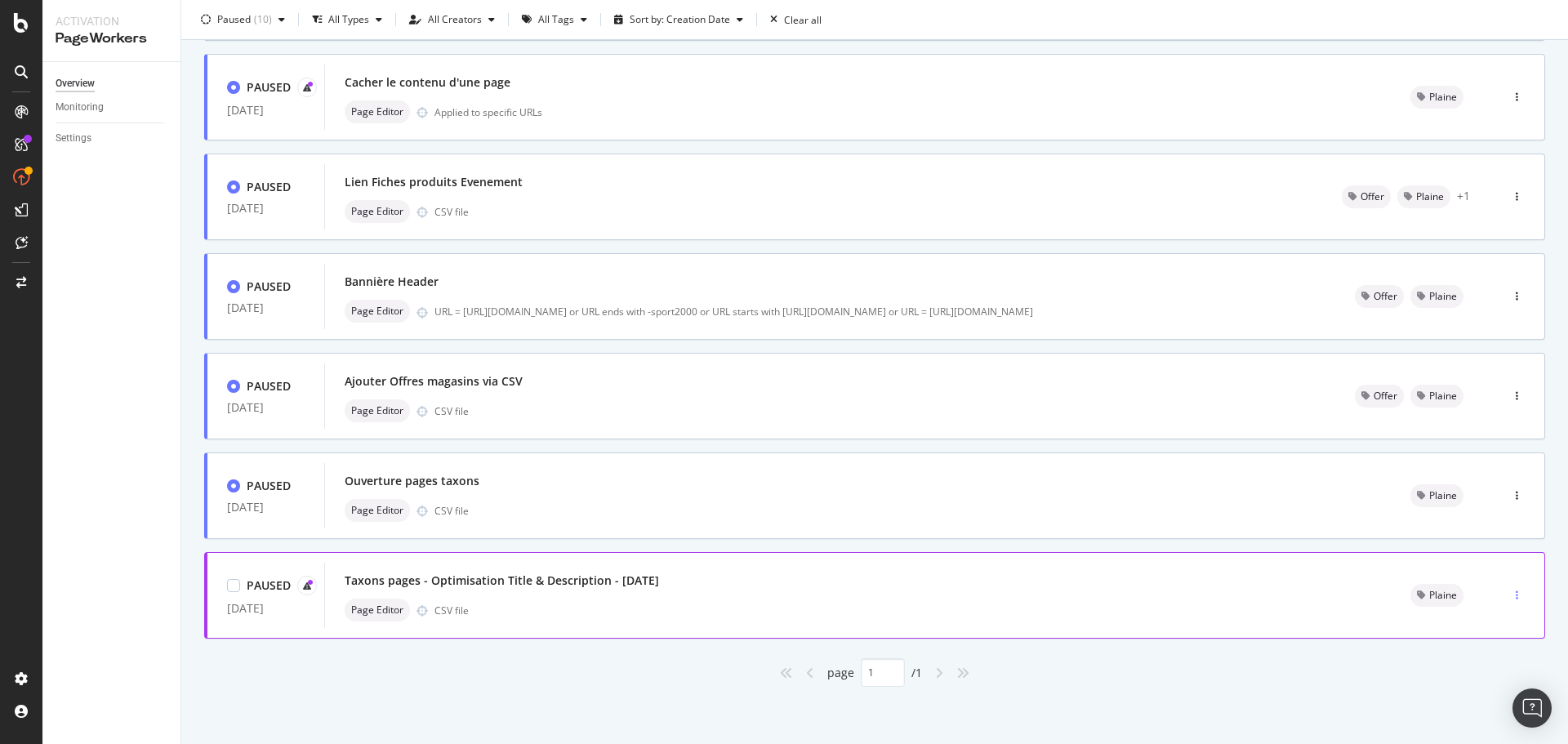
click at [1509, 593] on div "button" at bounding box center [1517, 595] width 15 height 9
click at [1485, 568] on div "Delete" at bounding box center [1480, 564] width 30 height 14
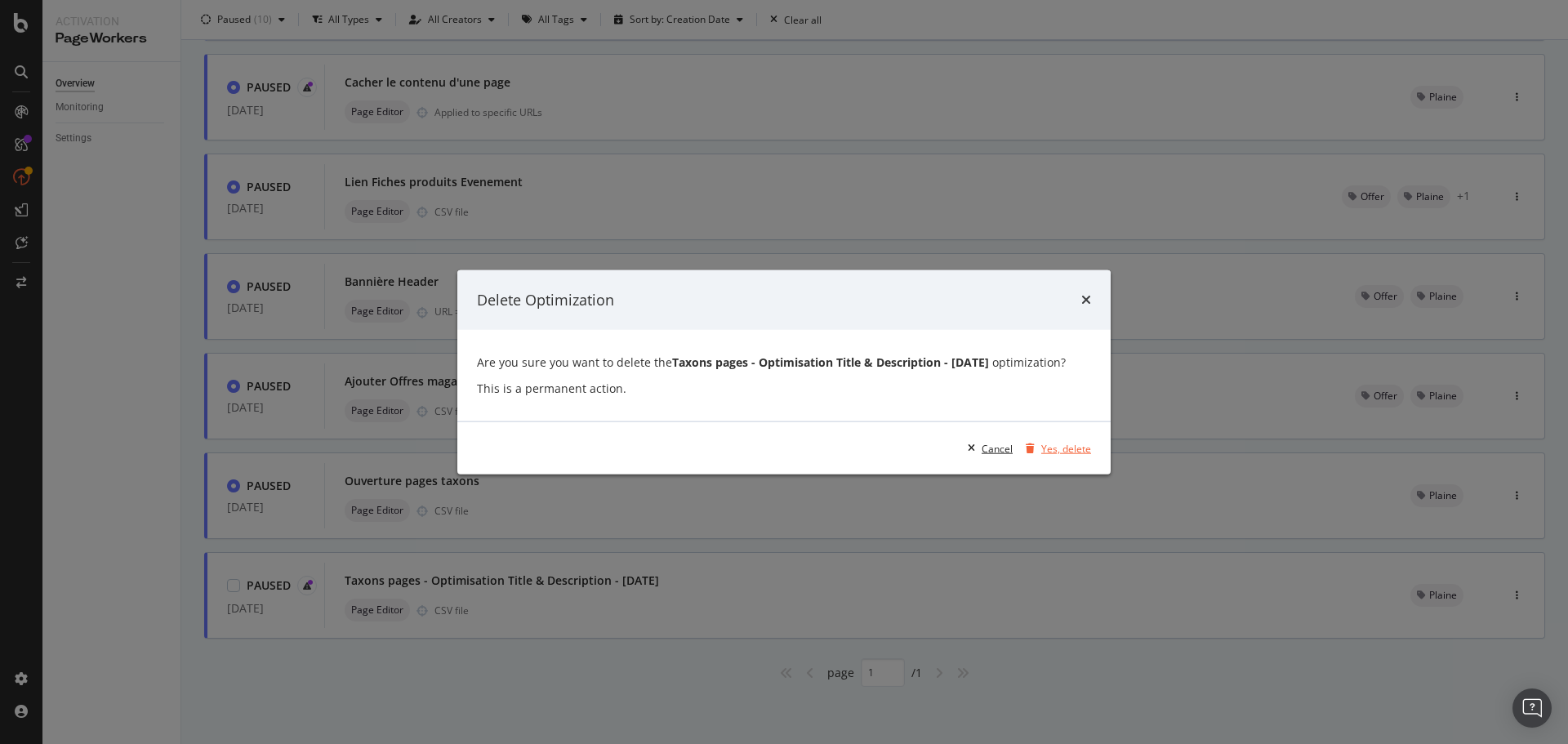
scroll to position [0, 0]
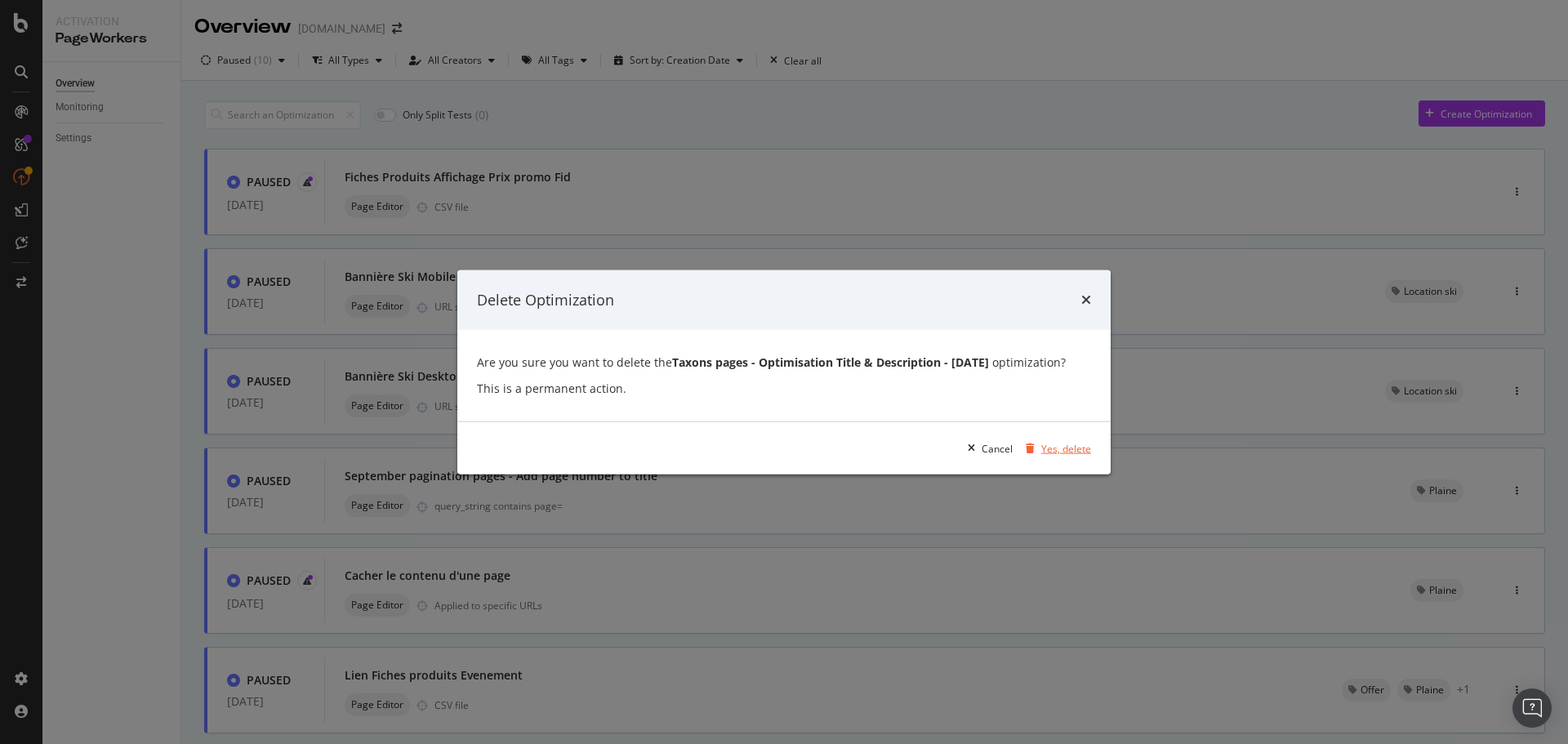
click at [1076, 451] on div "Yes, delete" at bounding box center [1066, 448] width 50 height 14
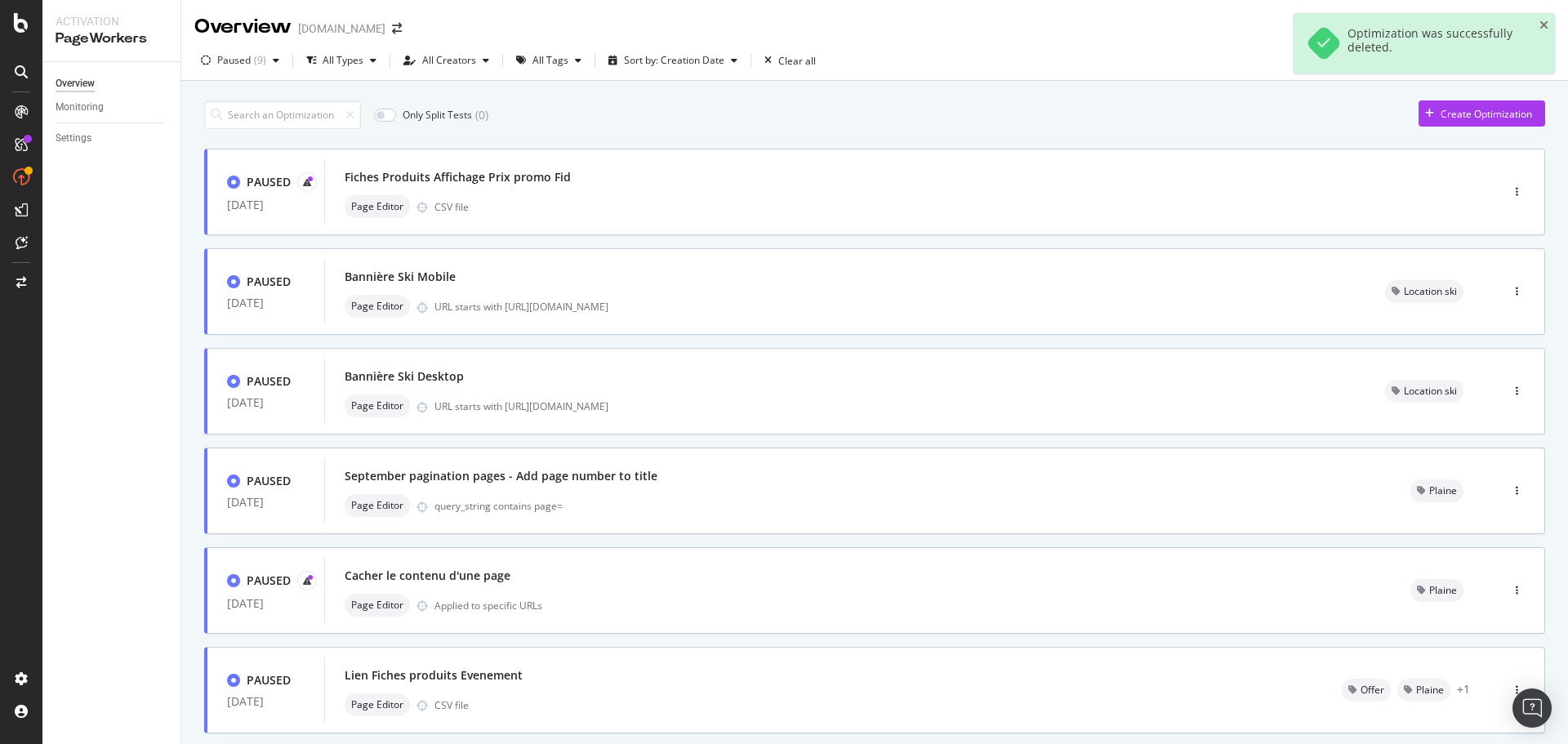
click at [147, 470] on div "Overview Monitoring Settings" at bounding box center [112, 403] width 138 height 682
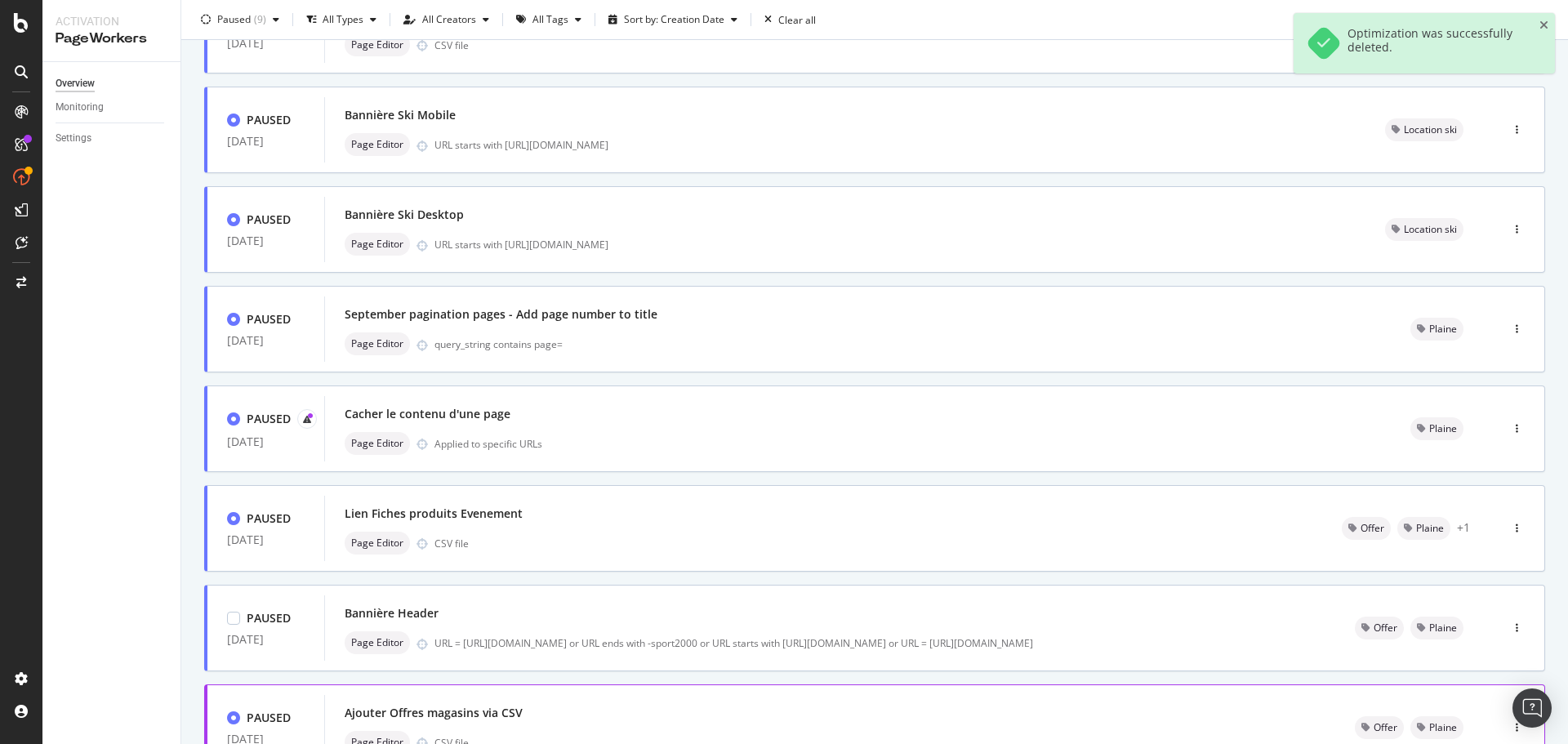
scroll to position [394, 0]
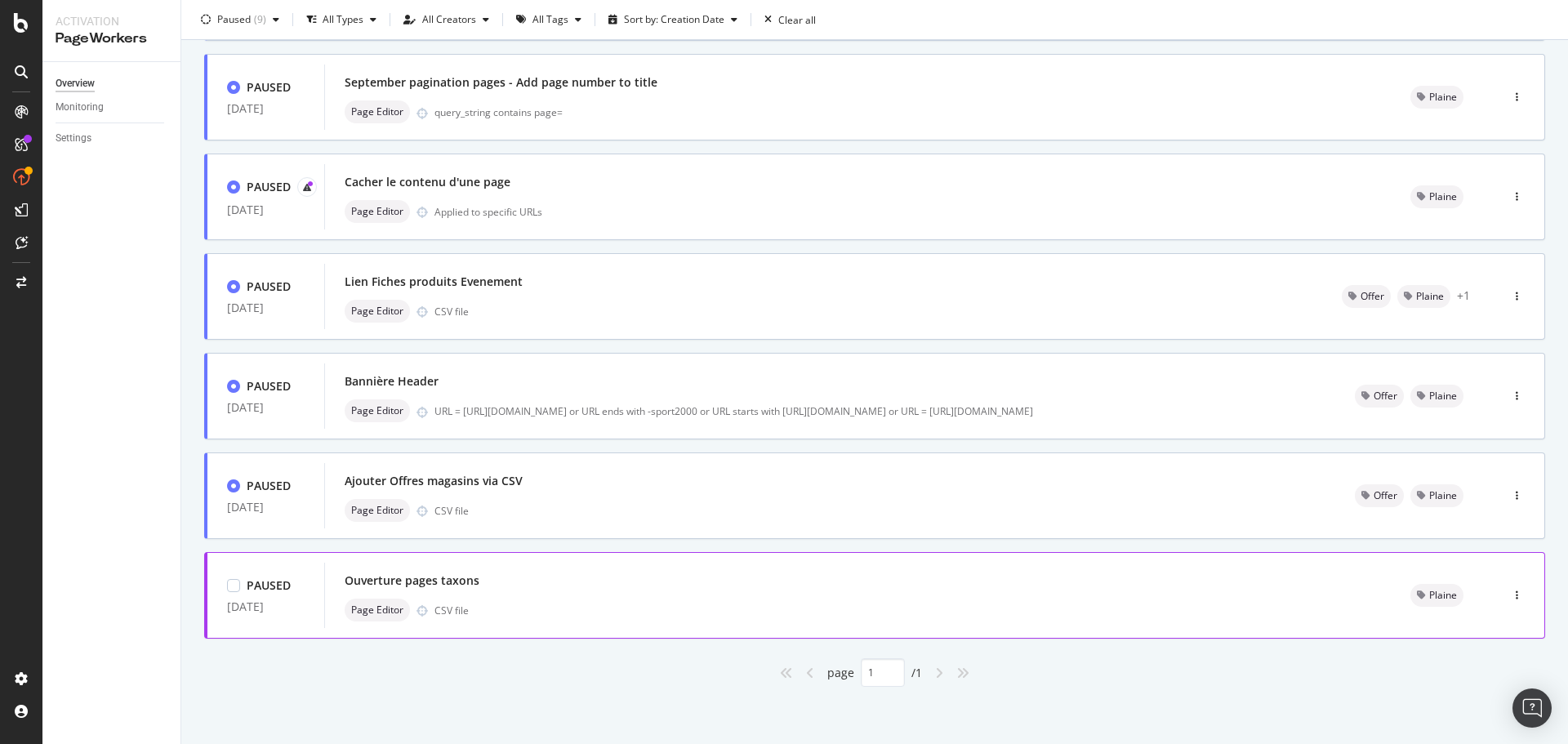
click at [469, 584] on div "Ouverture pages taxons" at bounding box center [412, 580] width 134 height 16
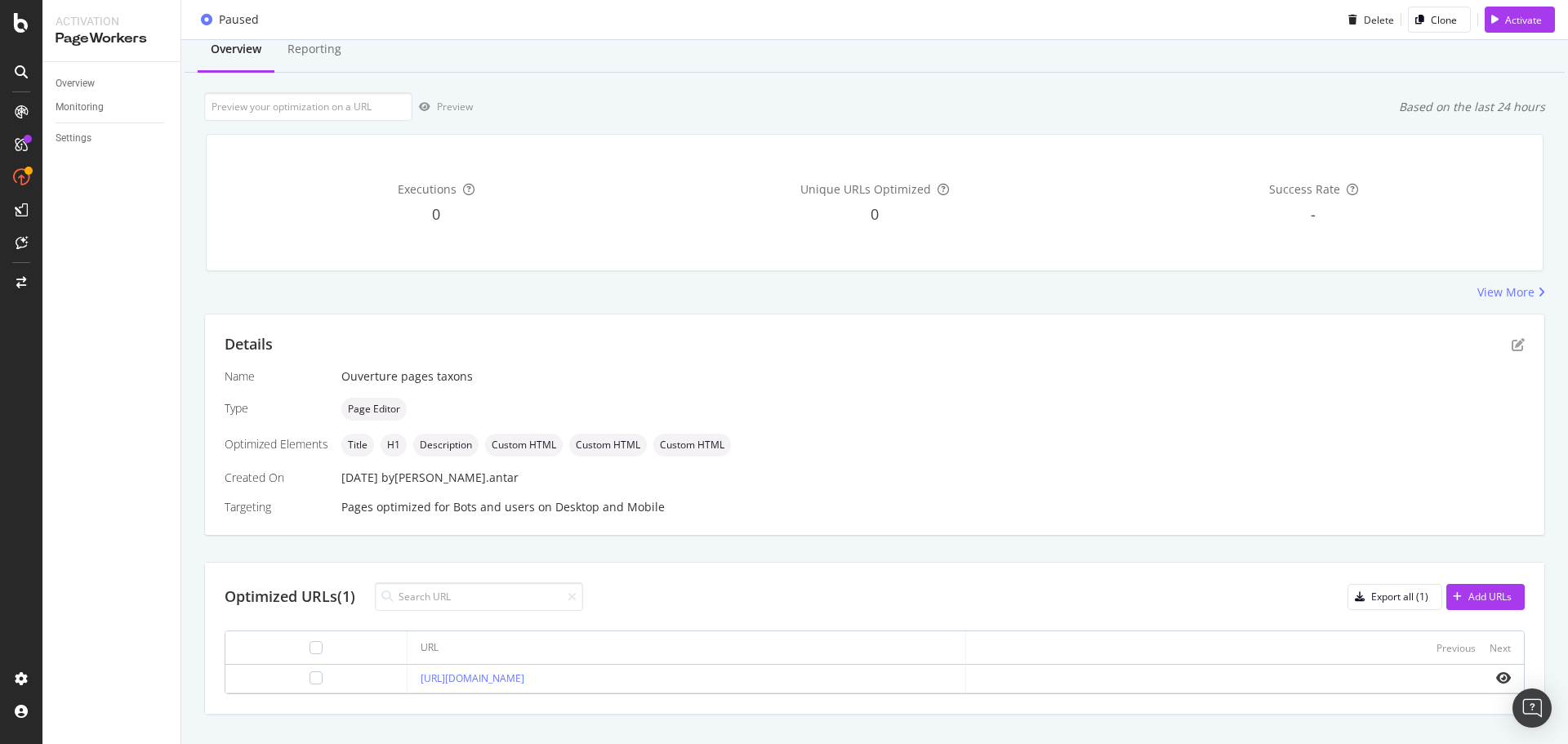
scroll to position [80, 0]
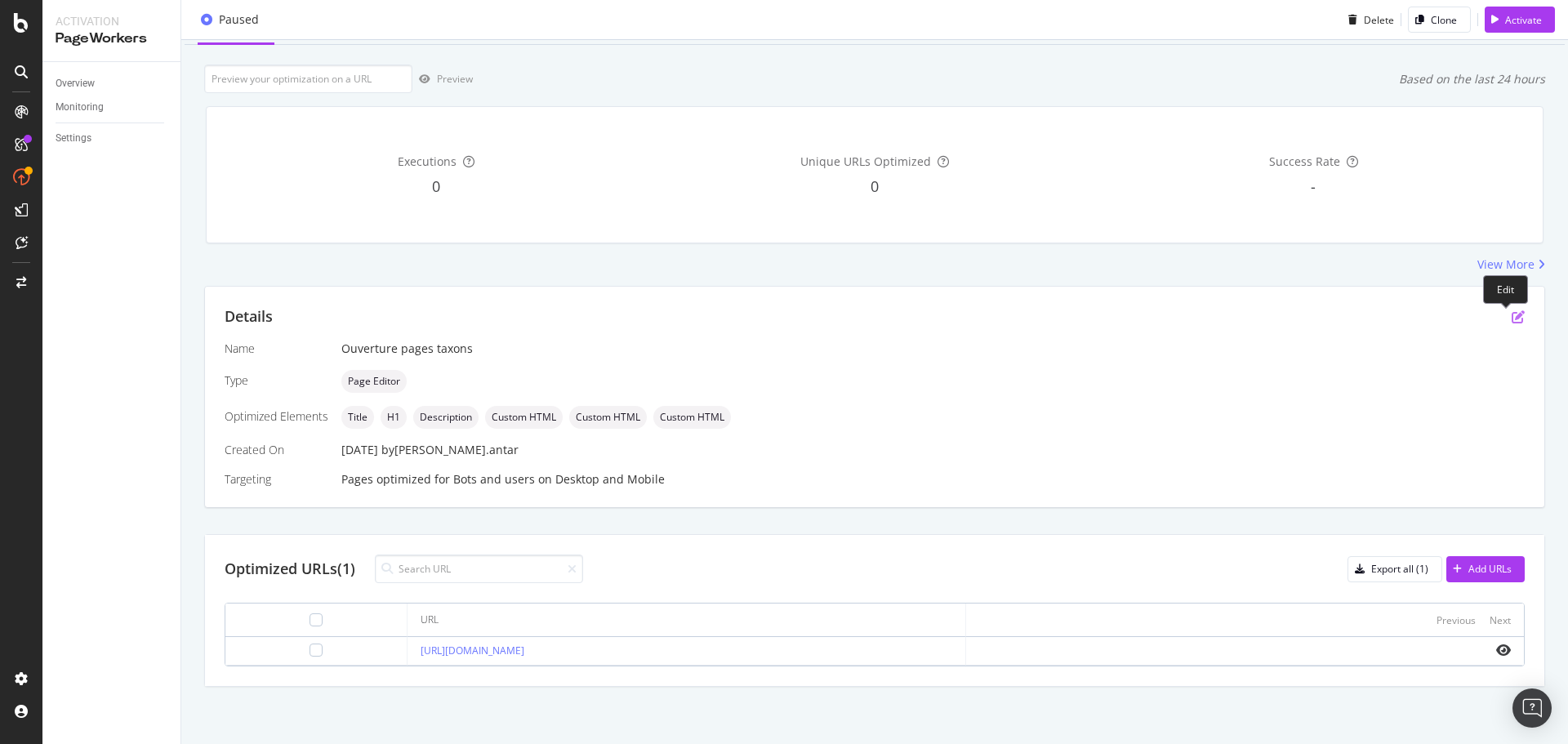
click at [1511, 313] on icon "pen-to-square" at bounding box center [1518, 317] width 13 height 13
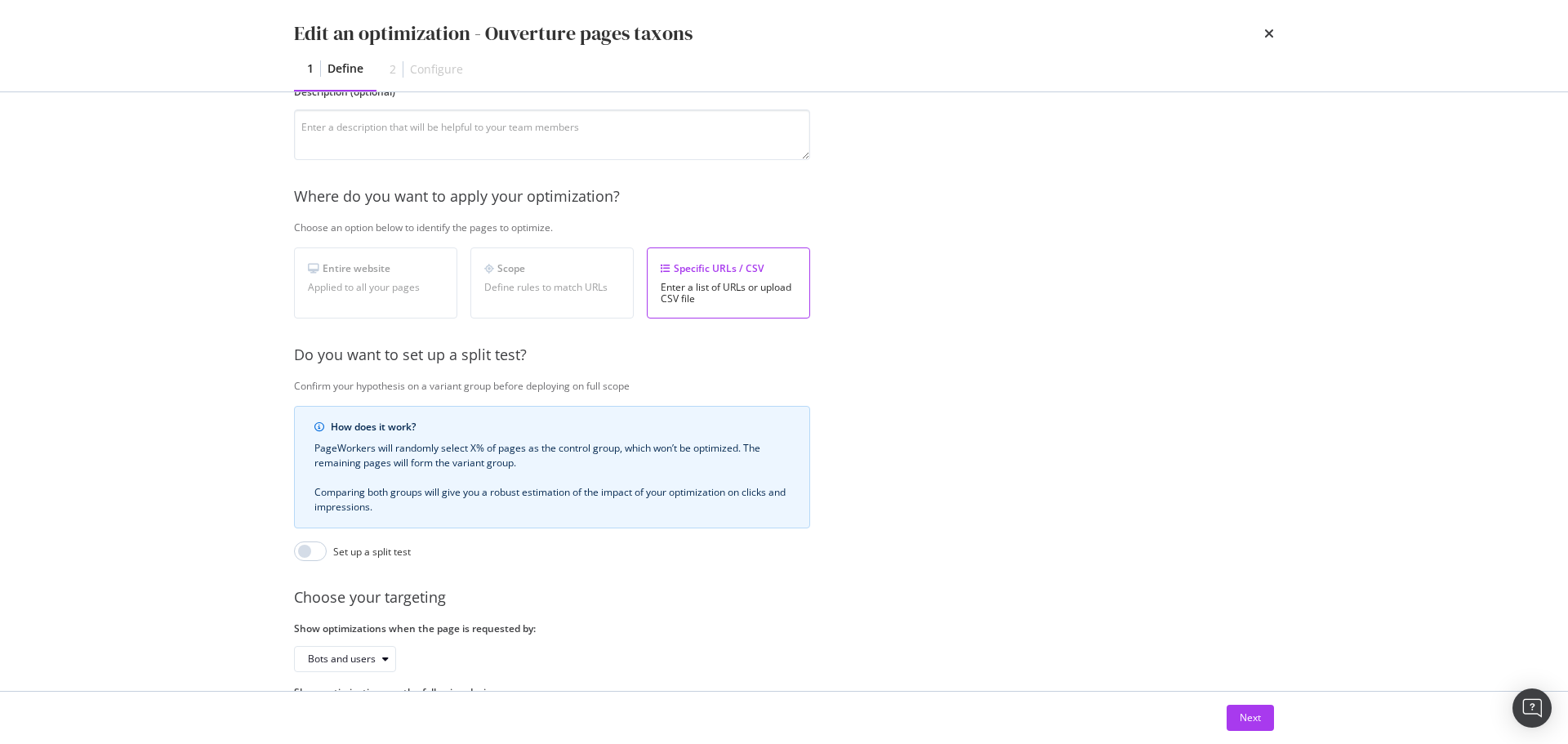
scroll to position [251, 0]
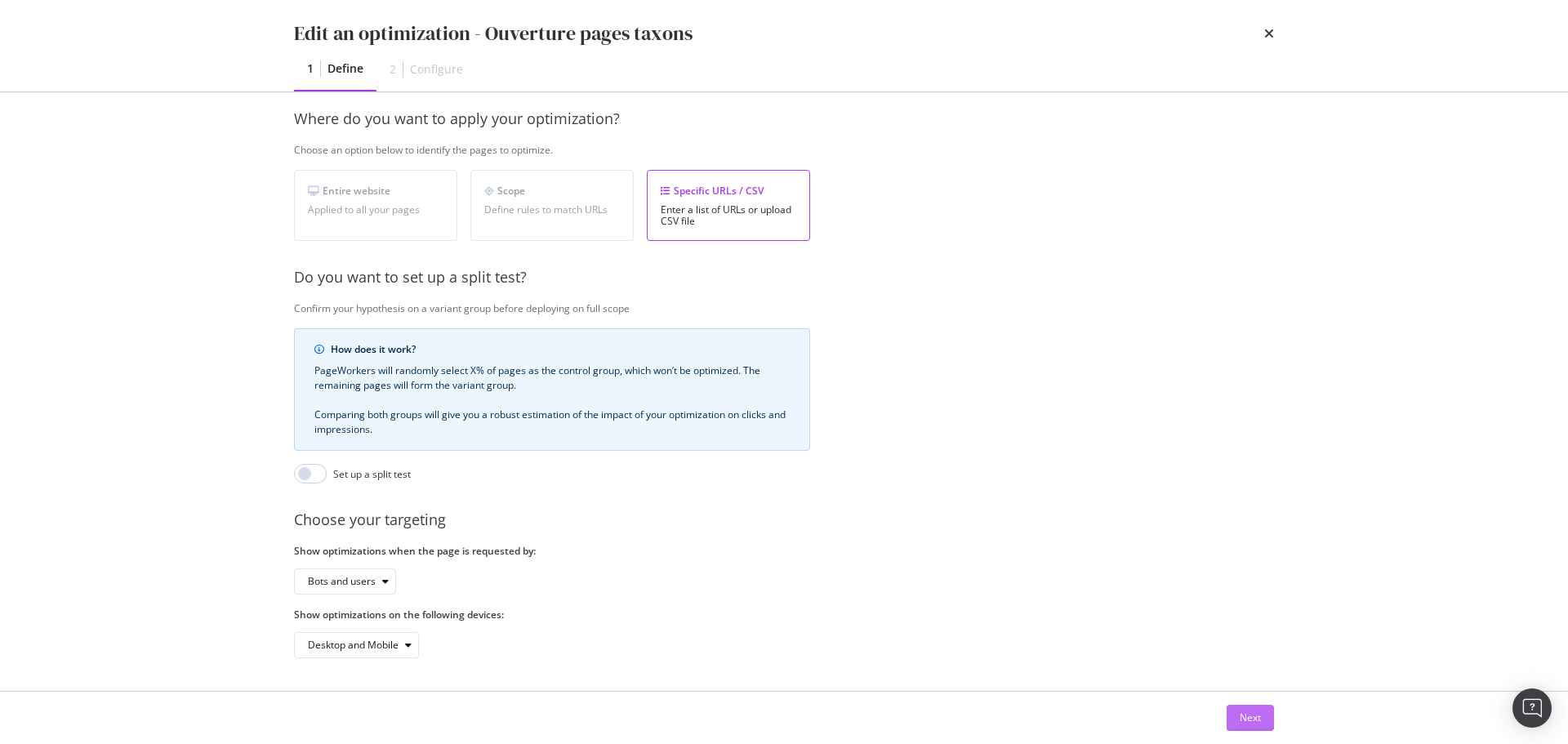
click at [1241, 717] on div "Next" at bounding box center [1250, 717] width 21 height 14
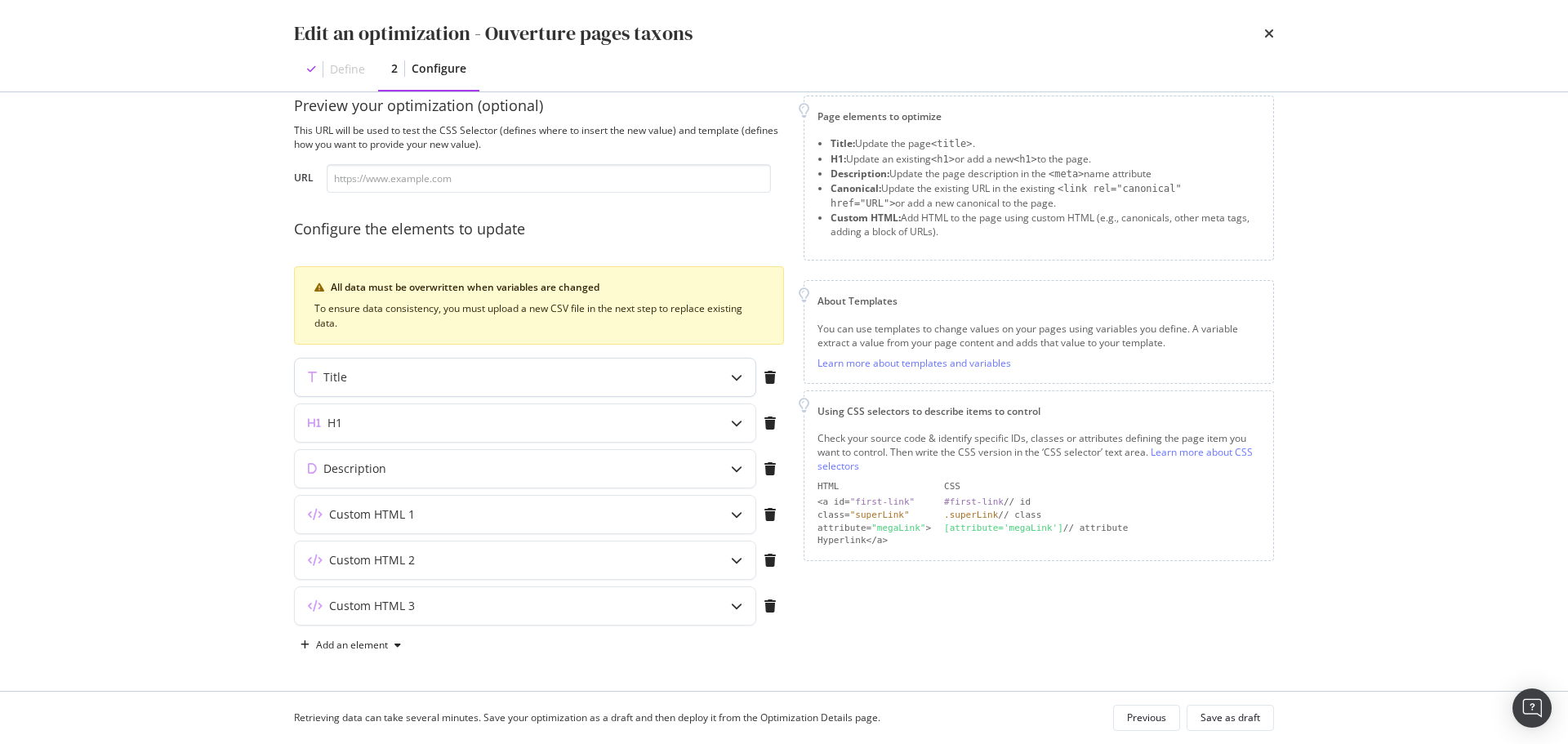
click at [734, 377] on icon "modal" at bounding box center [736, 378] width 11 height 11
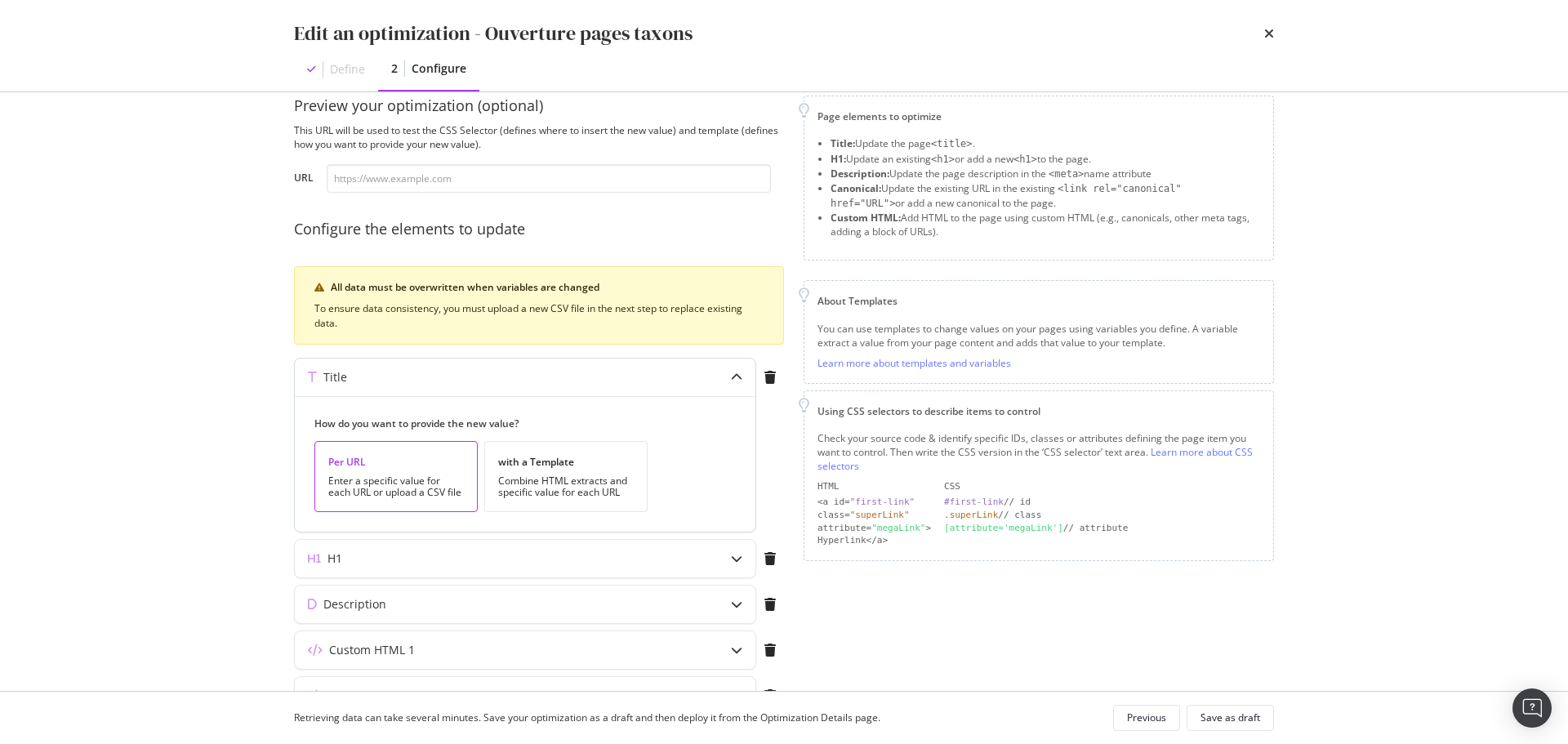
click at [734, 377] on icon "modal" at bounding box center [736, 378] width 11 height 11
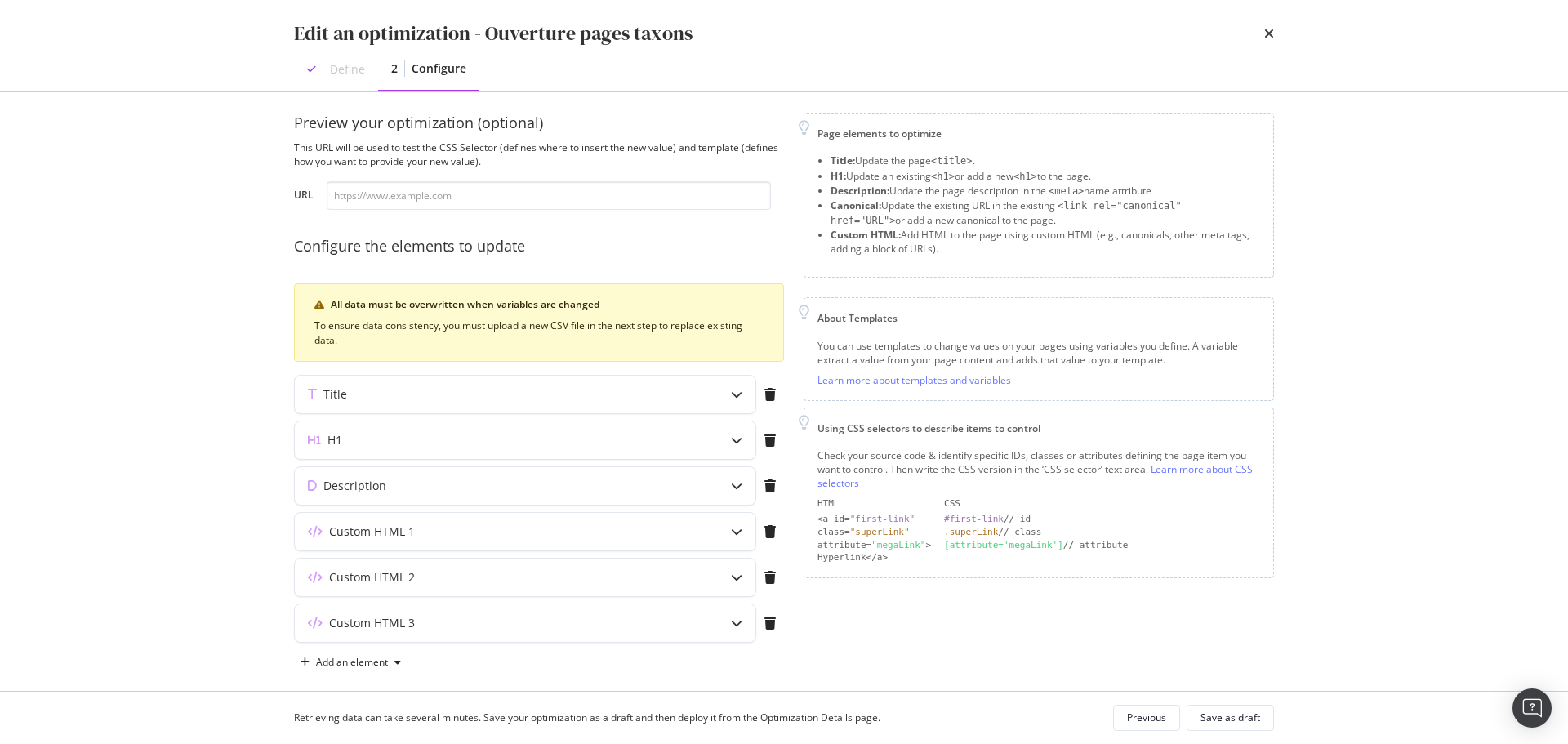
scroll to position [0, 0]
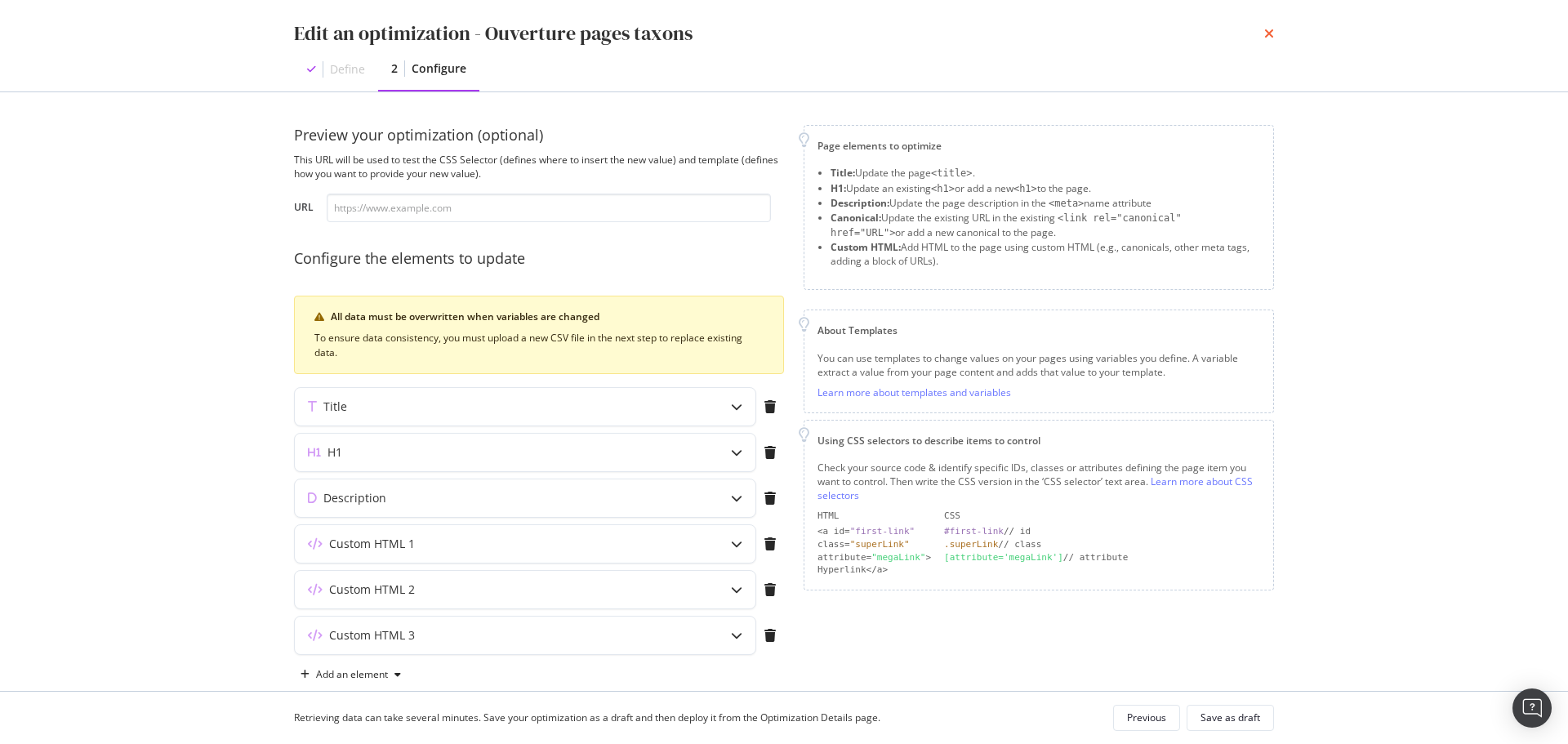
click at [1267, 30] on icon "times" at bounding box center [1269, 33] width 9 height 13
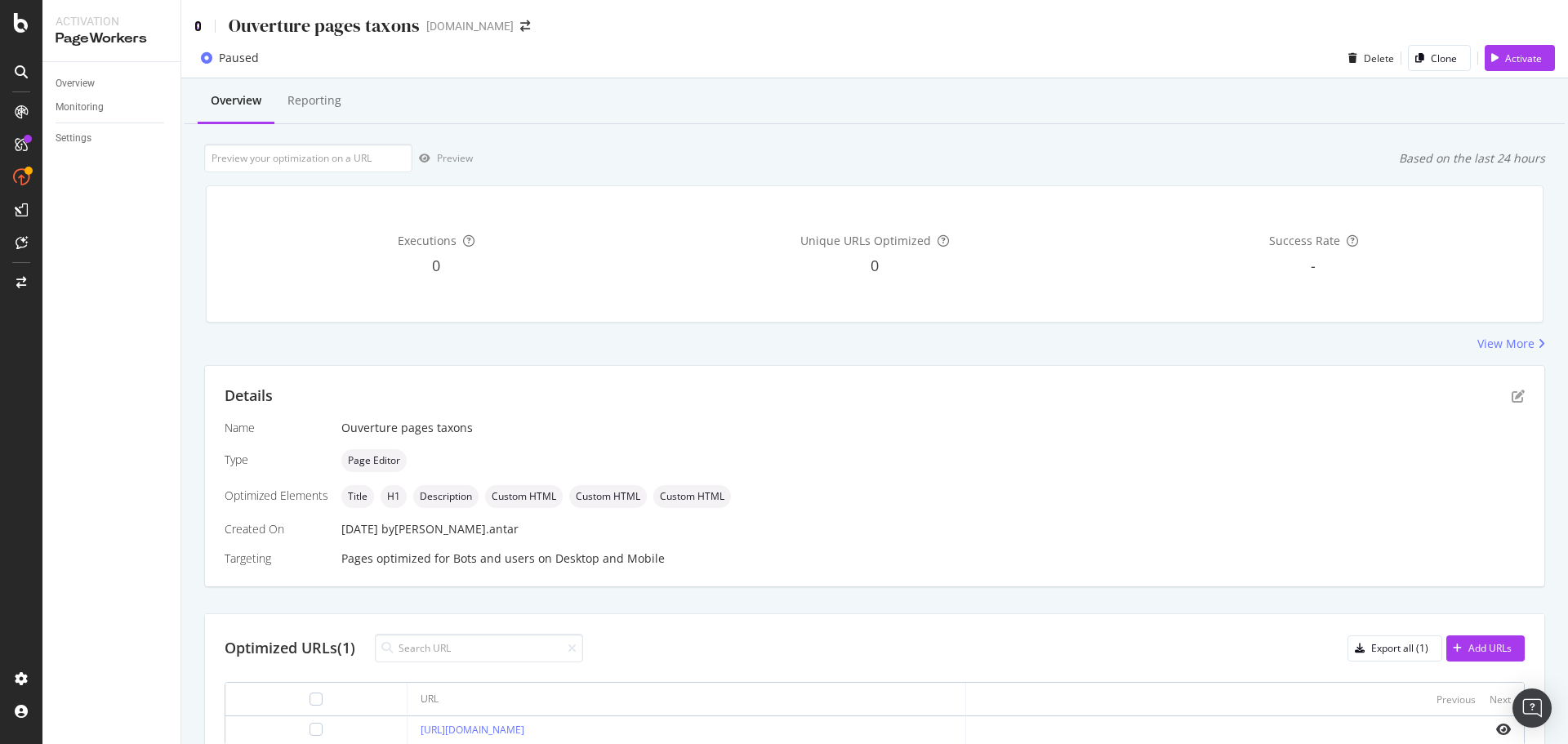
click at [197, 27] on icon at bounding box center [198, 27] width 8 height 11
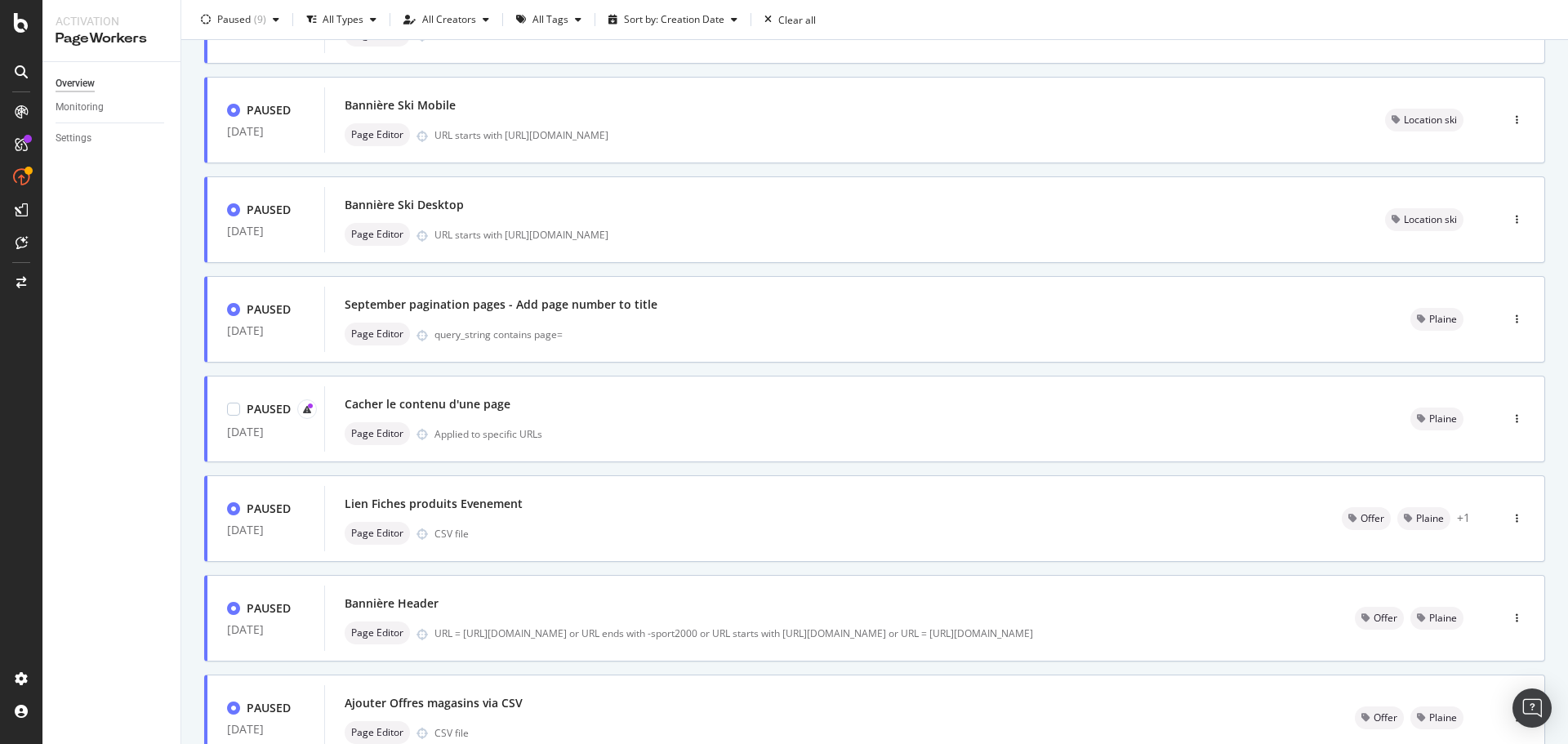
scroll to position [394, 0]
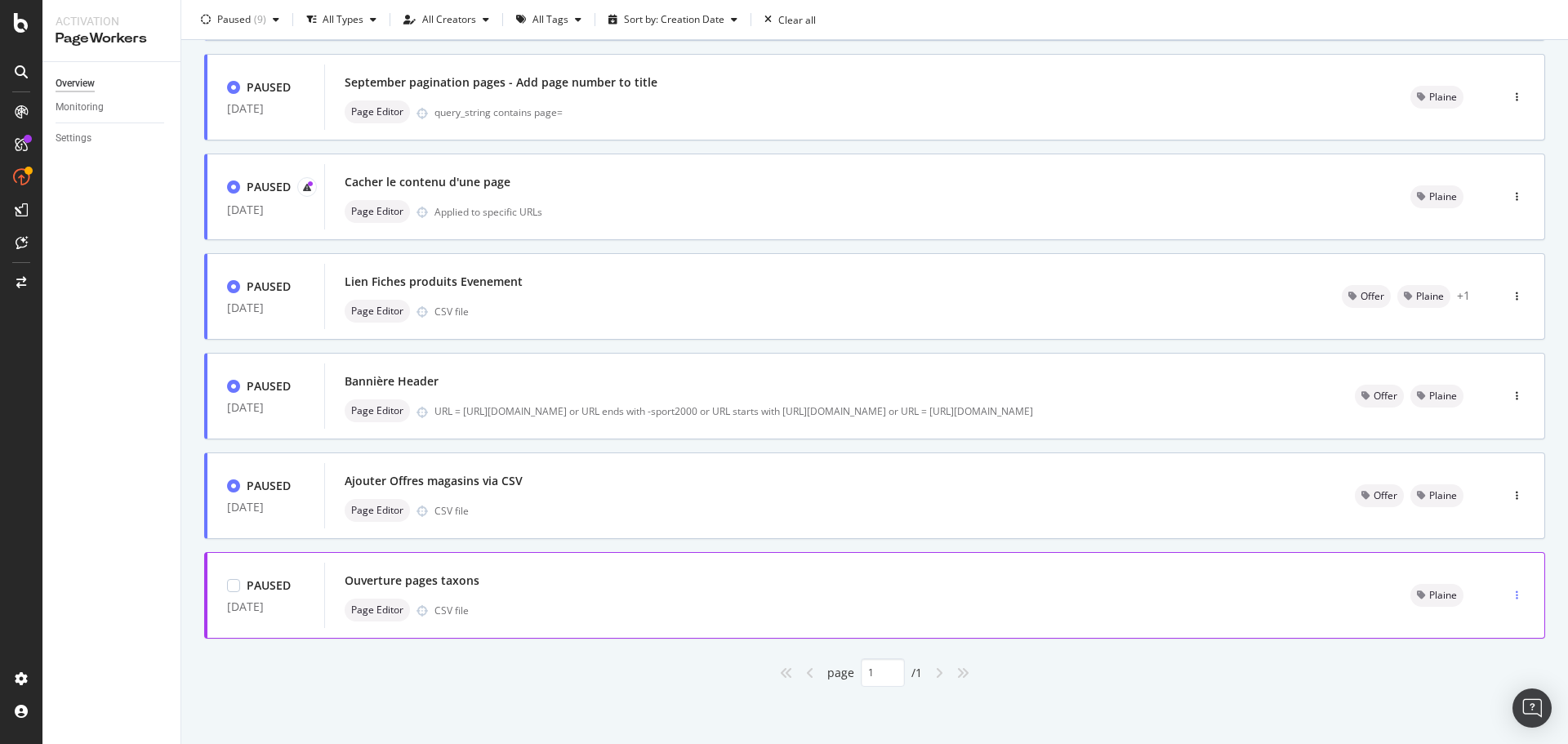
click at [1509, 209] on div "button" at bounding box center [1517, 197] width 15 height 25
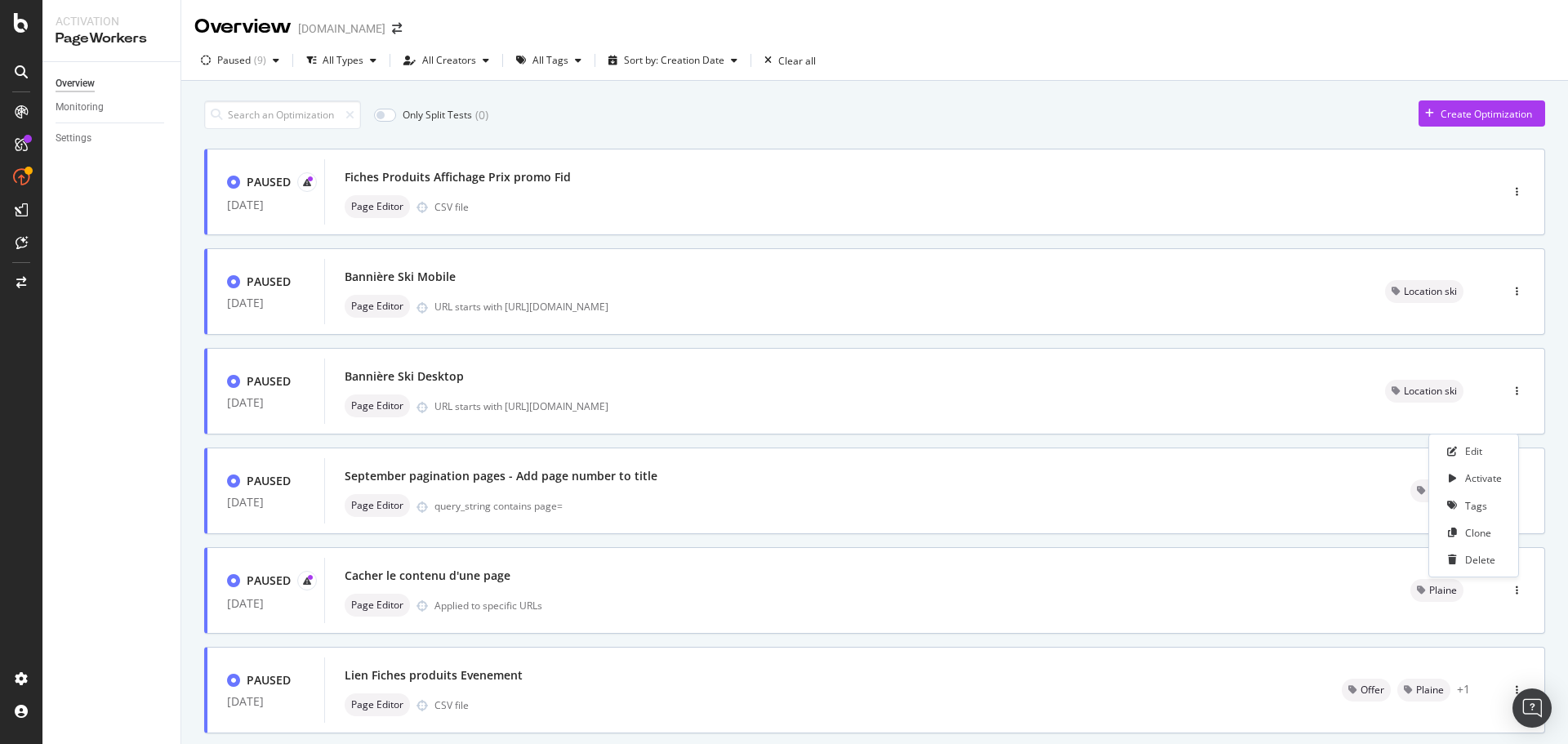
click at [127, 590] on div "Overview Monitoring Settings" at bounding box center [112, 403] width 138 height 682
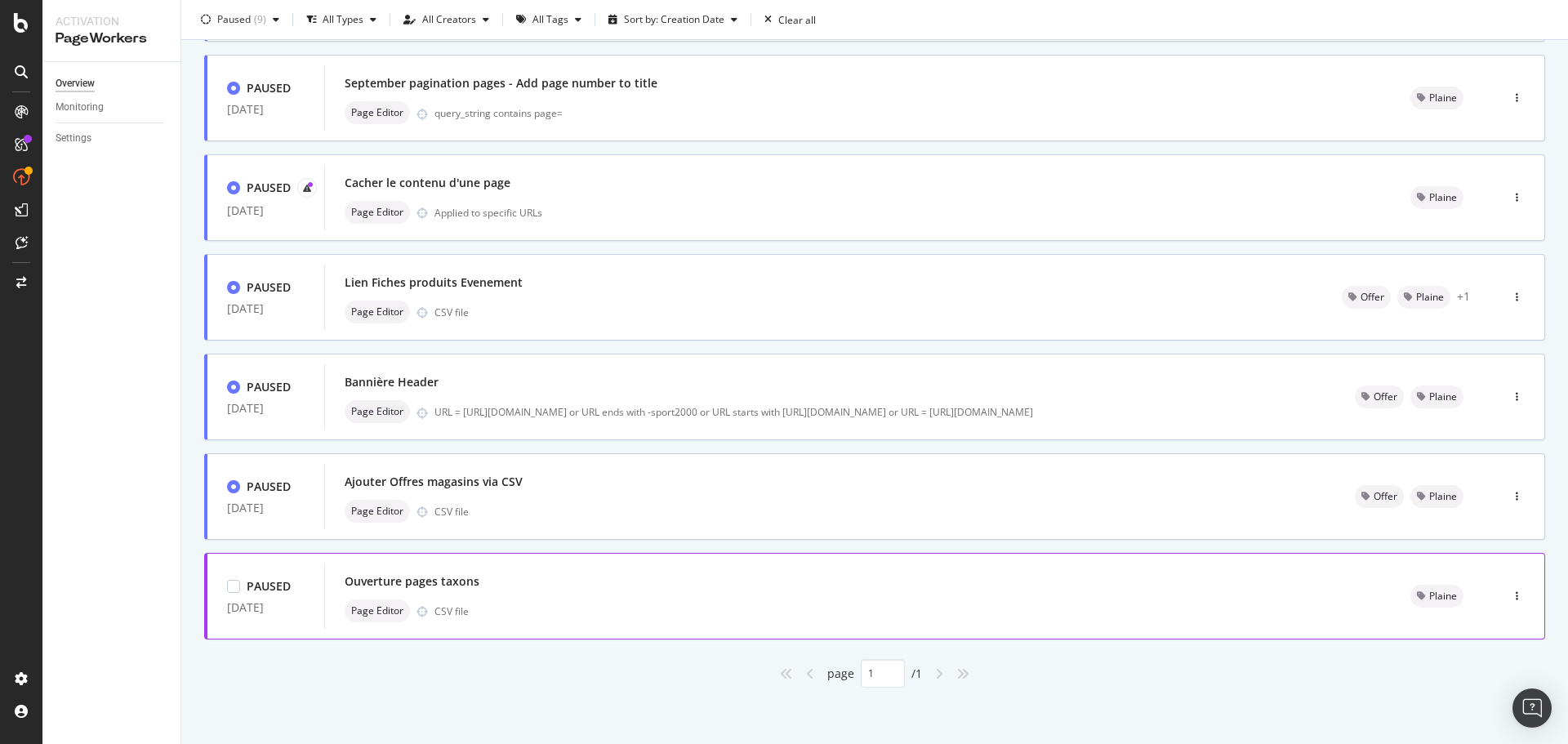
scroll to position [394, 0]
click at [421, 379] on div "Bannière Header" at bounding box center [391, 381] width 94 height 16
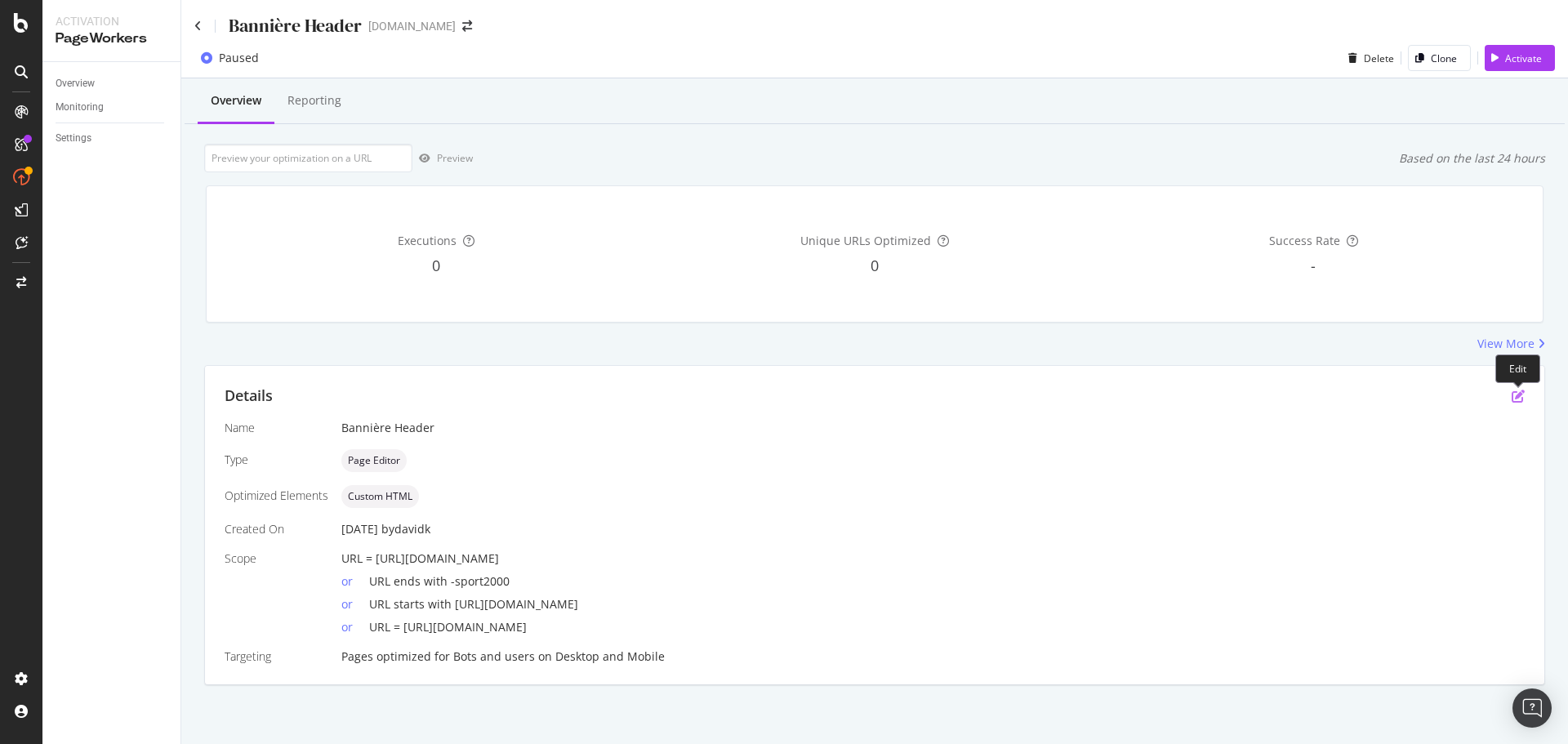
click at [1516, 397] on icon "pen-to-square" at bounding box center [1518, 397] width 13 height 13
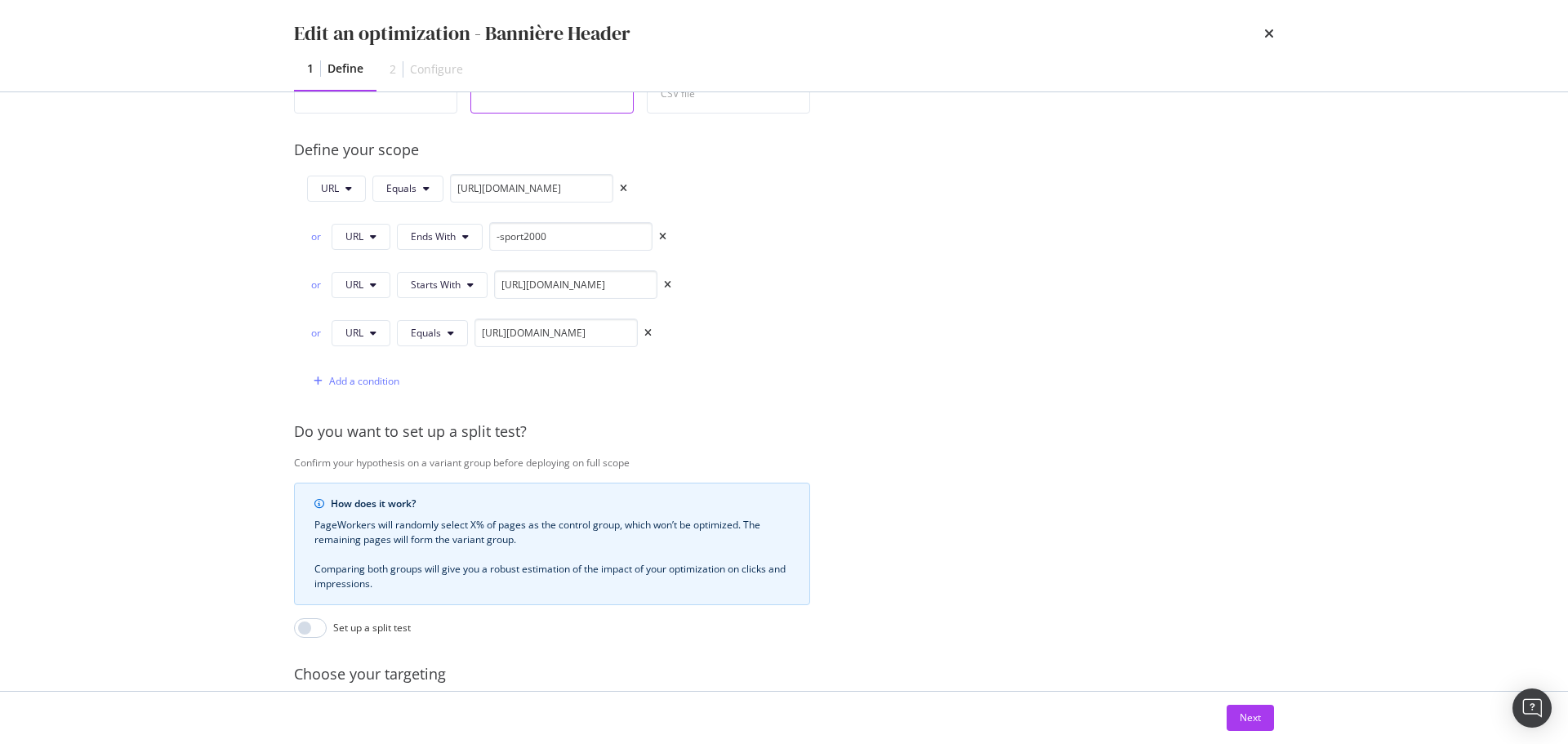
scroll to position [533, 0]
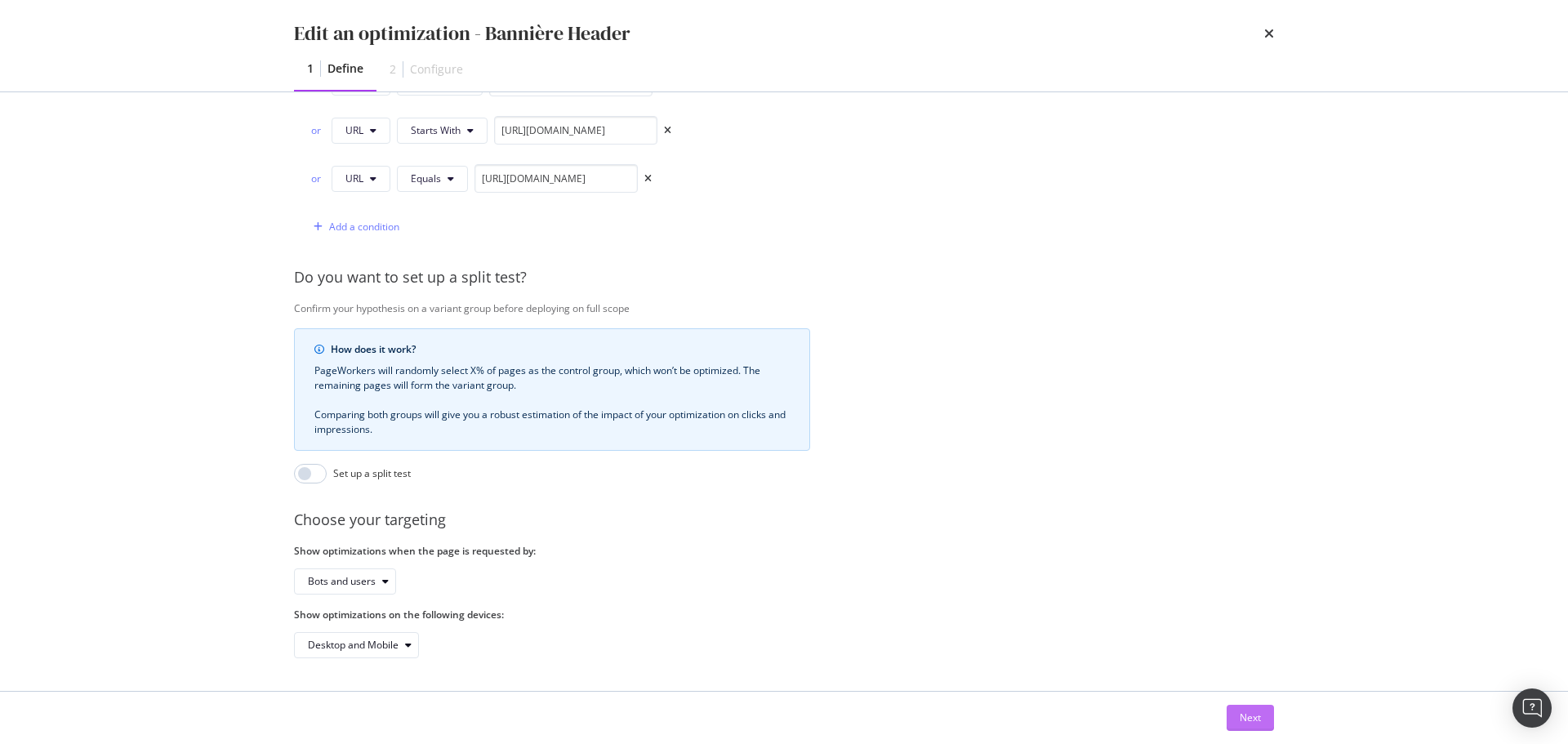
click at [1251, 722] on div "Next" at bounding box center [1250, 717] width 21 height 14
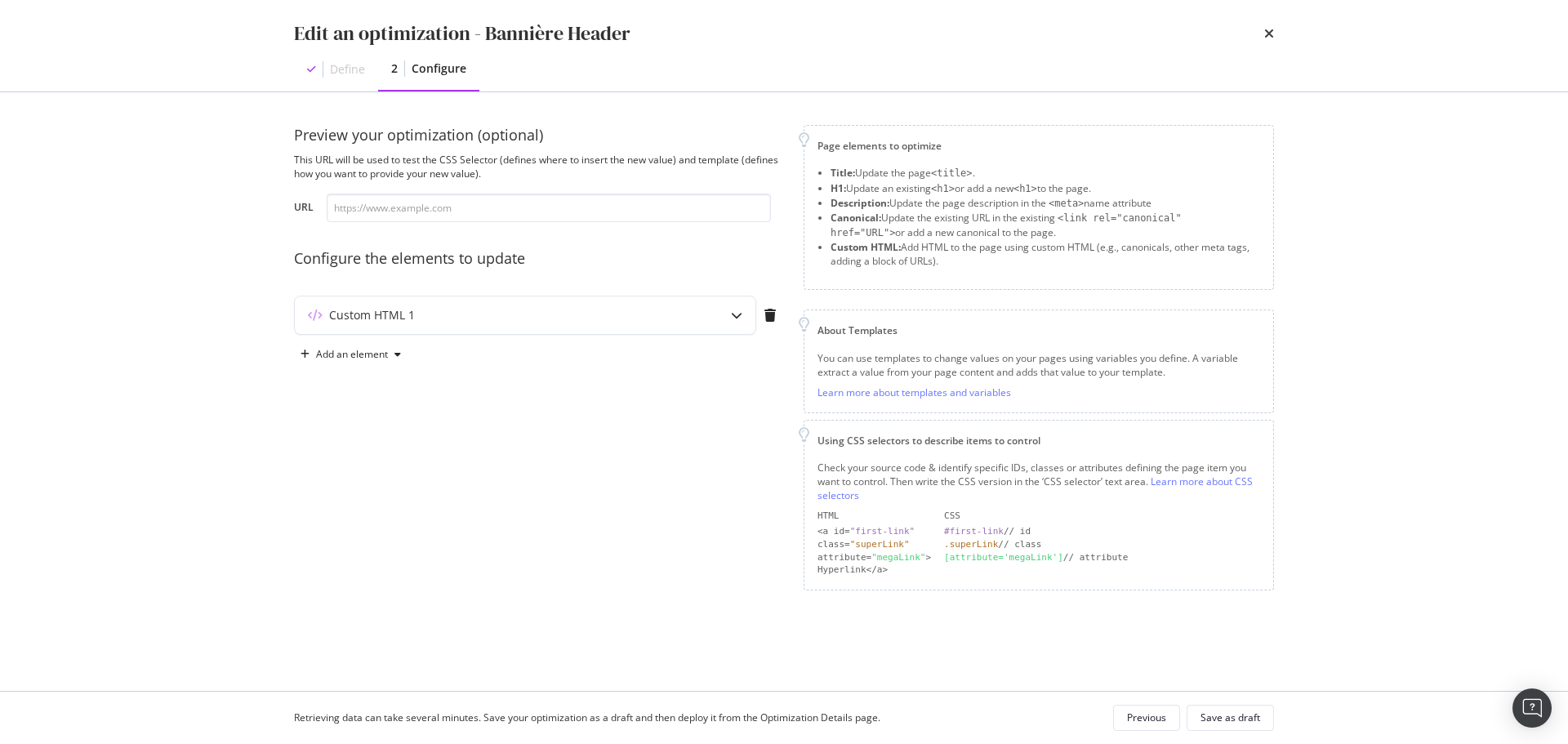
scroll to position [0, 0]
click at [669, 318] on div "Custom HTML 1" at bounding box center [493, 314] width 396 height 16
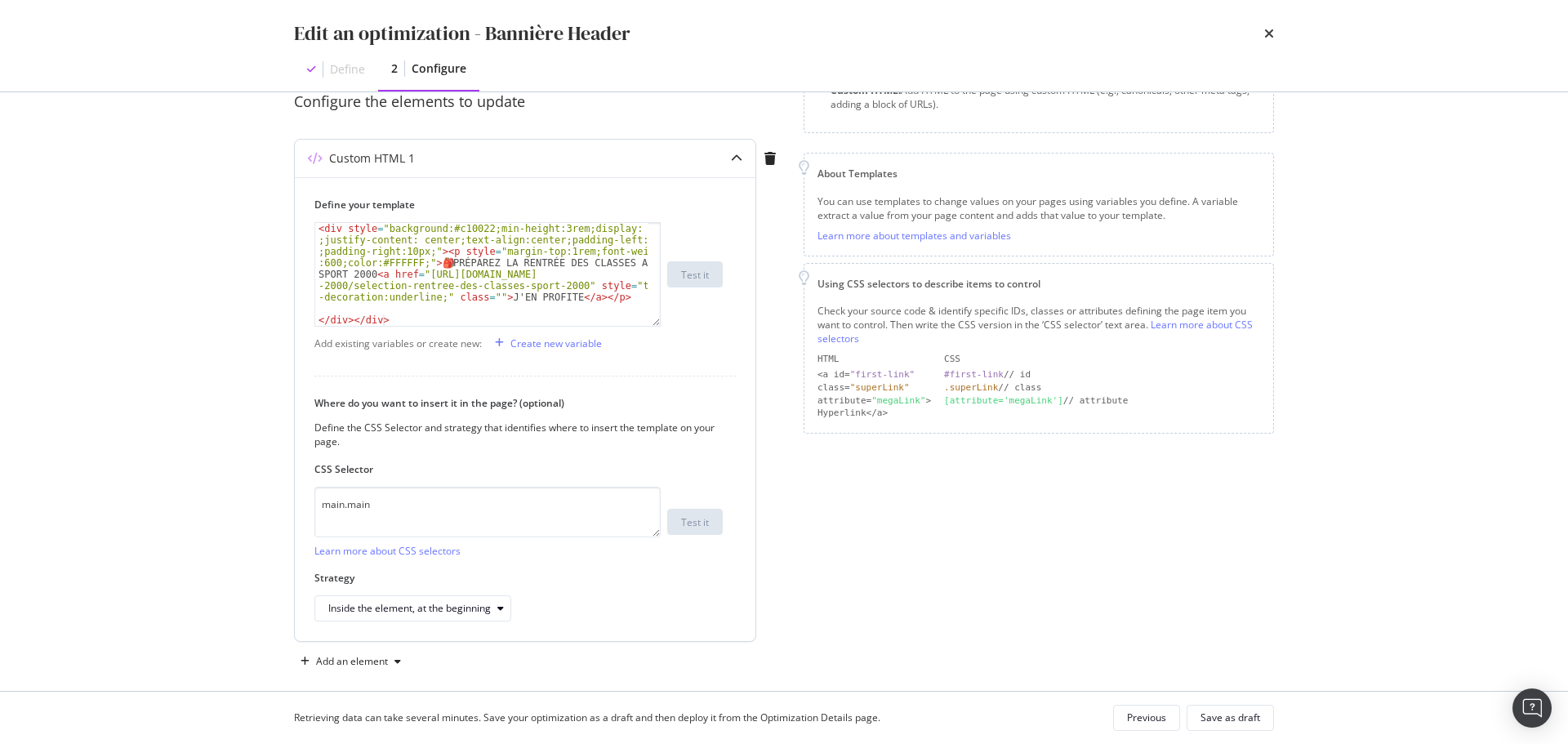
scroll to position [164, 0]
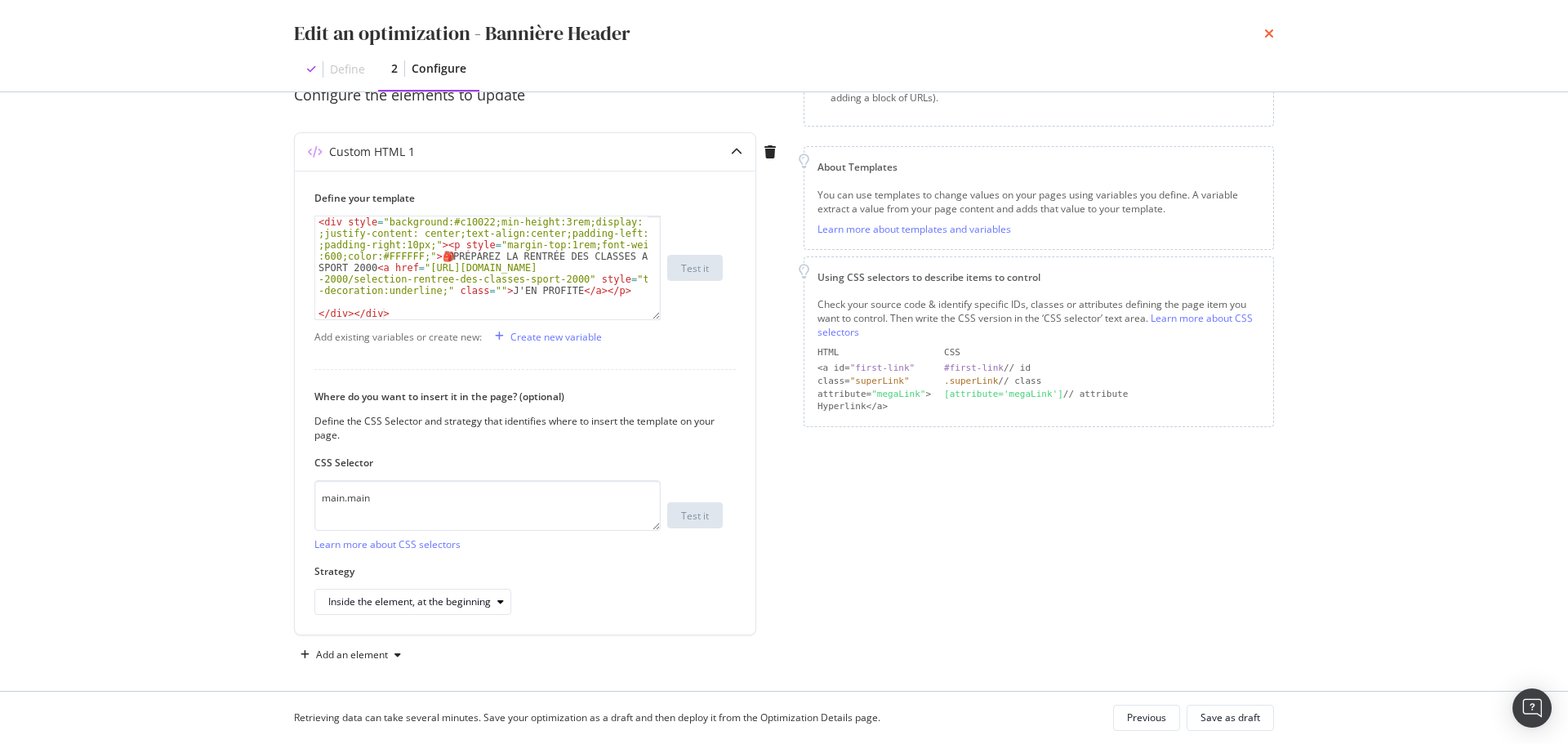
click at [1273, 35] on icon "times" at bounding box center [1269, 33] width 9 height 13
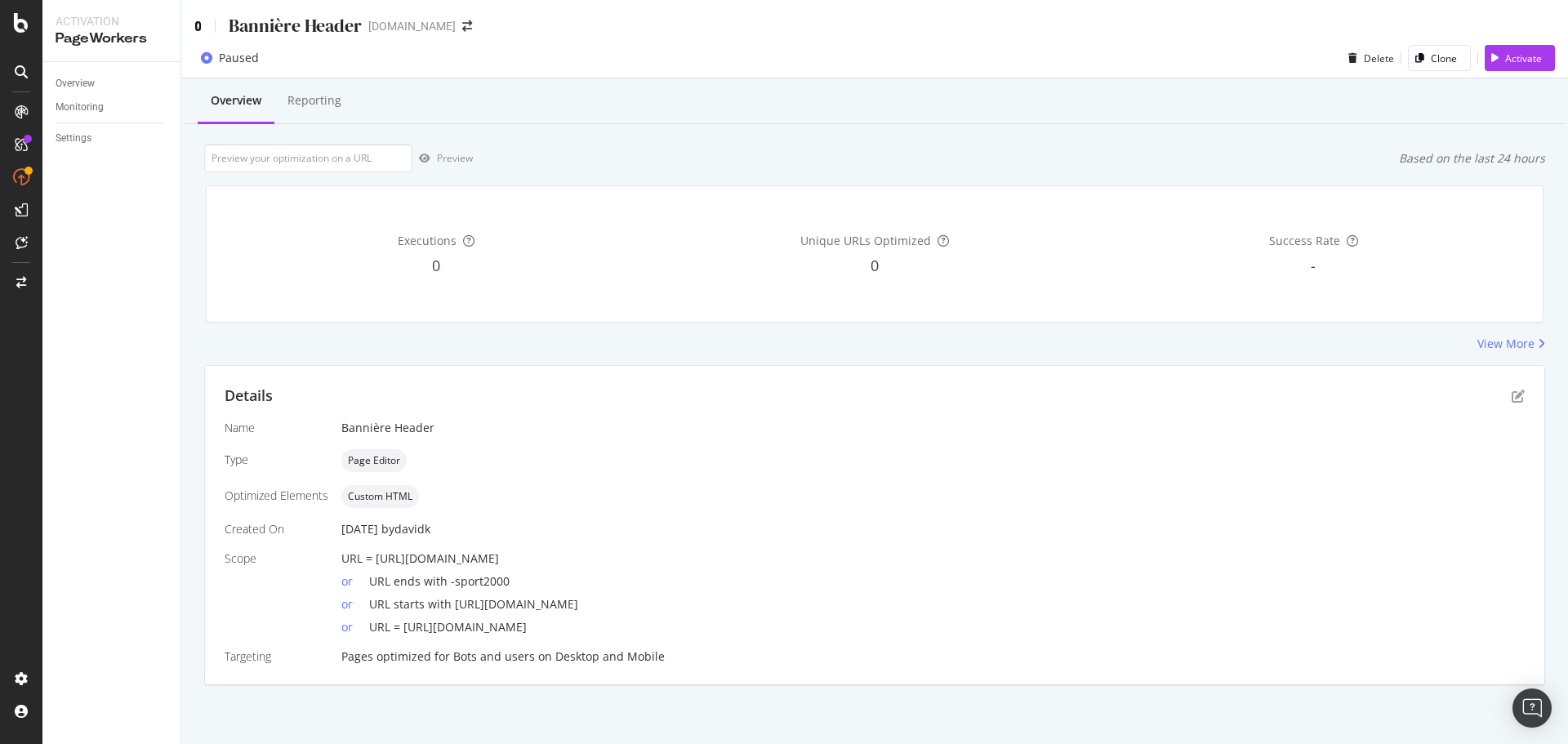
click at [197, 28] on icon at bounding box center [198, 27] width 8 height 11
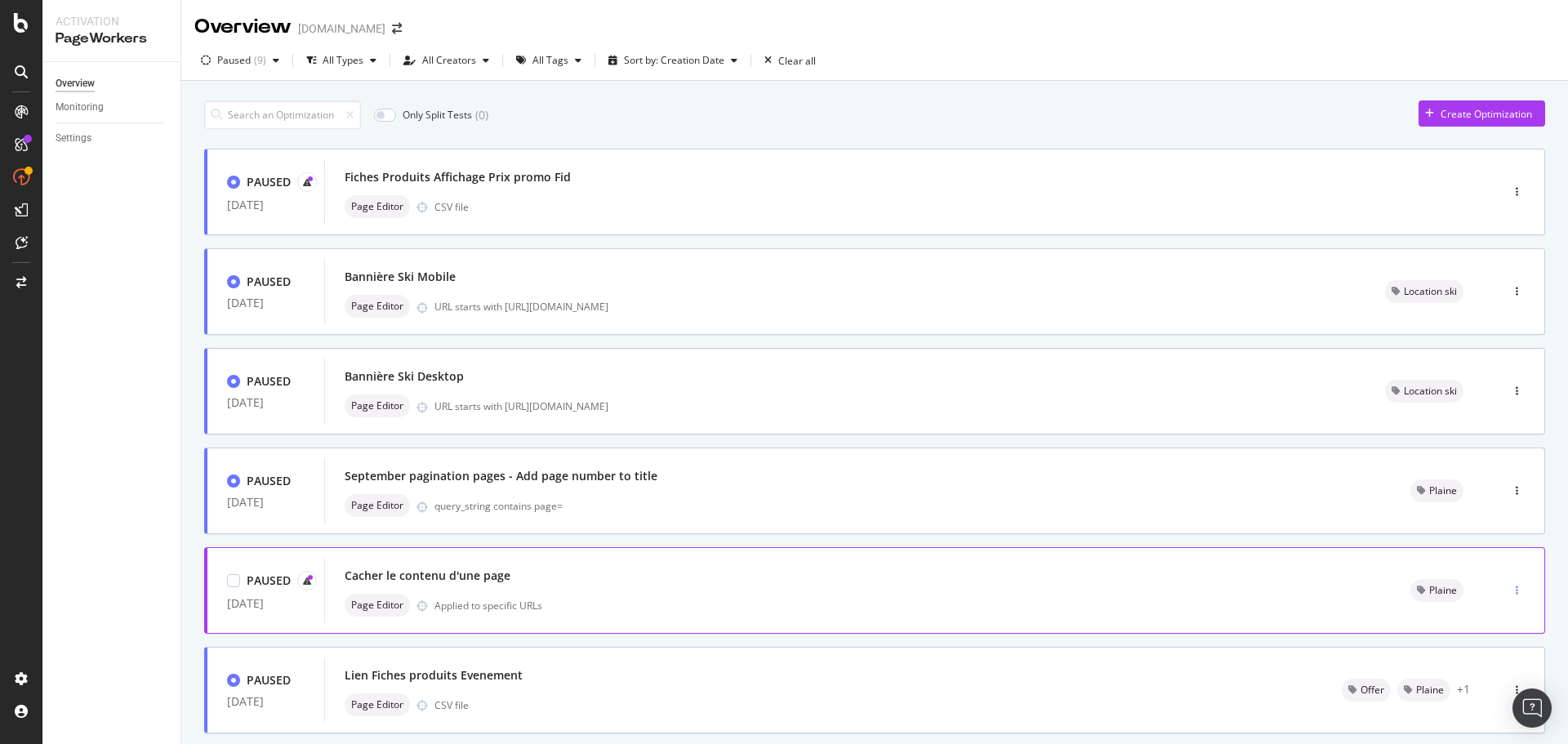
click at [1516, 590] on icon "button" at bounding box center [1517, 591] width 3 height 9
click at [1495, 563] on div "Delete" at bounding box center [1473, 560] width 82 height 21
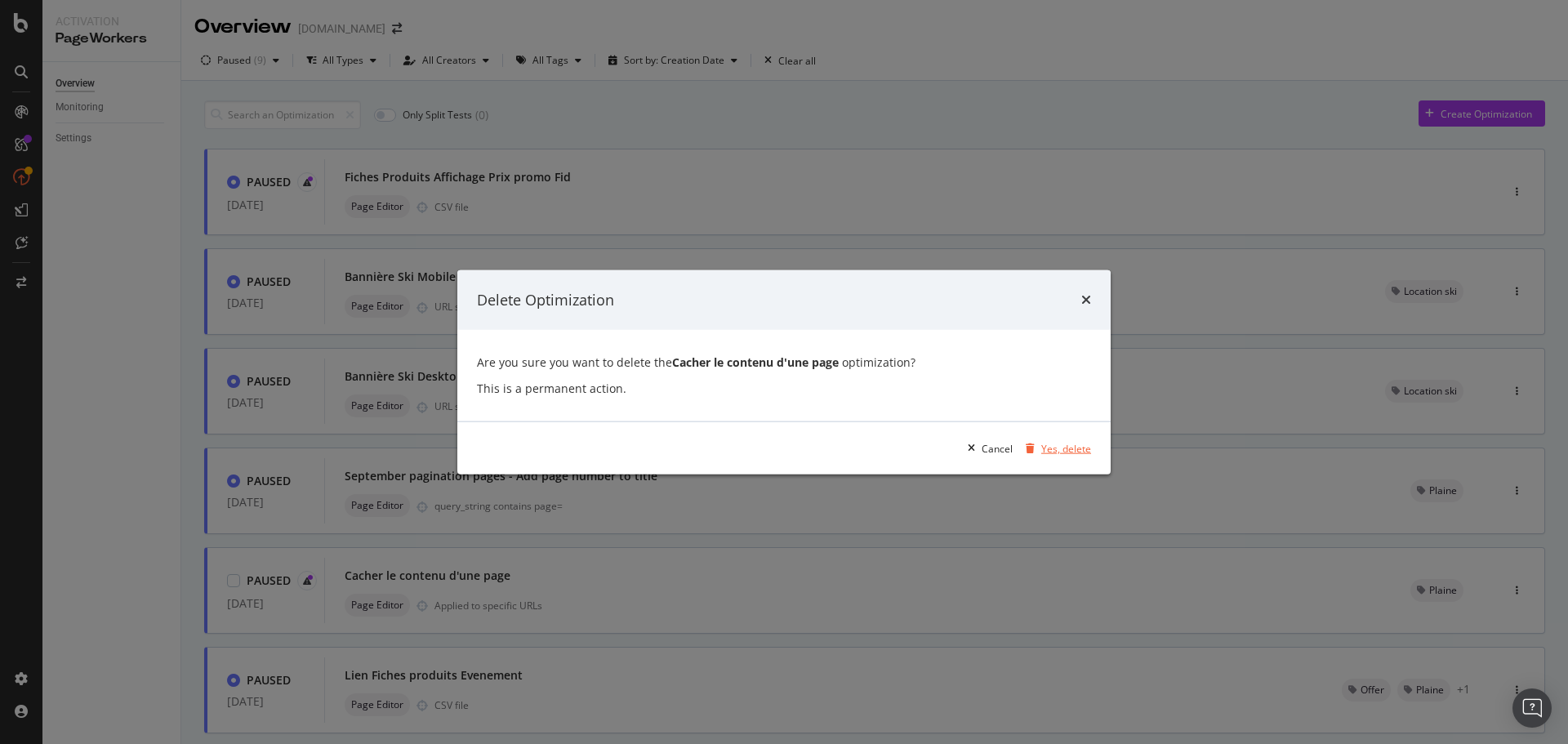
click at [1066, 447] on div "Yes, delete" at bounding box center [1066, 448] width 50 height 14
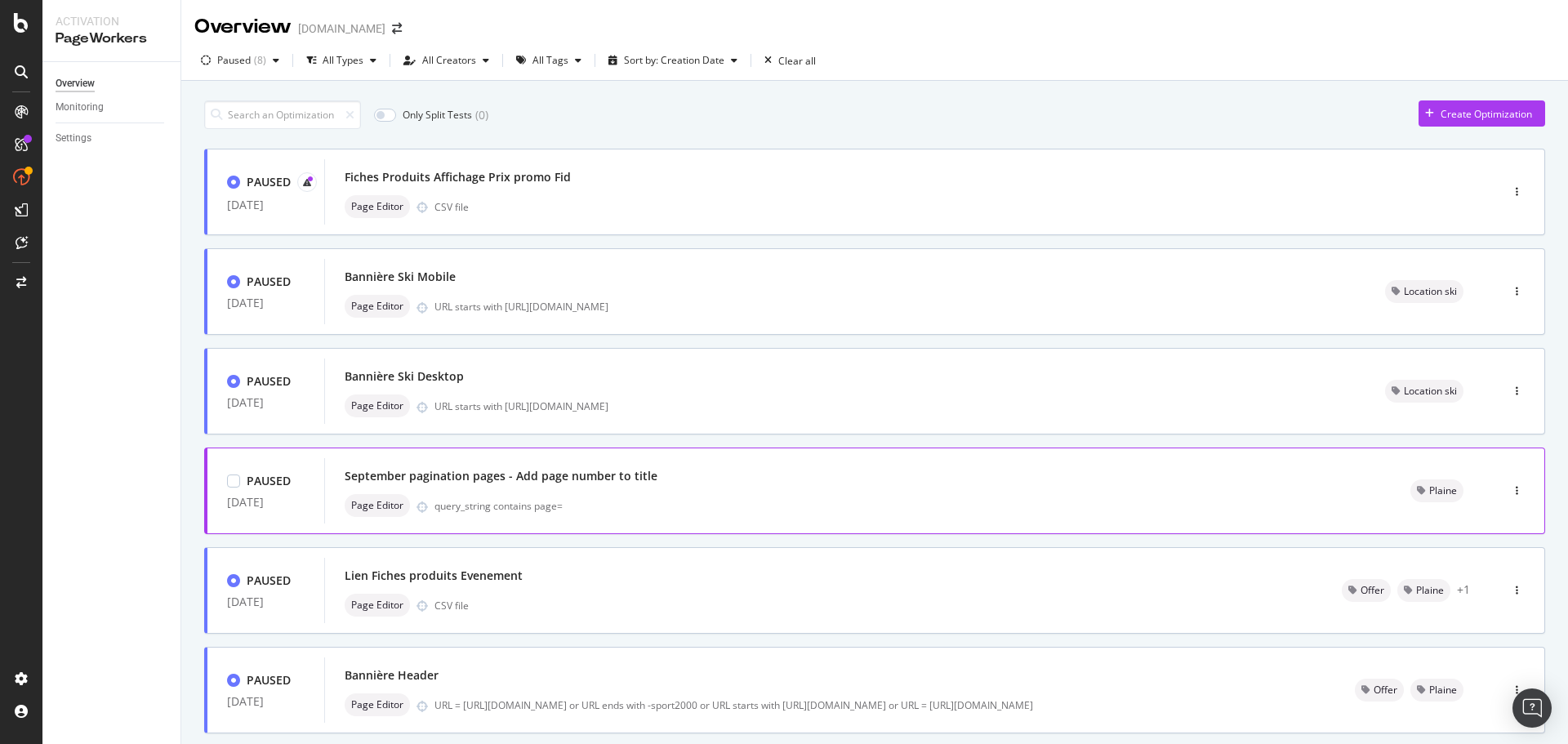
click at [588, 480] on div "September pagination pages - Add page number to title" at bounding box center [501, 476] width 313 height 16
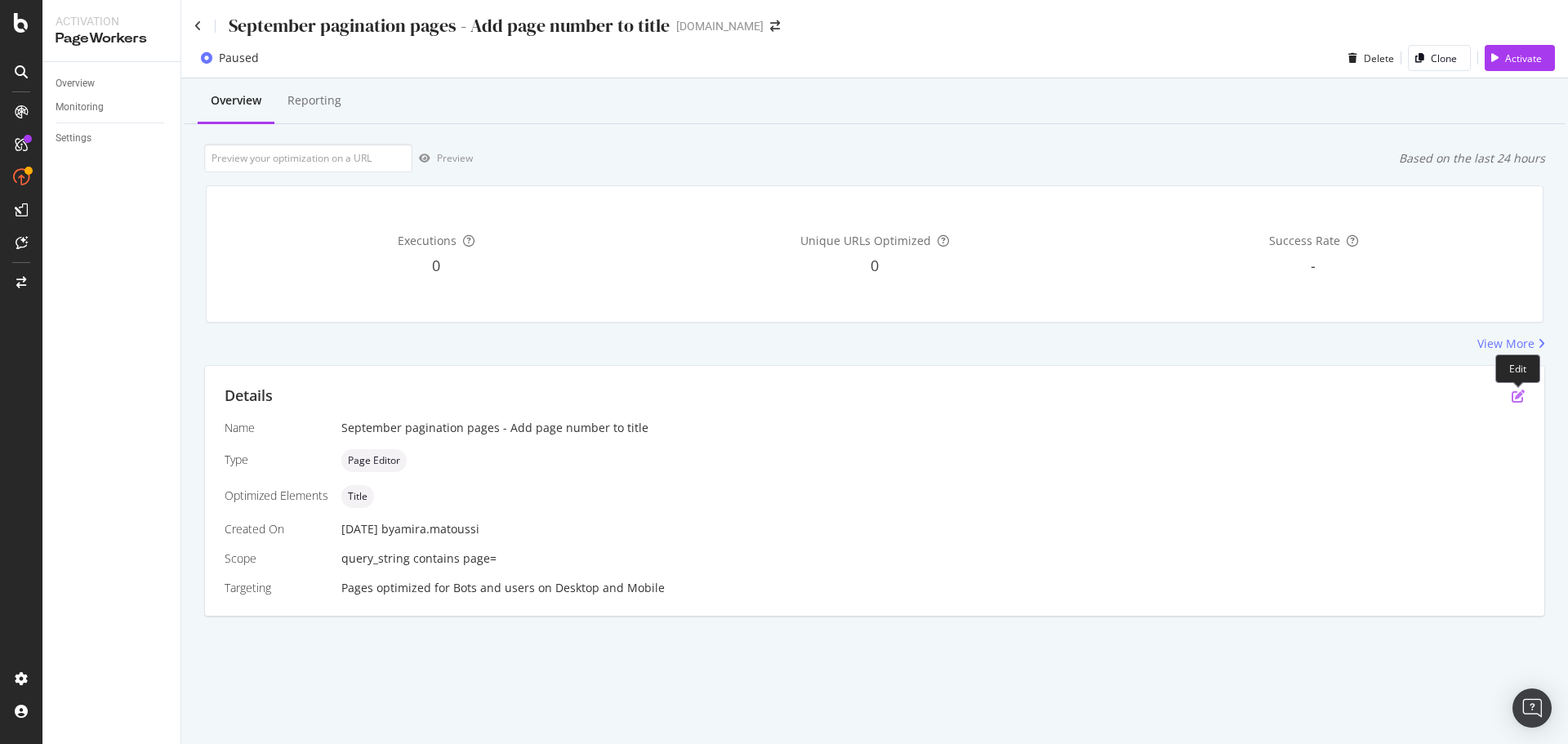
click at [1519, 396] on icon "pen-to-square" at bounding box center [1518, 397] width 13 height 13
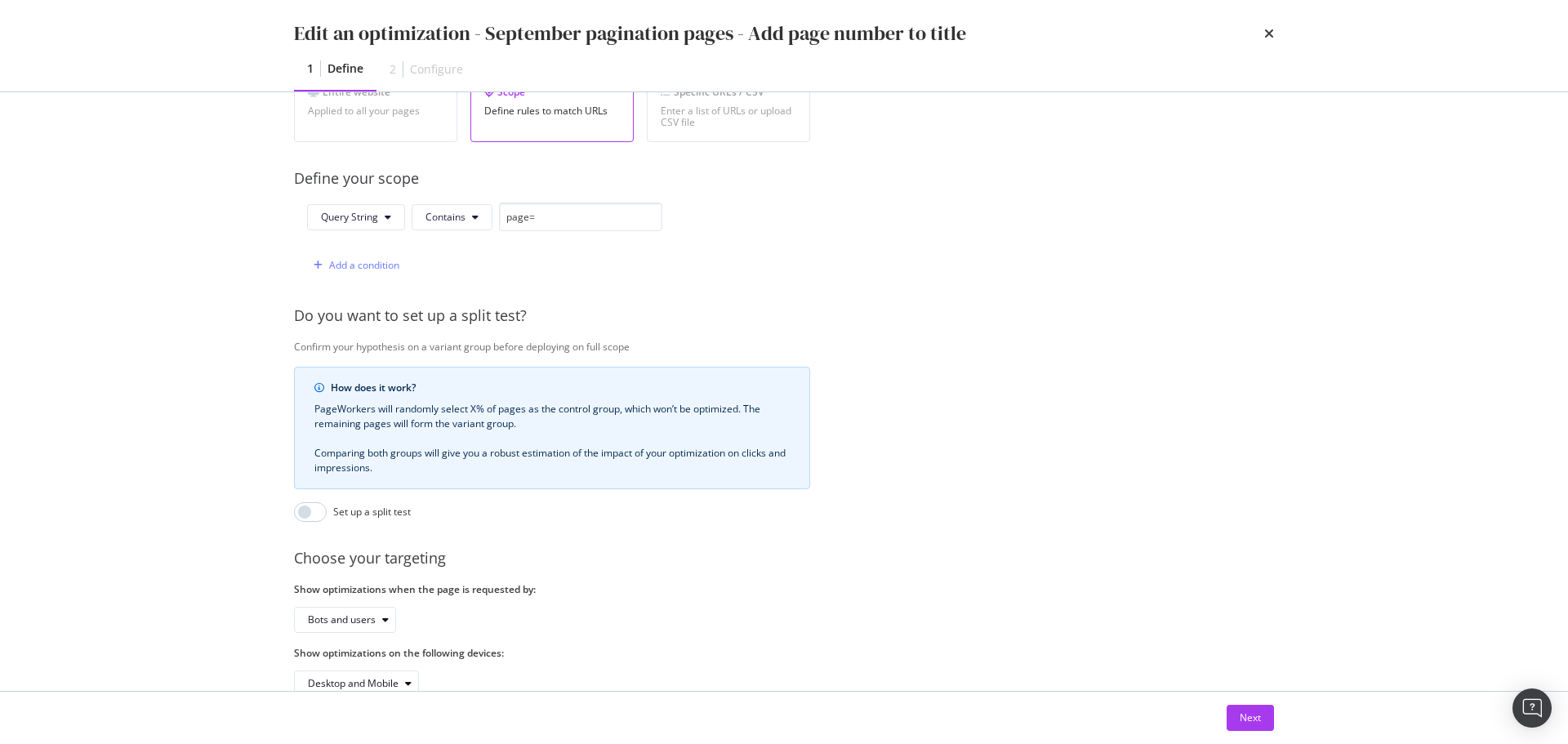
scroll to position [388, 0]
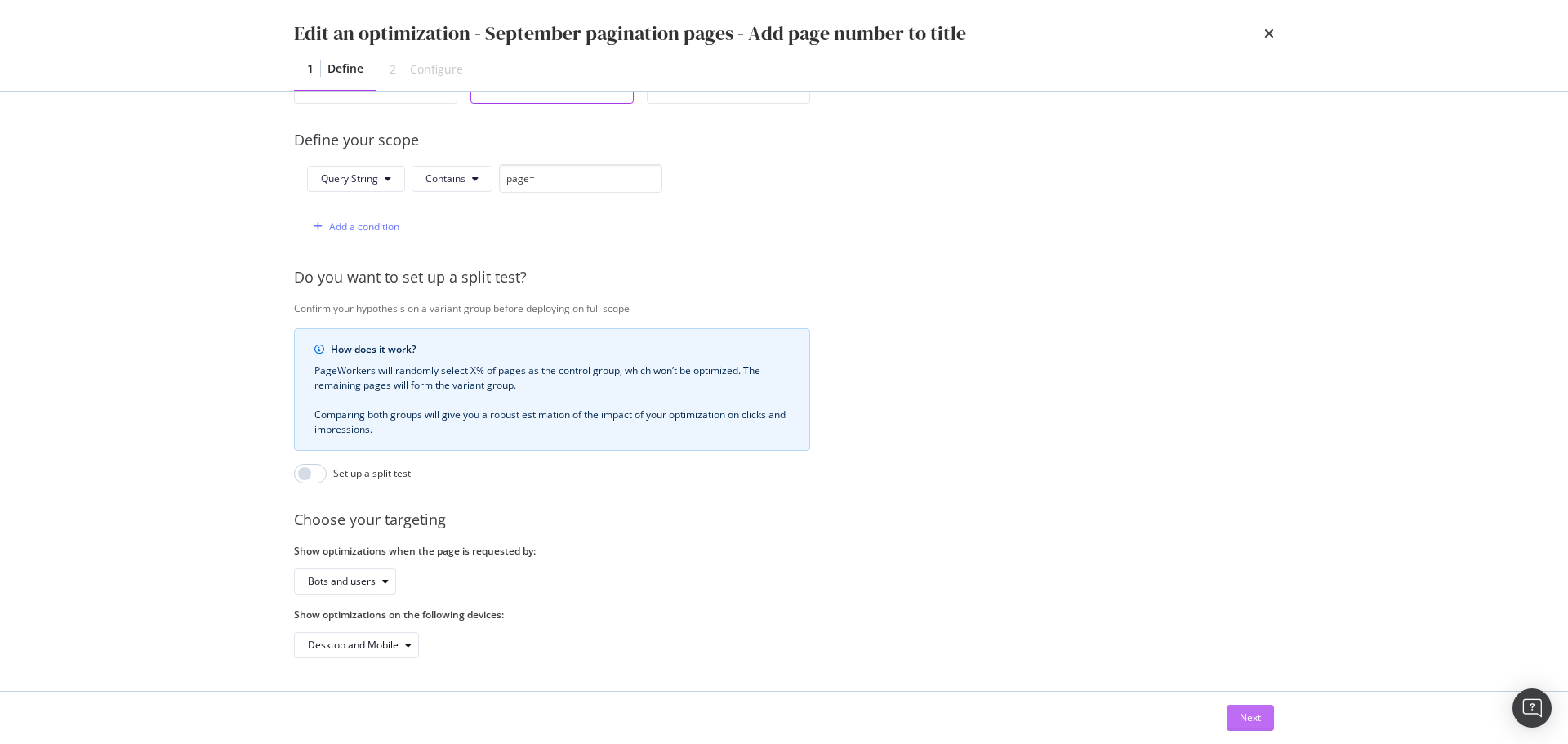
click at [1255, 712] on div "Next" at bounding box center [1250, 717] width 21 height 14
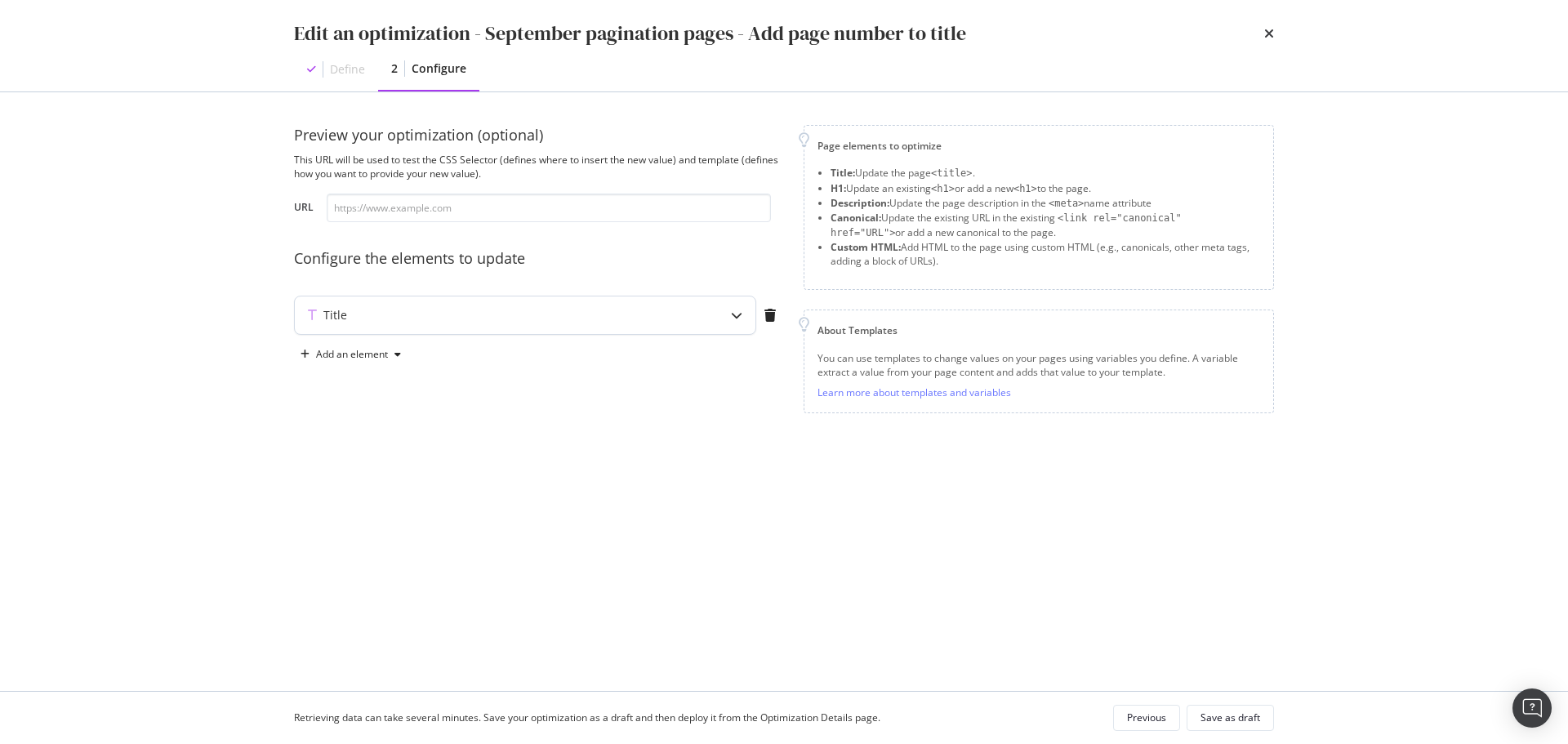
click at [685, 312] on div "Title" at bounding box center [493, 314] width 396 height 16
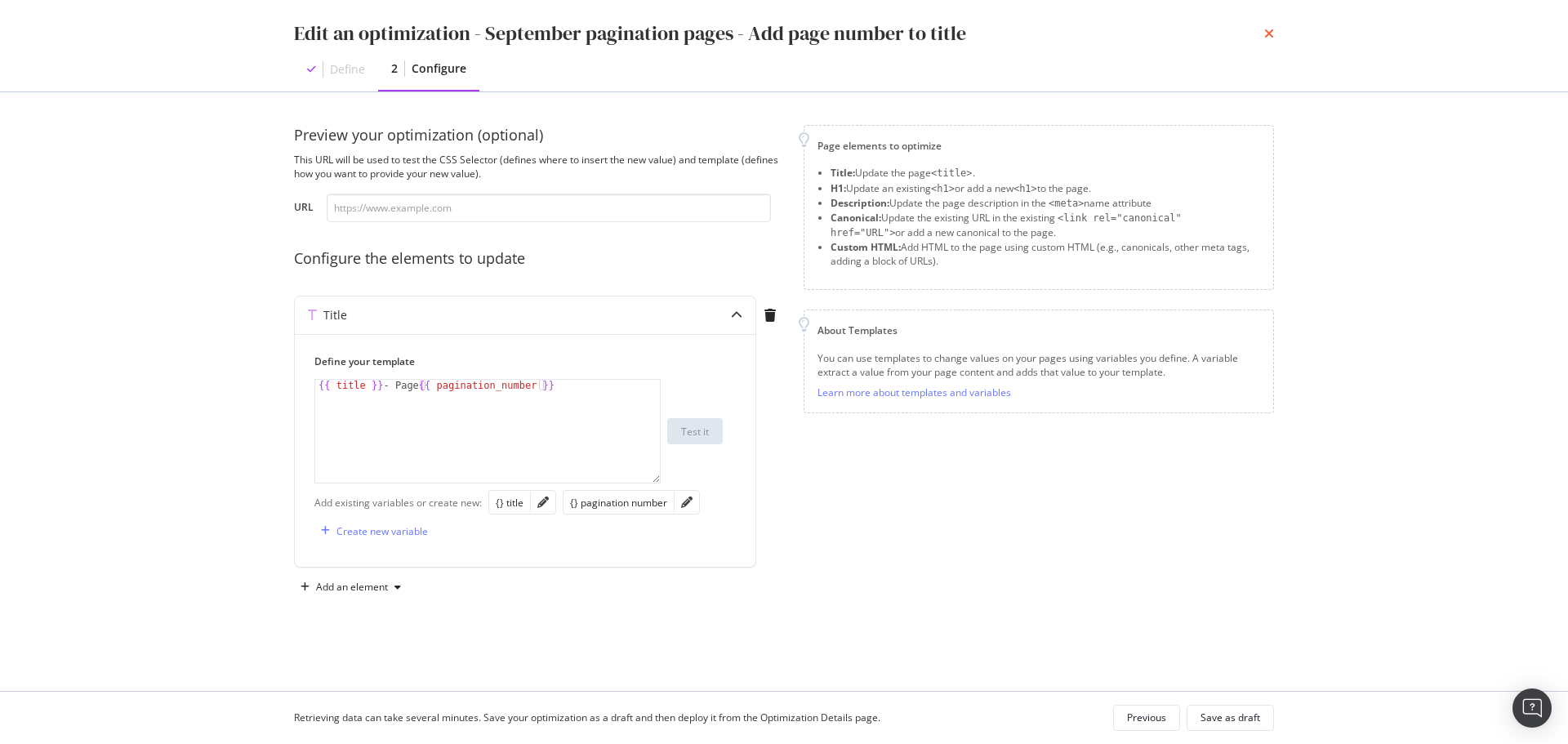
click at [1269, 36] on icon "times" at bounding box center [1269, 33] width 9 height 13
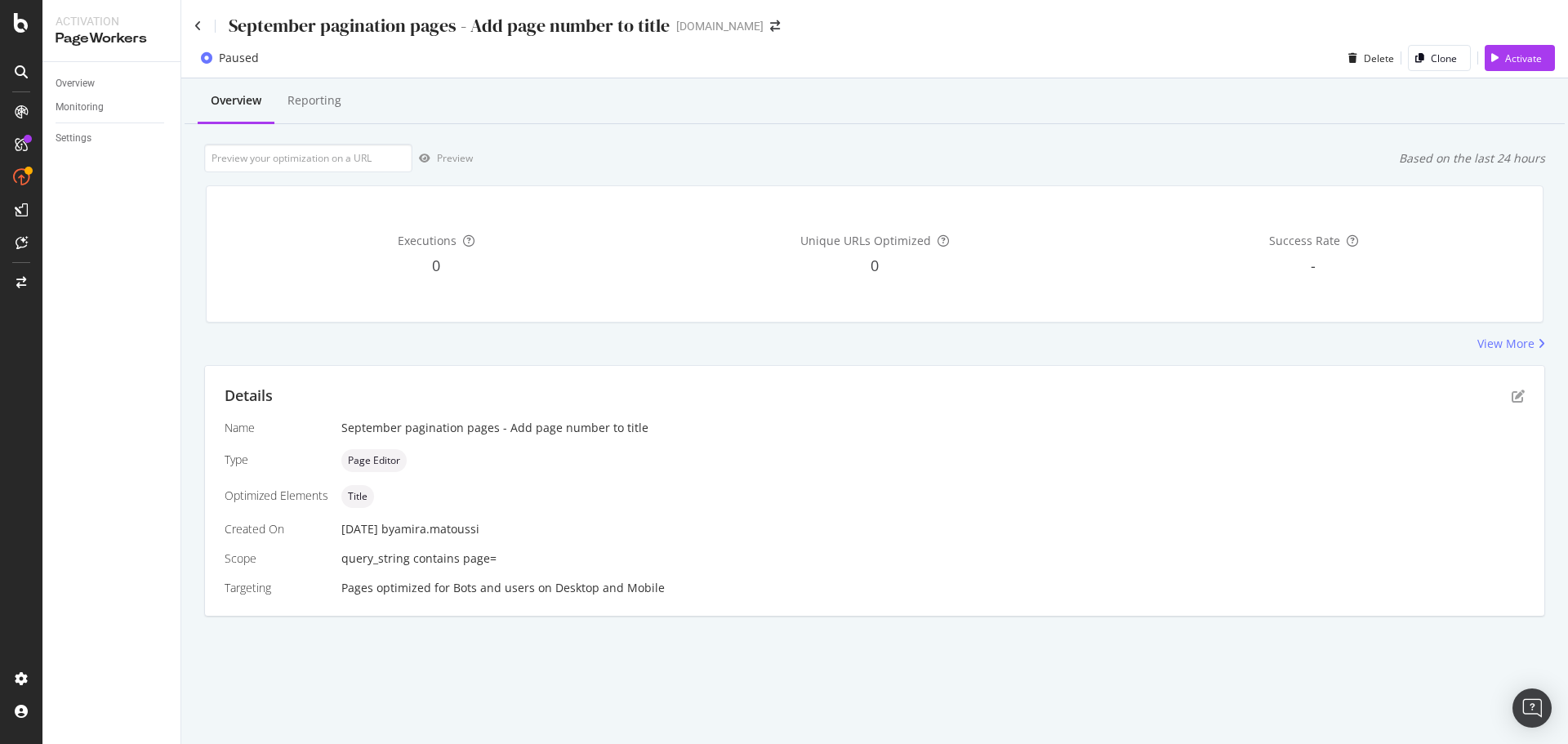
click at [203, 26] on div "September pagination pages - Add page number to title" at bounding box center [432, 26] width 475 height 26
click at [201, 32] on div "September pagination pages - Add page number to title" at bounding box center [432, 26] width 475 height 26
click at [196, 30] on icon at bounding box center [198, 27] width 8 height 11
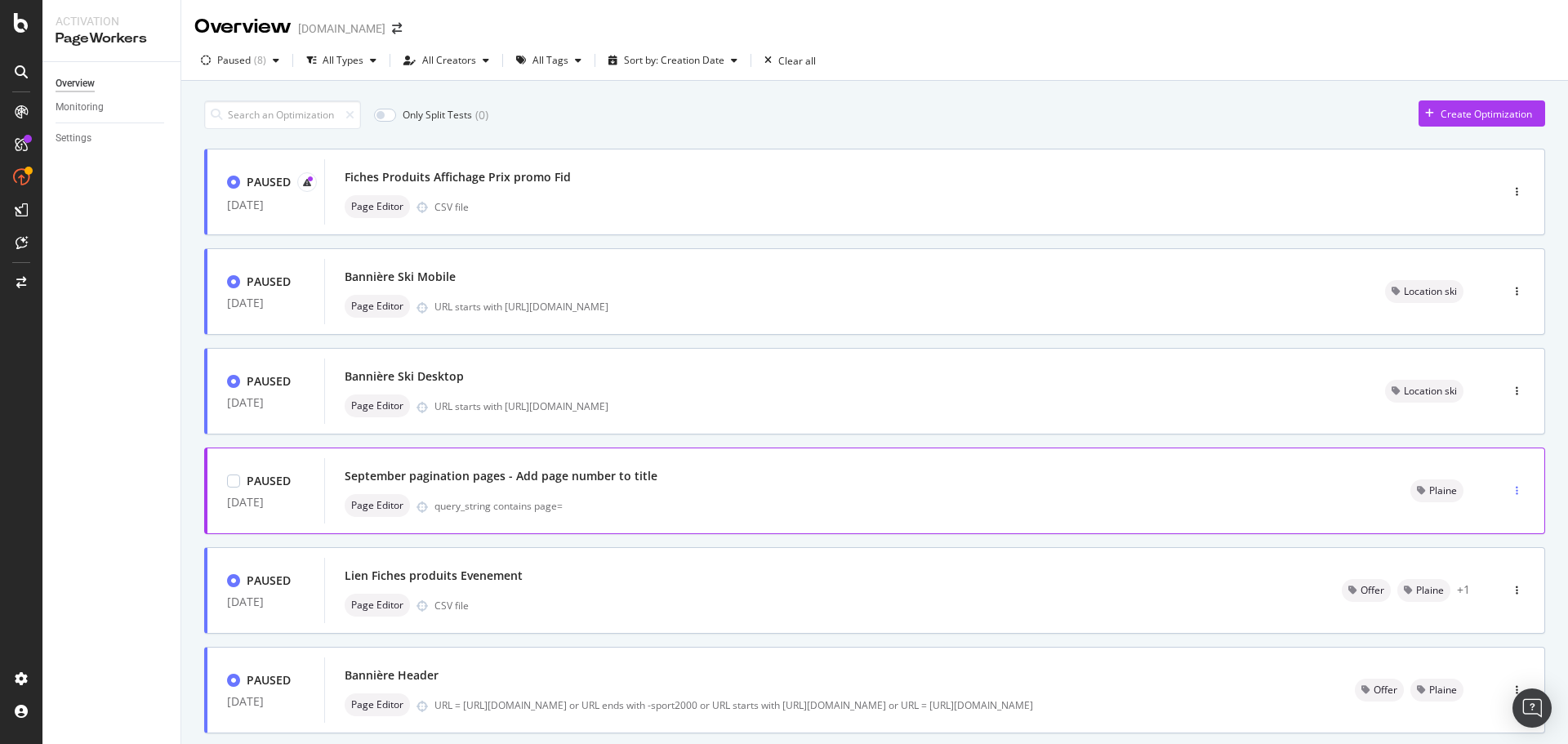
click at [1509, 487] on div "button" at bounding box center [1517, 491] width 15 height 9
click at [1472, 622] on div "Delete" at bounding box center [1473, 630] width 82 height 21
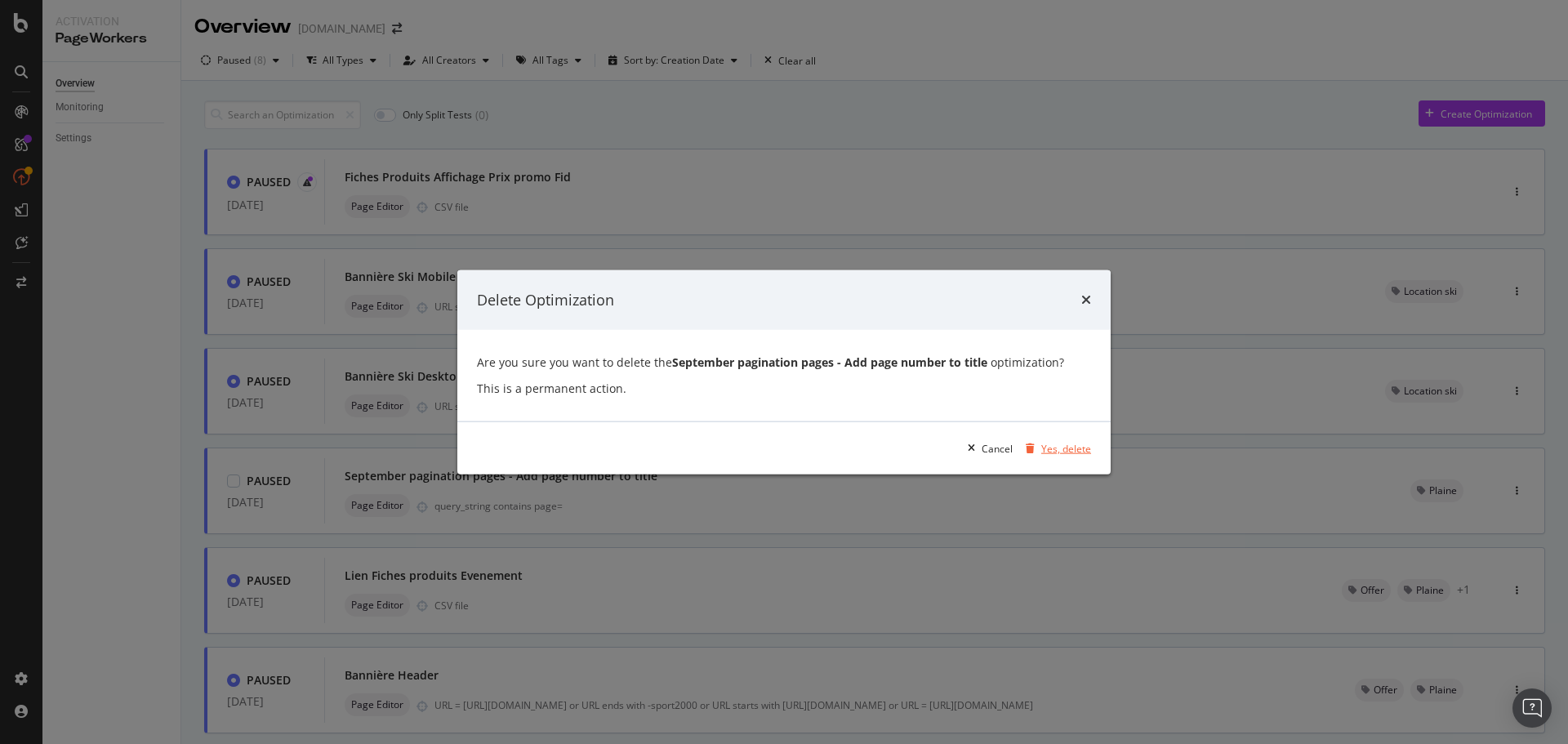
click at [1061, 448] on div "Yes, delete" at bounding box center [1066, 448] width 50 height 14
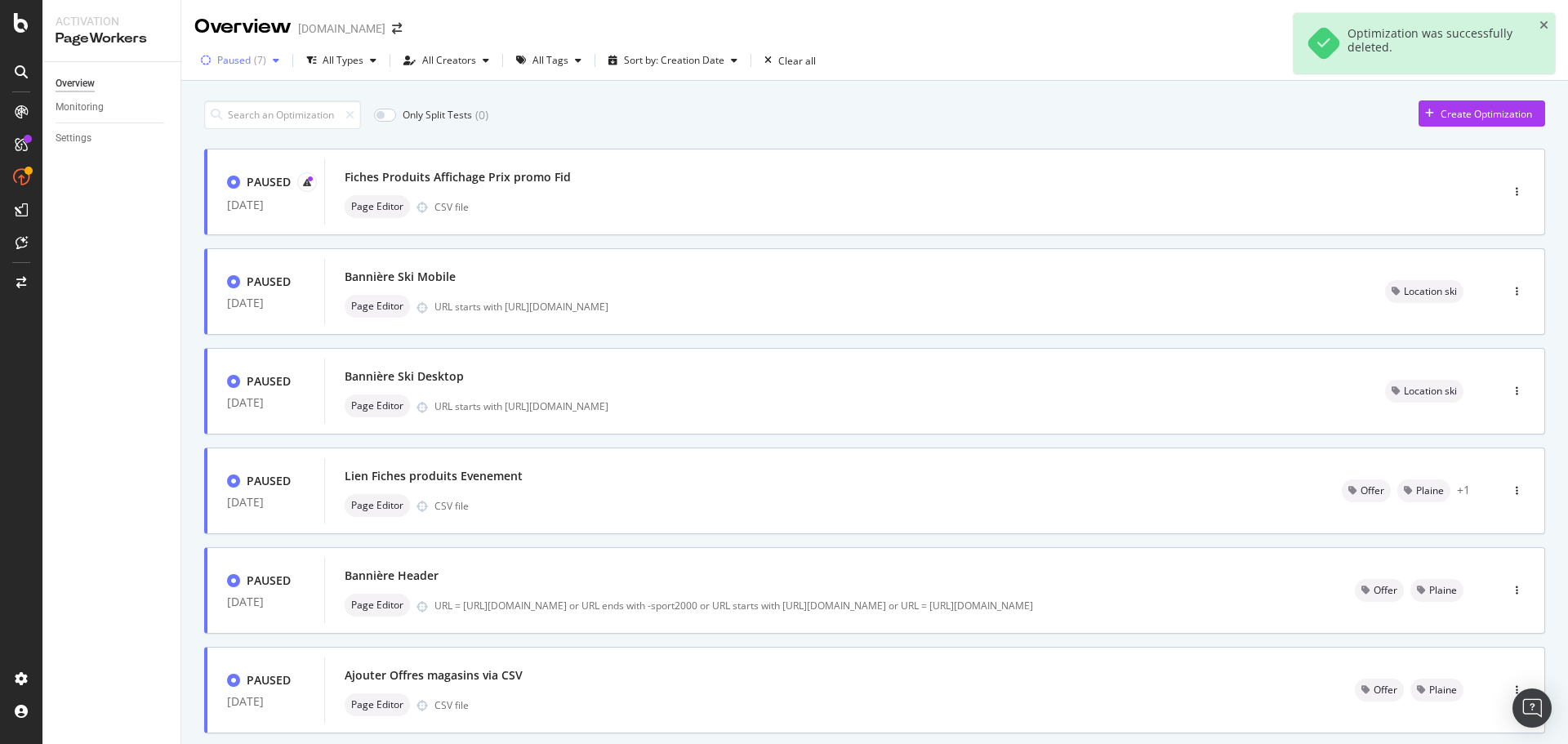
click at [248, 62] on div "Paused" at bounding box center [234, 61] width 33 height 9
click at [235, 92] on div "Any Status" at bounding box center [252, 94] width 48 height 14
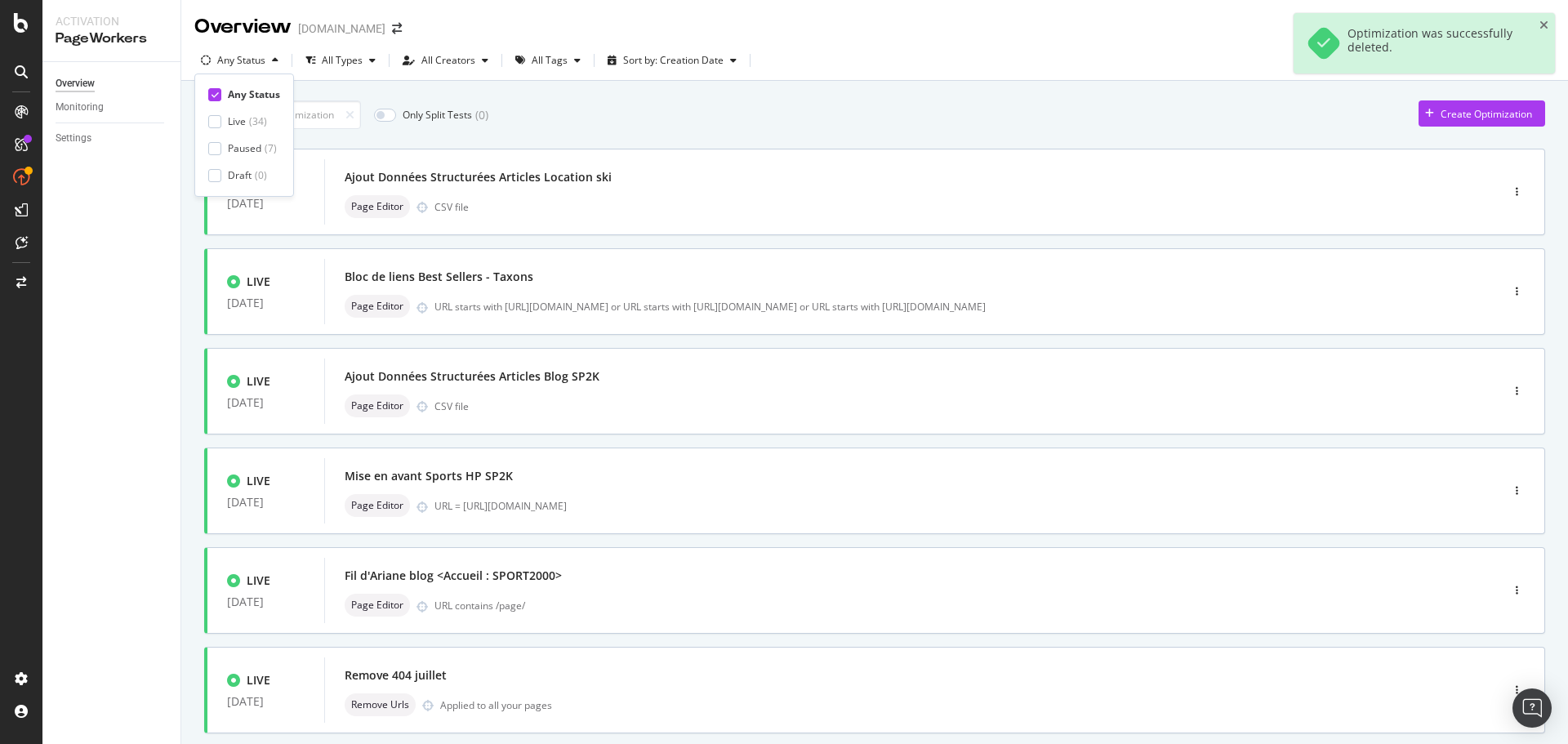
click at [119, 276] on div "Overview Monitoring Settings" at bounding box center [112, 403] width 138 height 682
click at [16, 27] on icon at bounding box center [22, 23] width 15 height 20
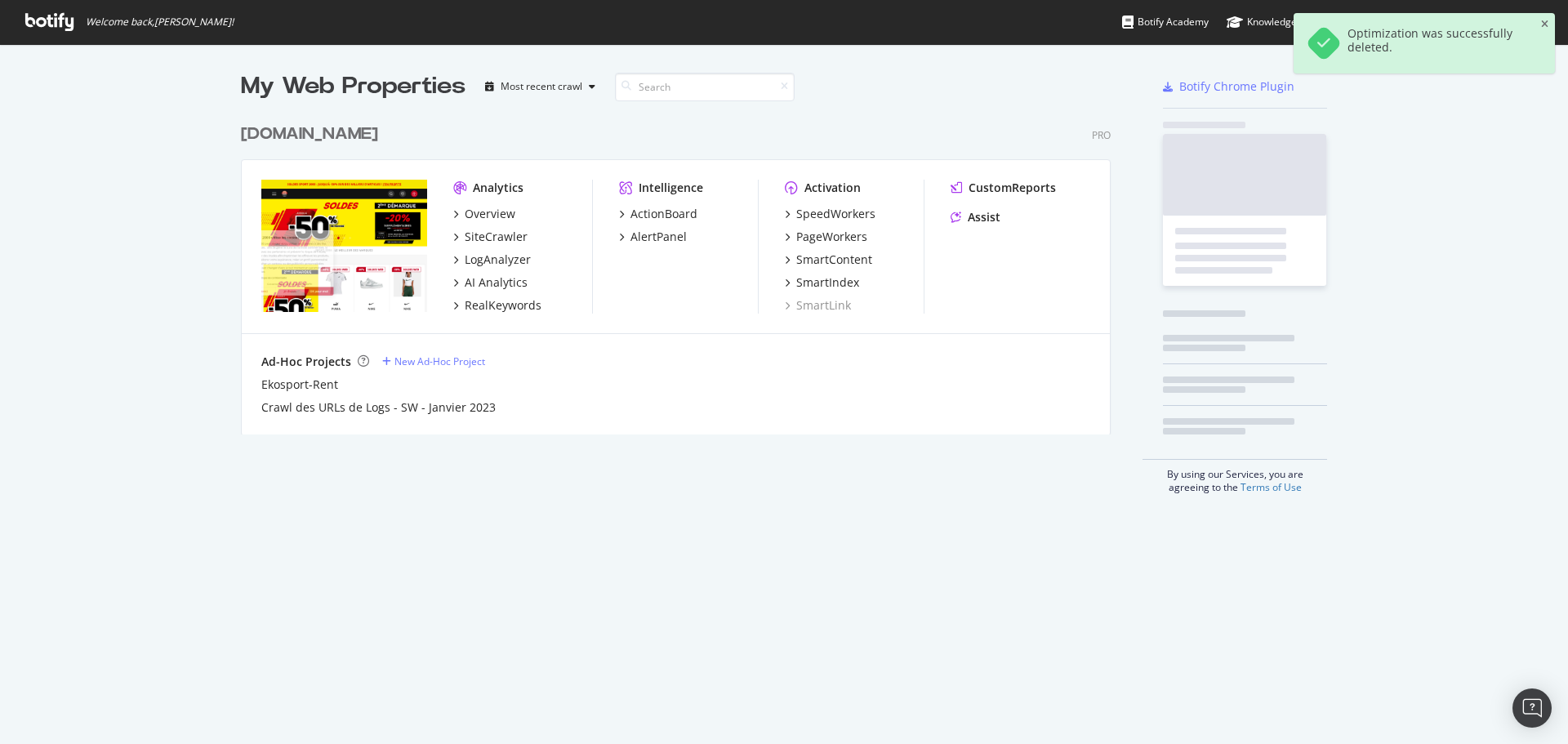
scroll to position [319, 871]
